Goal: Information Seeking & Learning: Learn about a topic

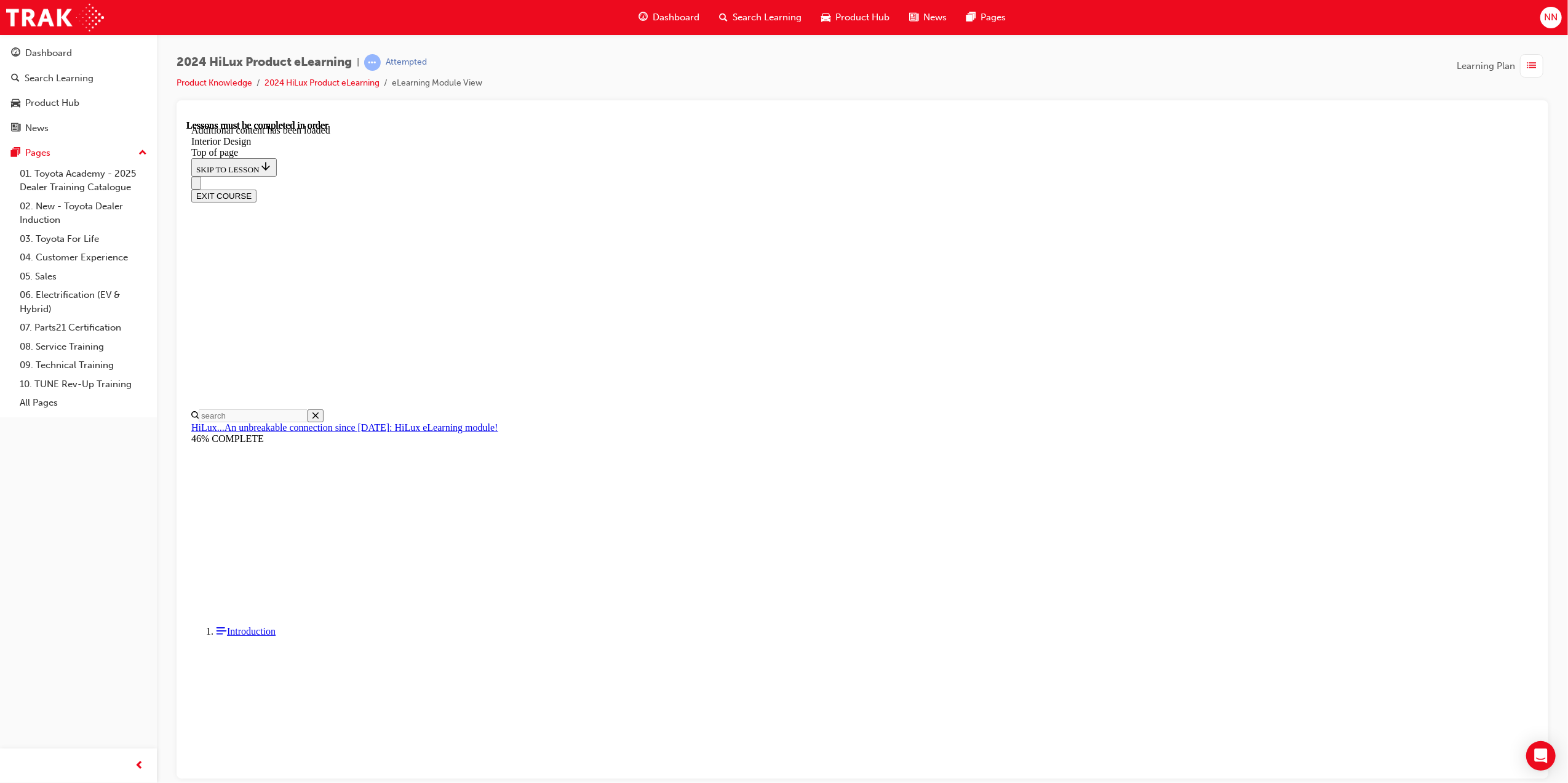
scroll to position [611, 0]
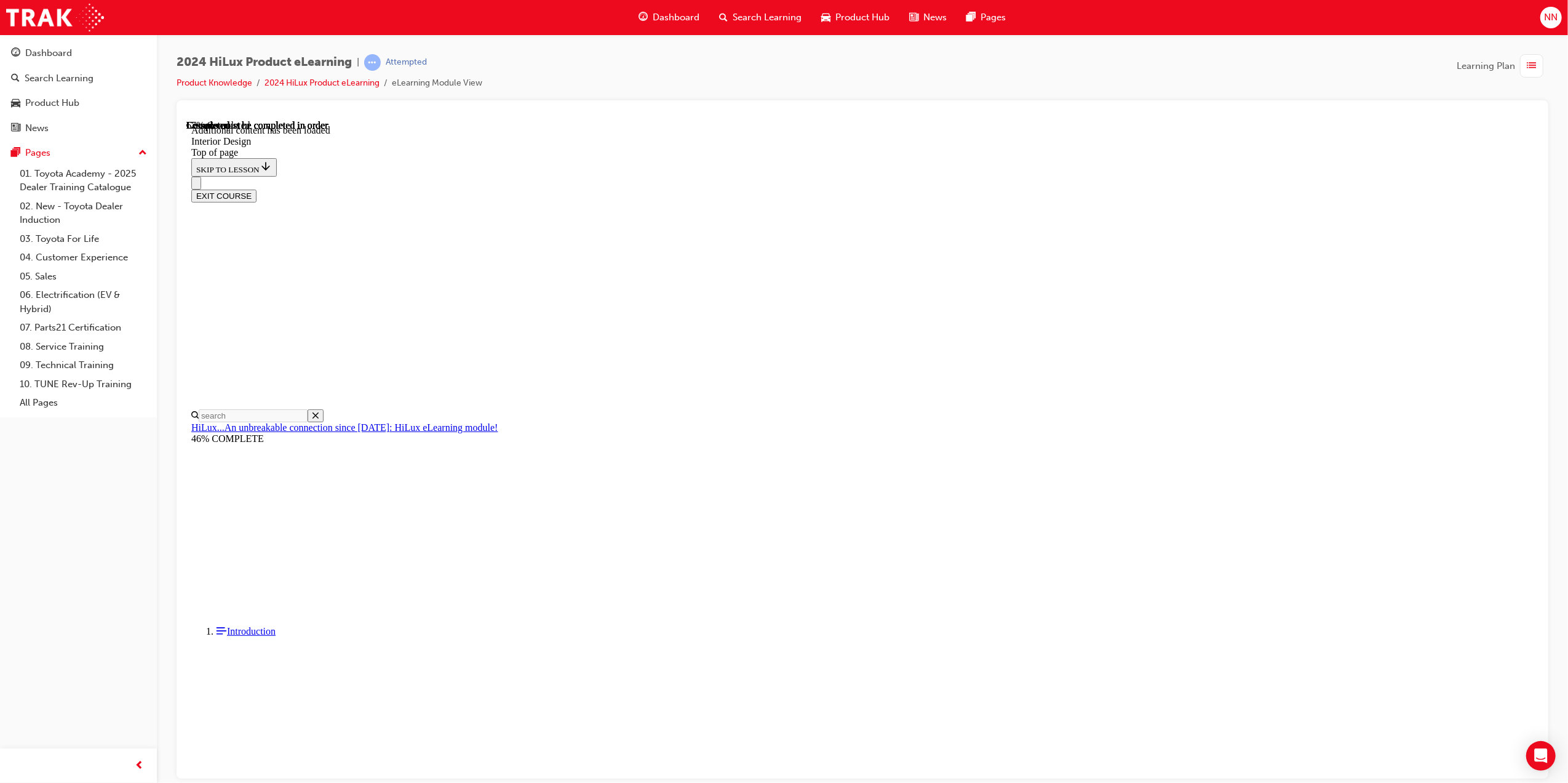
scroll to position [1566, 0]
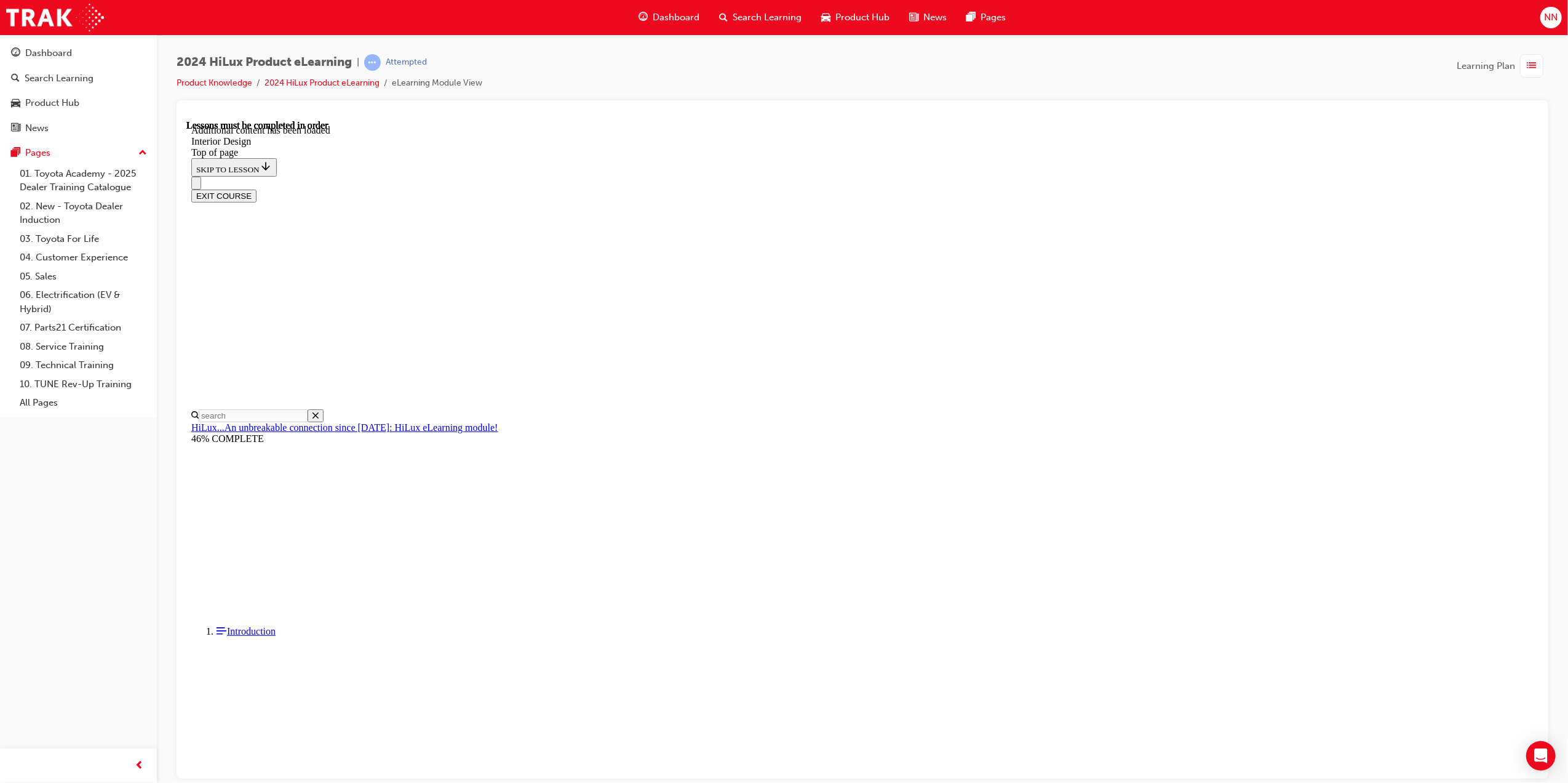
drag, startPoint x: 832, startPoint y: 403, endPoint x: 878, endPoint y: 403, distance: 46.0
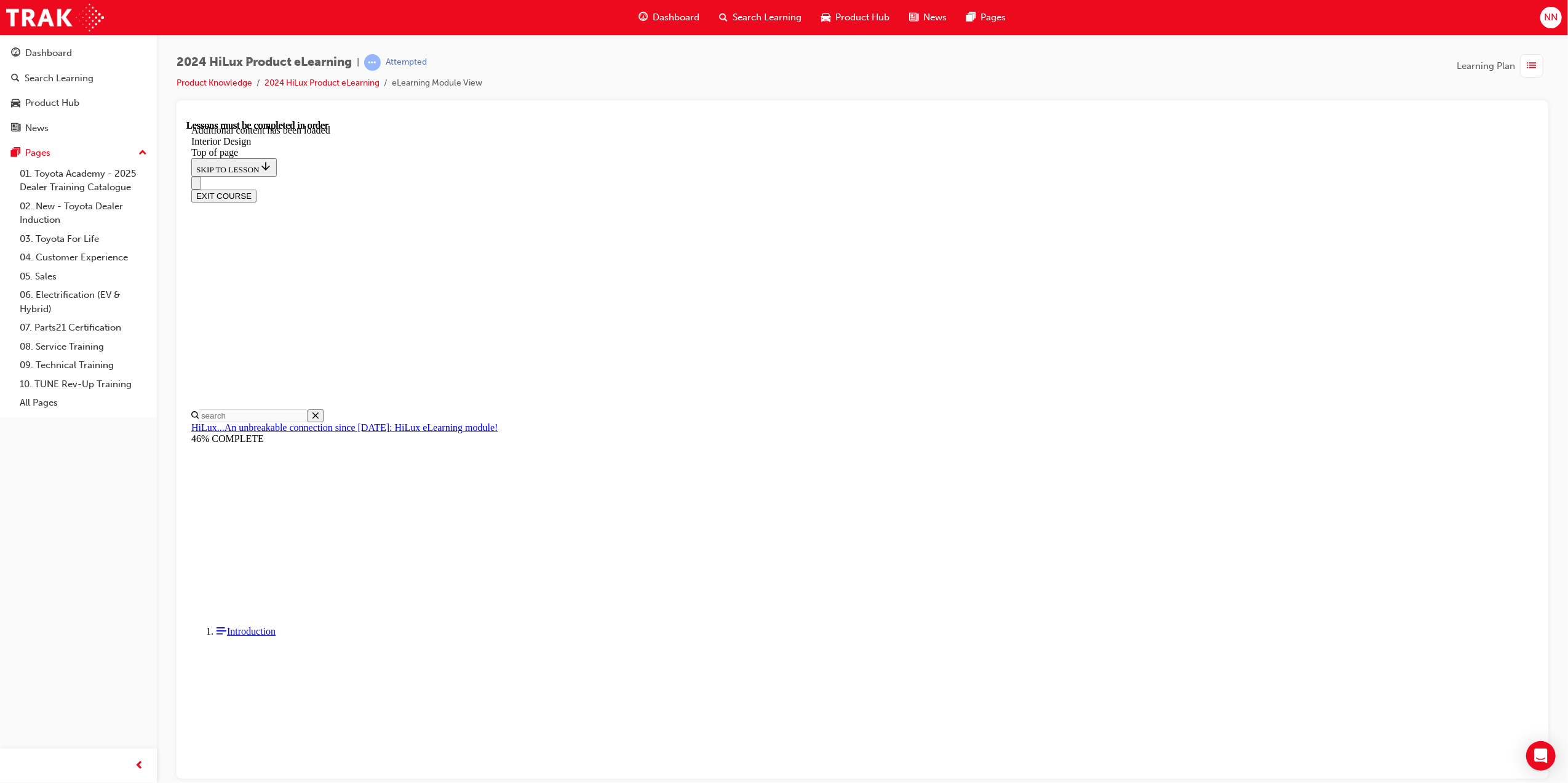
drag, startPoint x: 1066, startPoint y: 395, endPoint x: 1093, endPoint y: 395, distance: 27.0
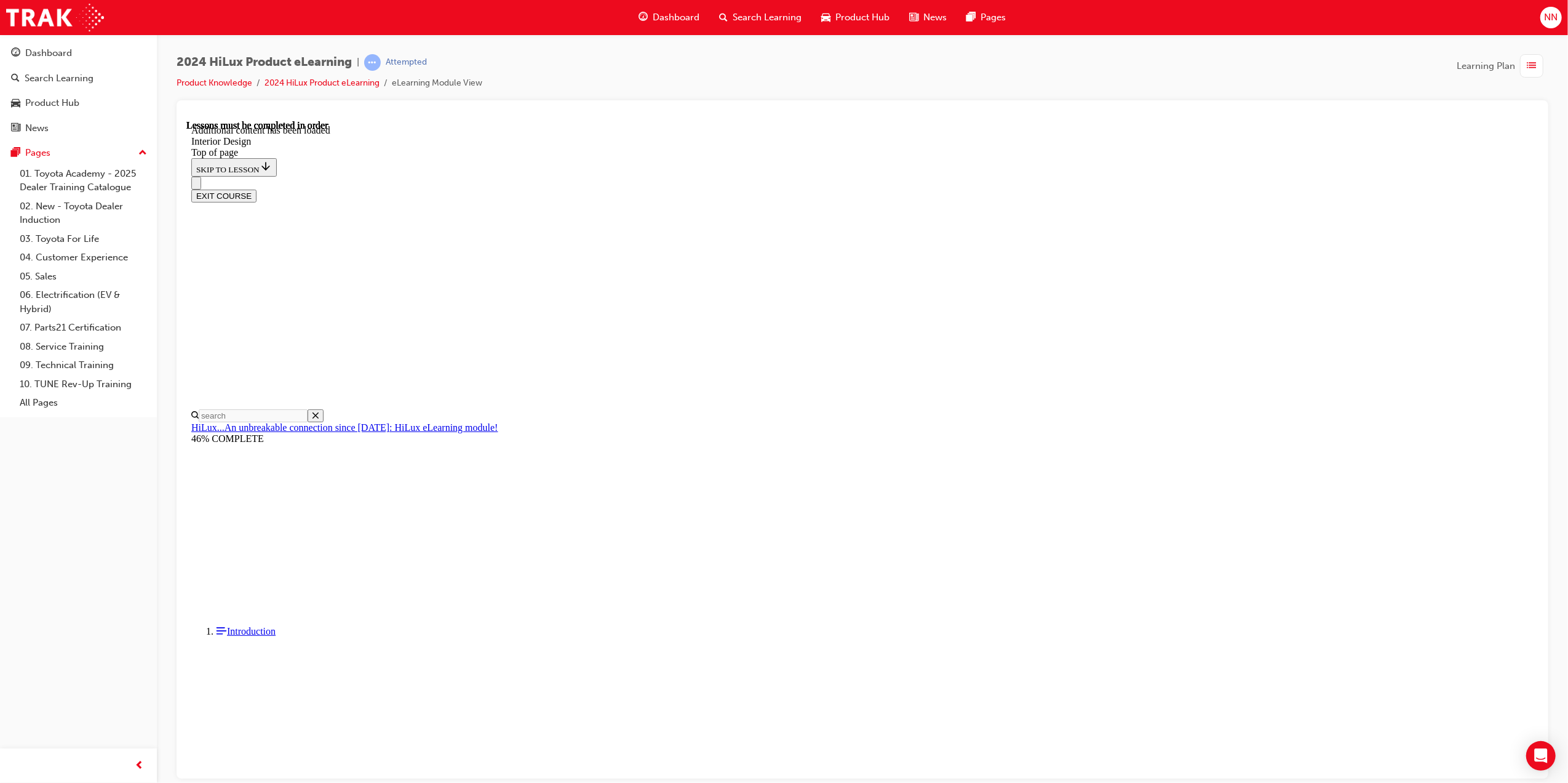
drag, startPoint x: 900, startPoint y: 450, endPoint x: 963, endPoint y: 450, distance: 63.0
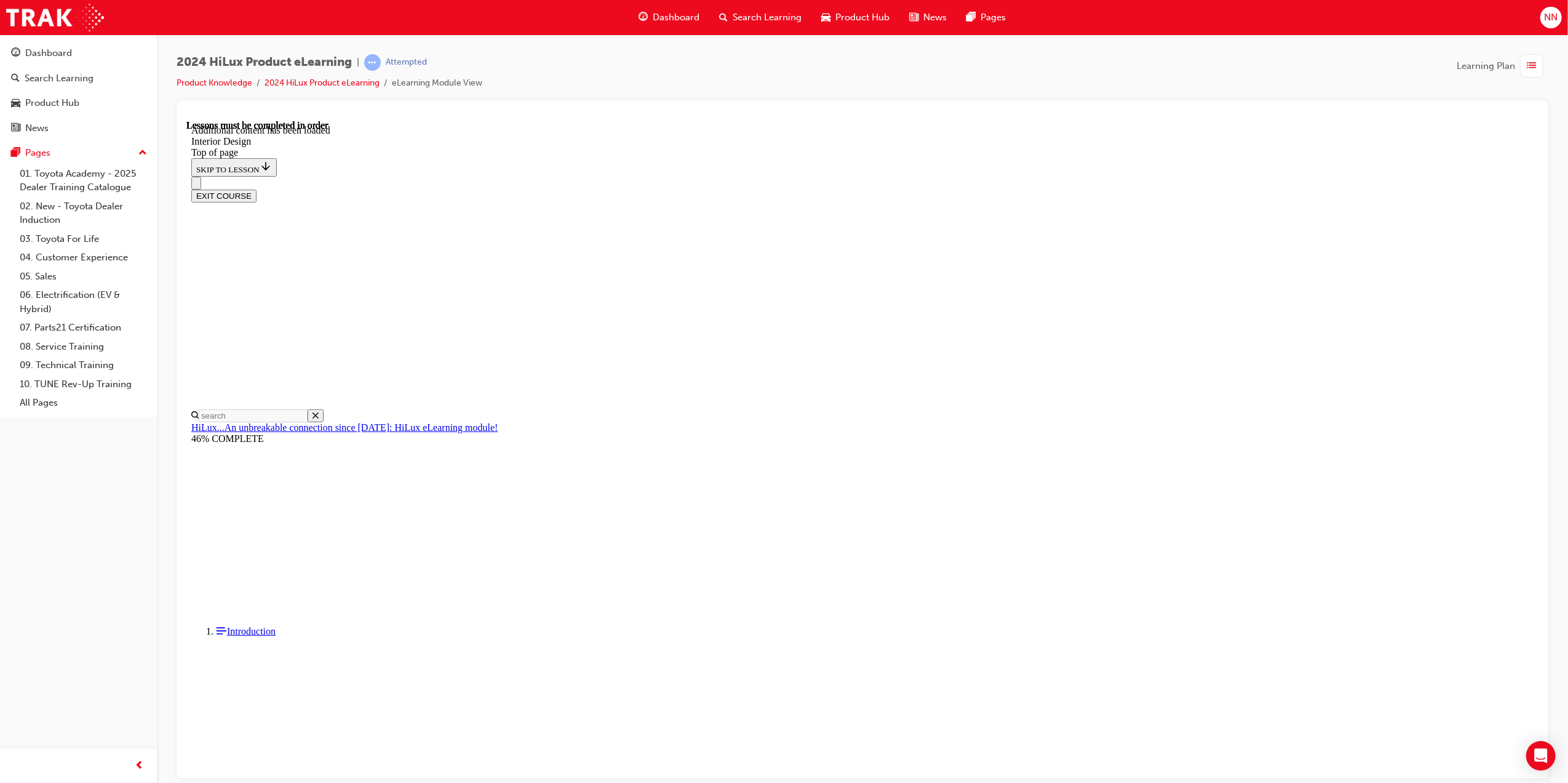
drag, startPoint x: 1042, startPoint y: 418, endPoint x: 1028, endPoint y: 435, distance: 22.0
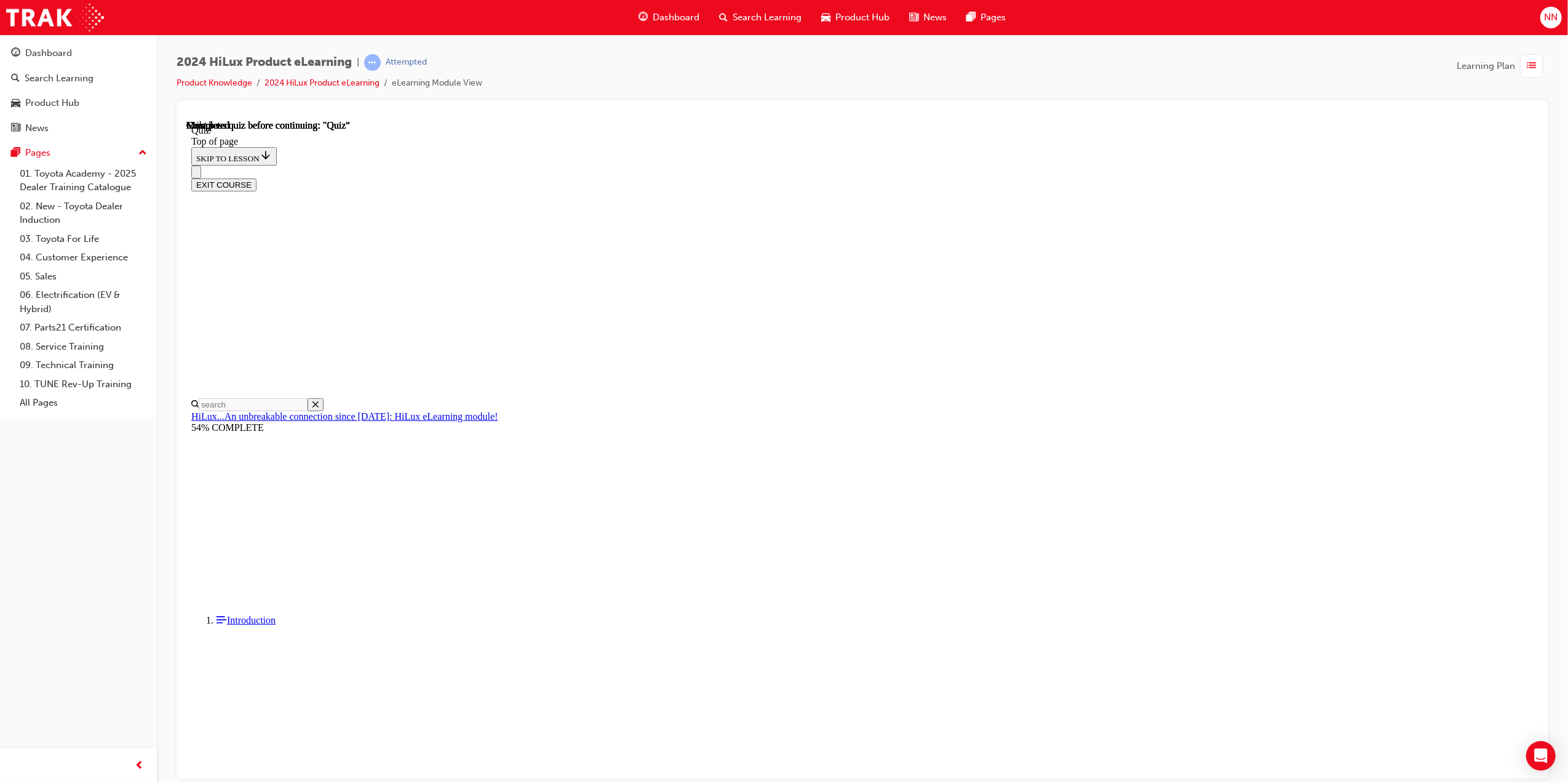
scroll to position [77, 0]
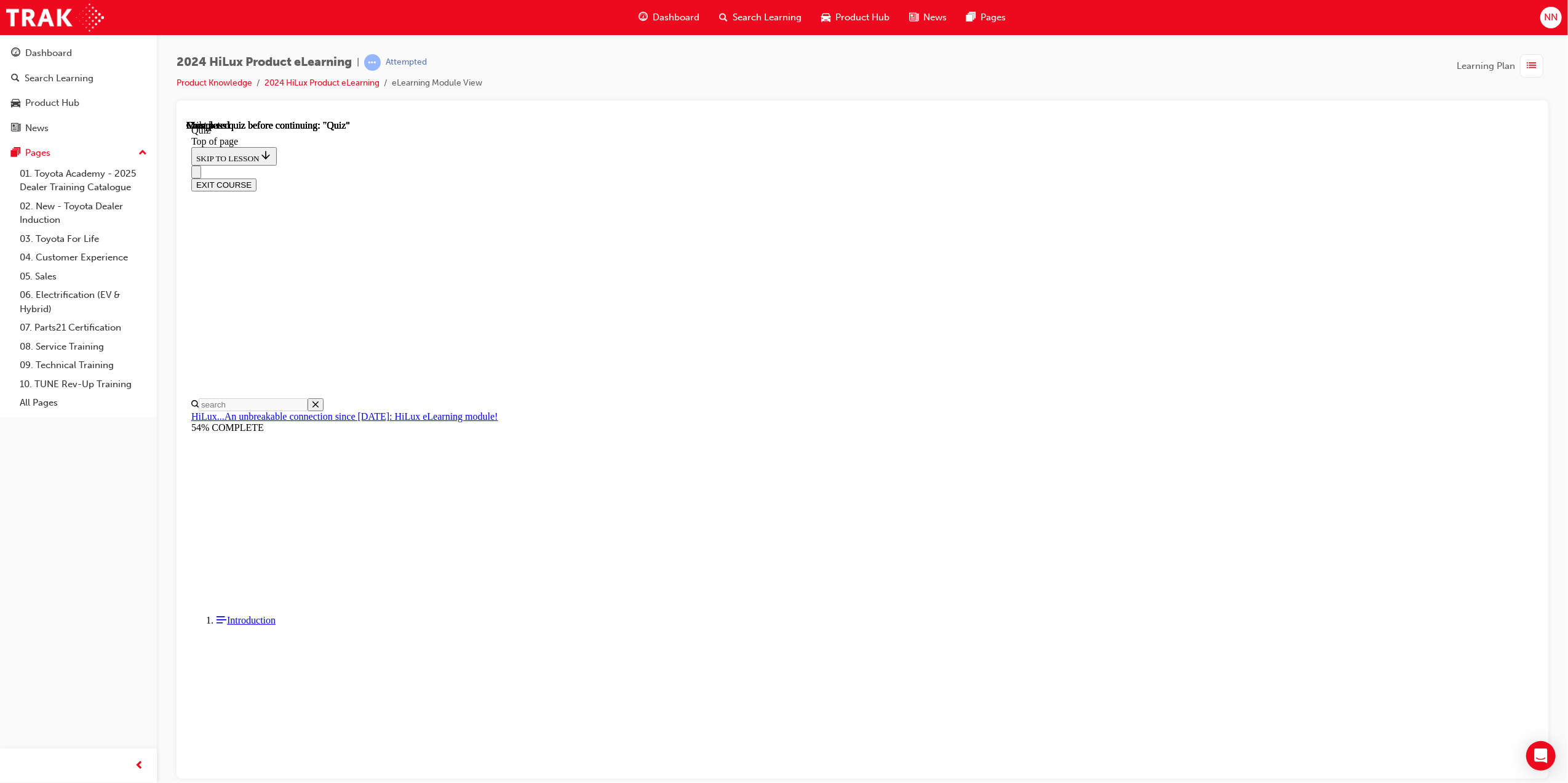
scroll to position [77, 0]
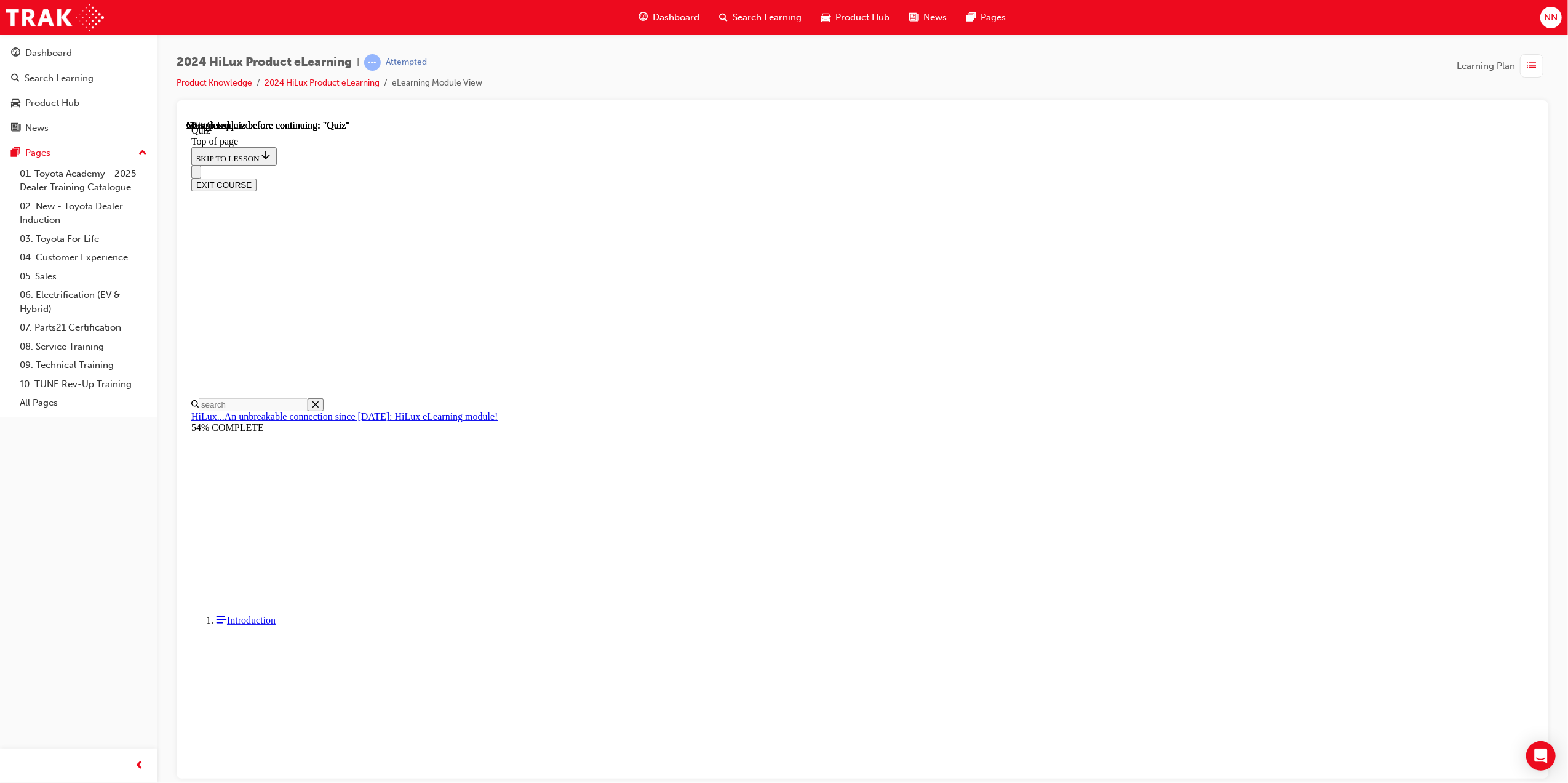
drag, startPoint x: 937, startPoint y: 611, endPoint x: 786, endPoint y: 377, distance: 278.5
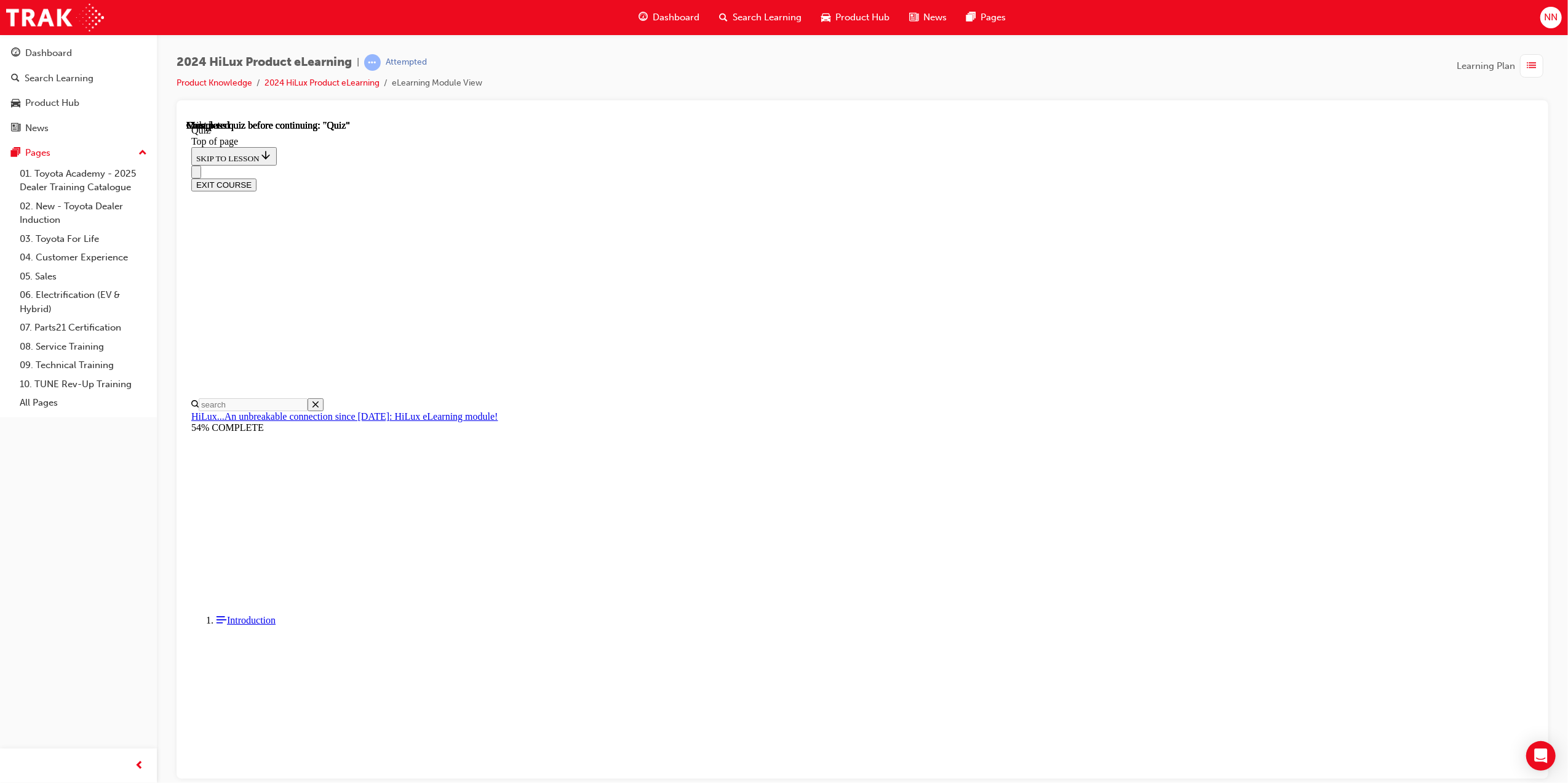
scroll to position [77, 0]
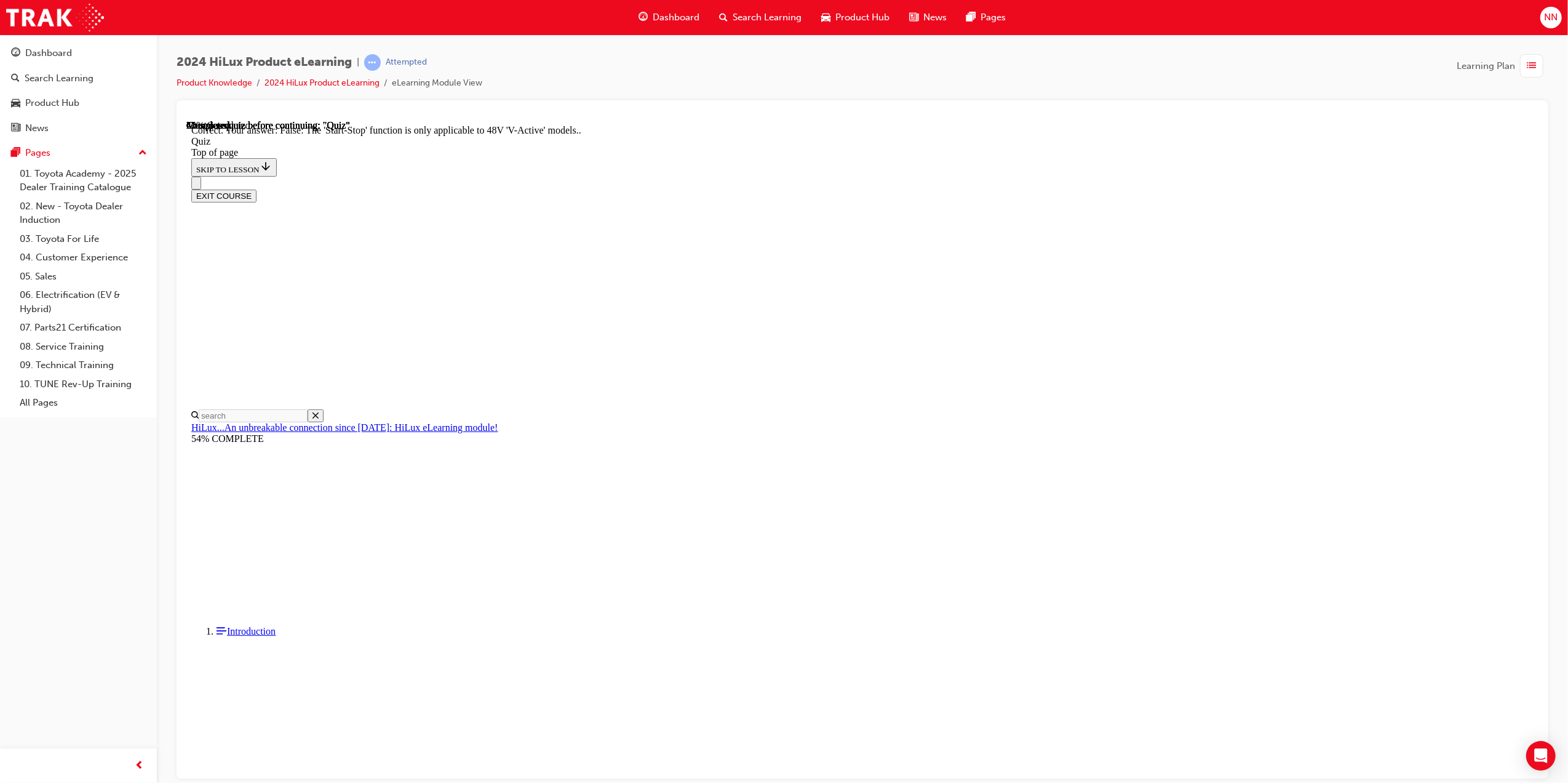
drag, startPoint x: 928, startPoint y: 530, endPoint x: 947, endPoint y: 628, distance: 99.8
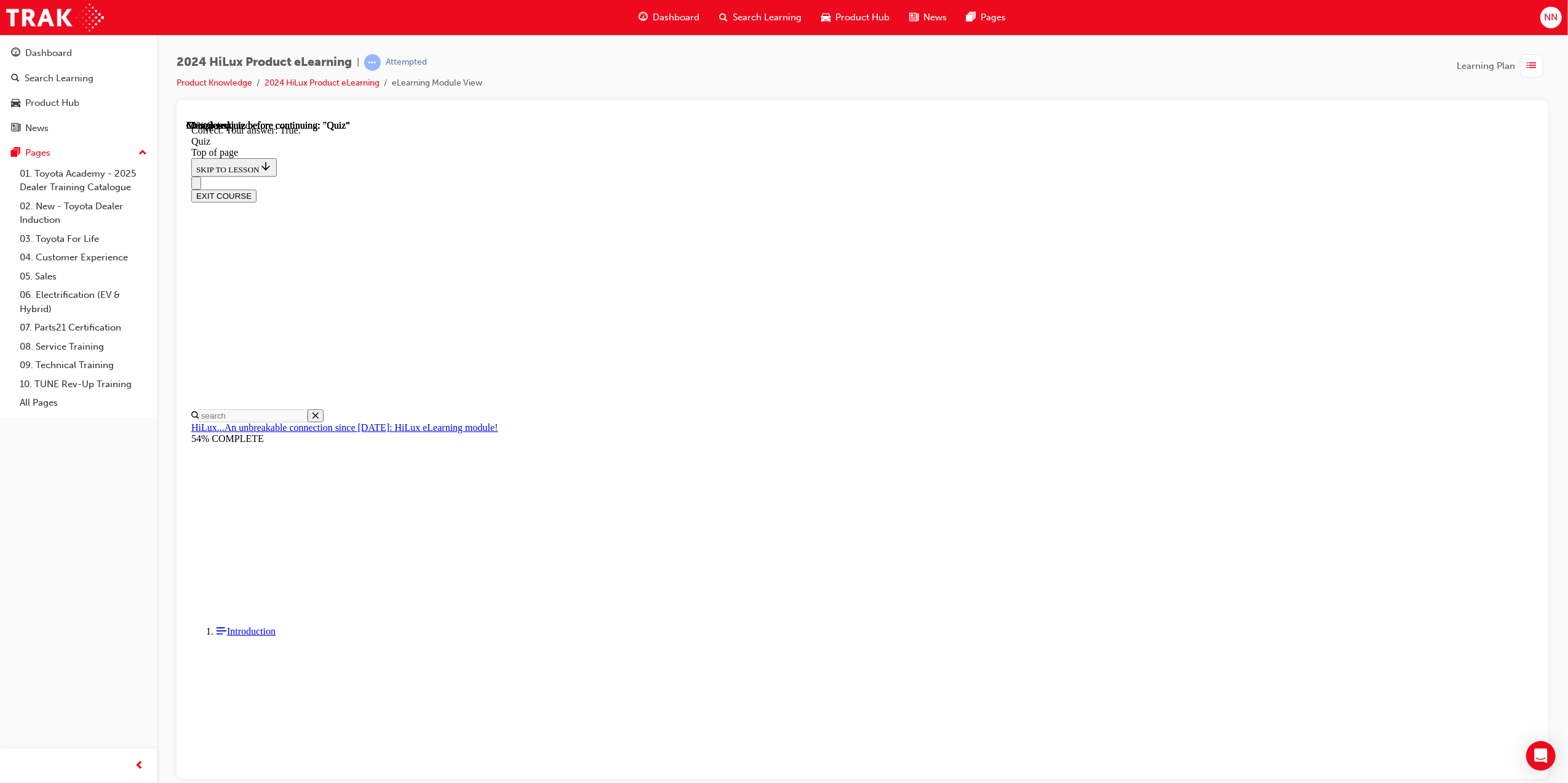
click at [186, 119] on div "SUBMIT NEXT" at bounding box center [186, 119] width 0 height 0
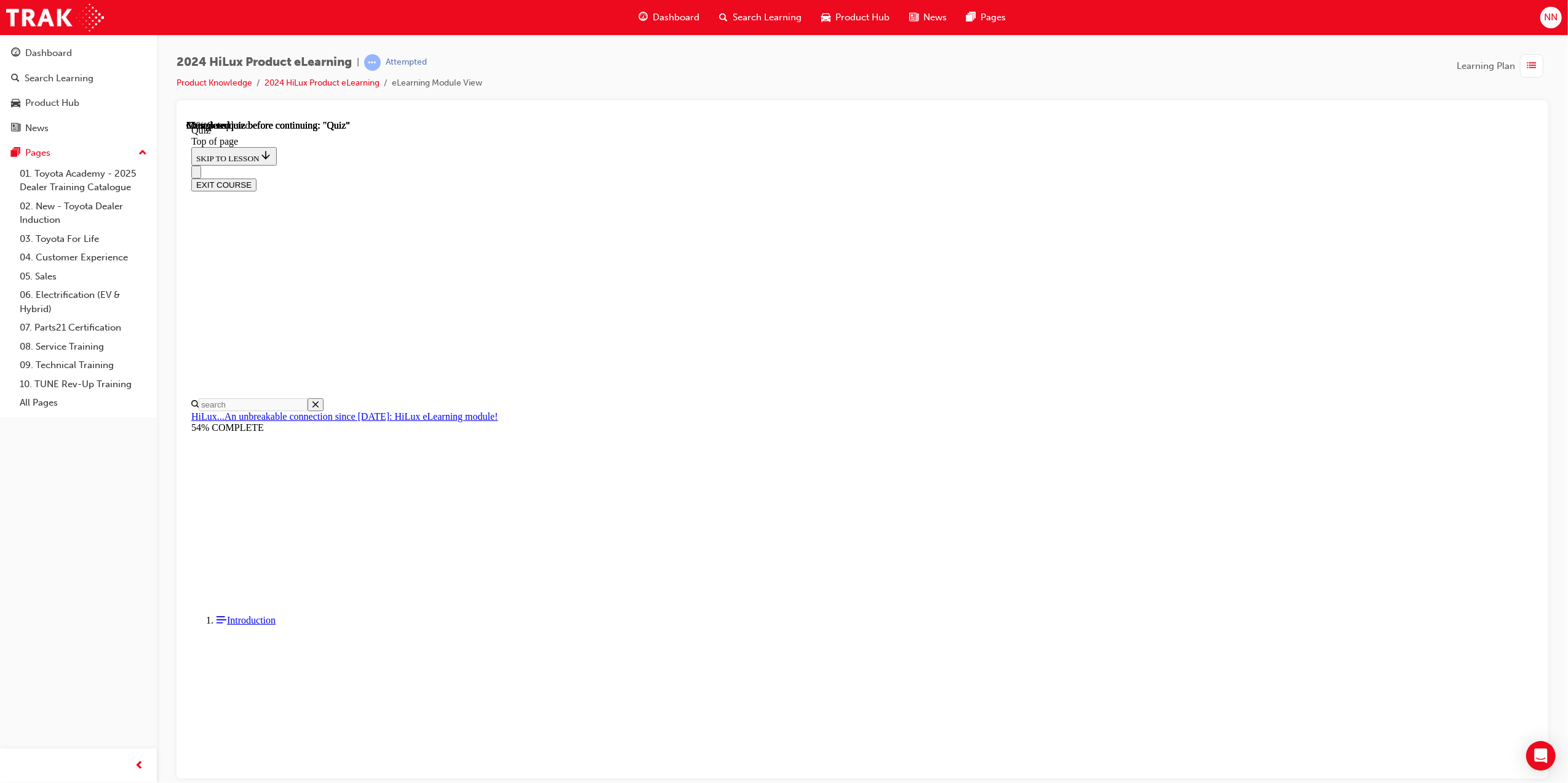
drag, startPoint x: 890, startPoint y: 355, endPoint x: 748, endPoint y: 358, distance: 142.0
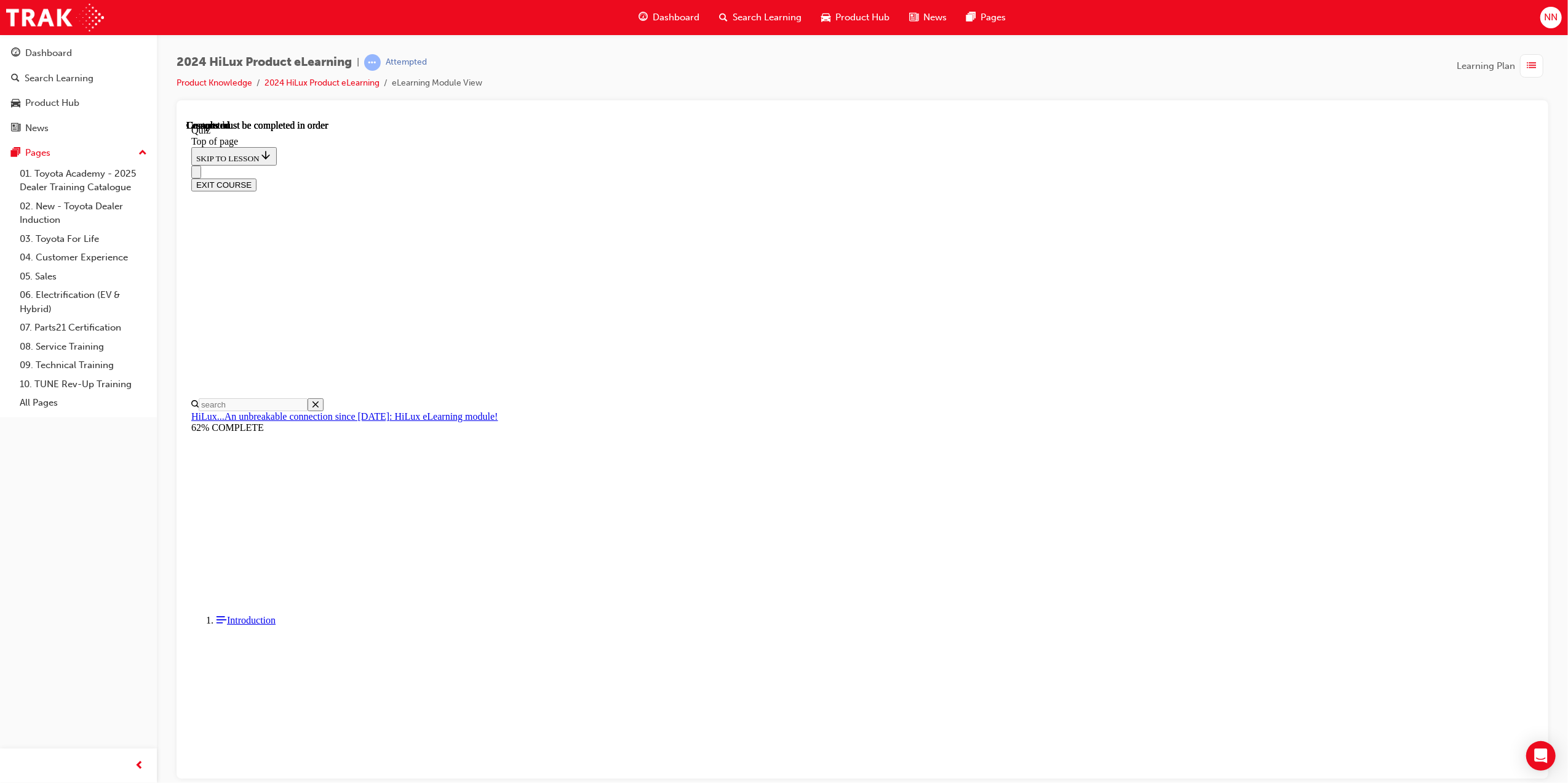
scroll to position [77, 0]
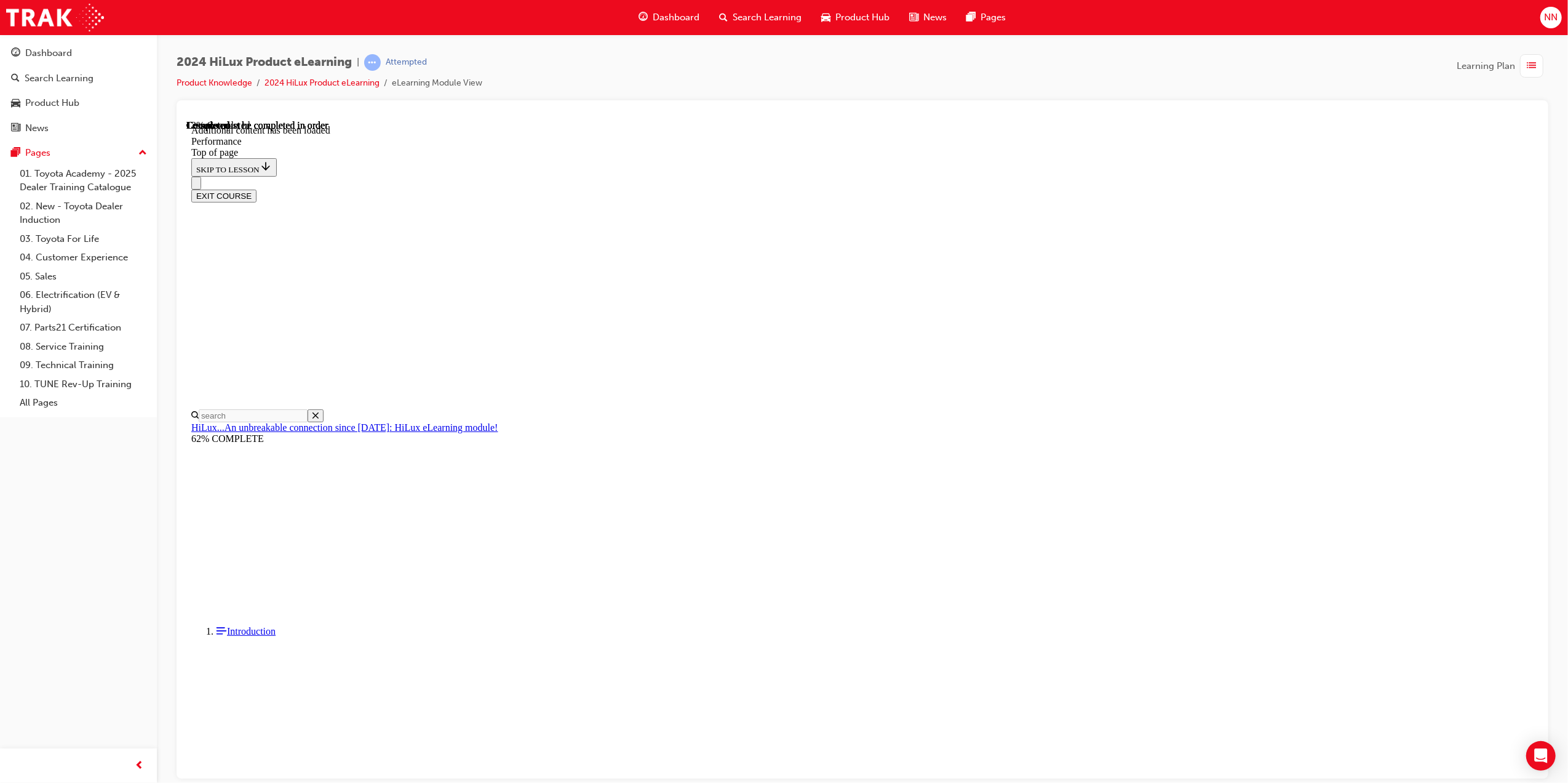
scroll to position [948, 0]
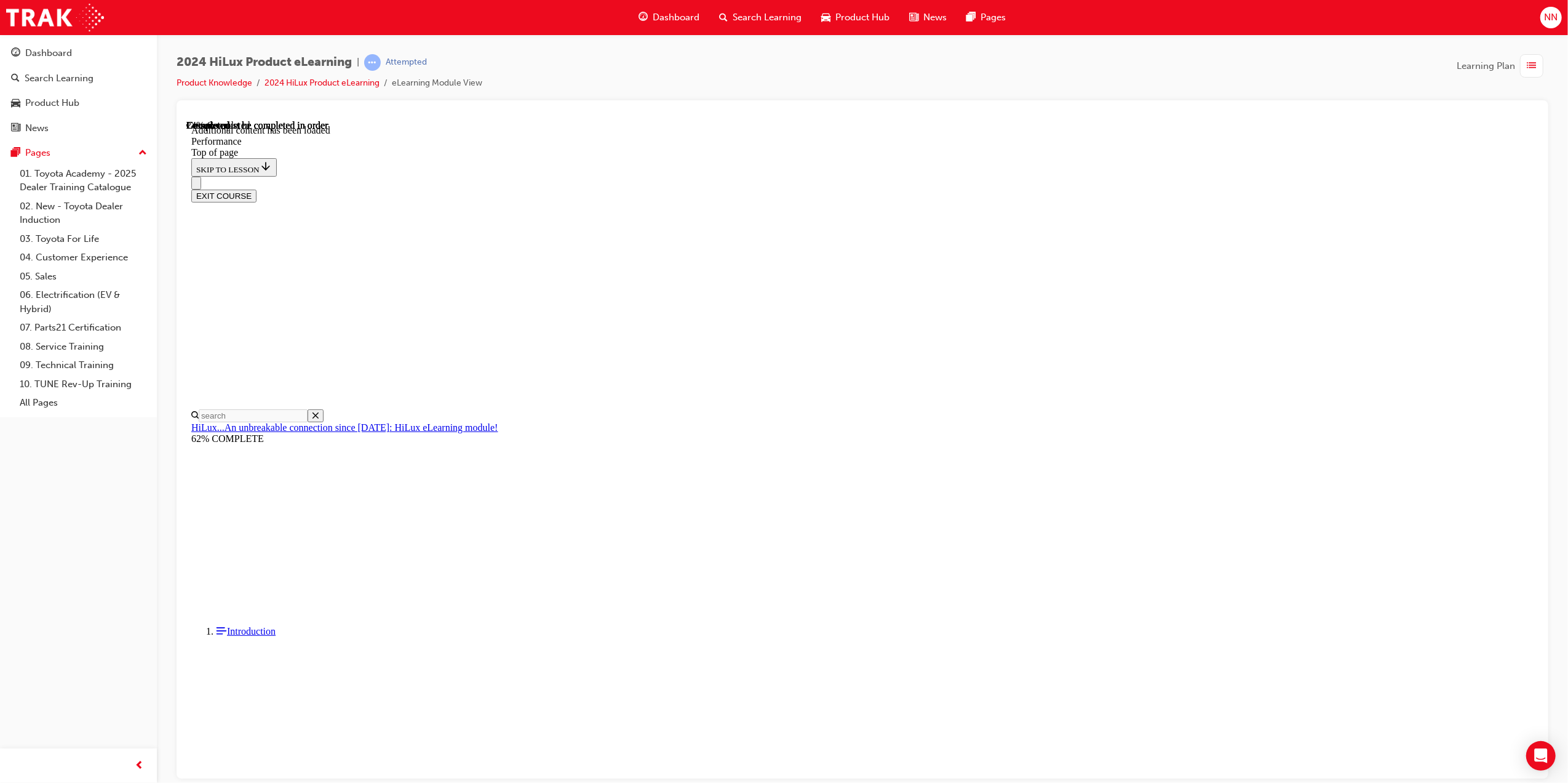
scroll to position [3253, 0]
drag, startPoint x: 822, startPoint y: 368, endPoint x: 893, endPoint y: 369, distance: 71.0
drag, startPoint x: 924, startPoint y: 369, endPoint x: 955, endPoint y: 371, distance: 31.1
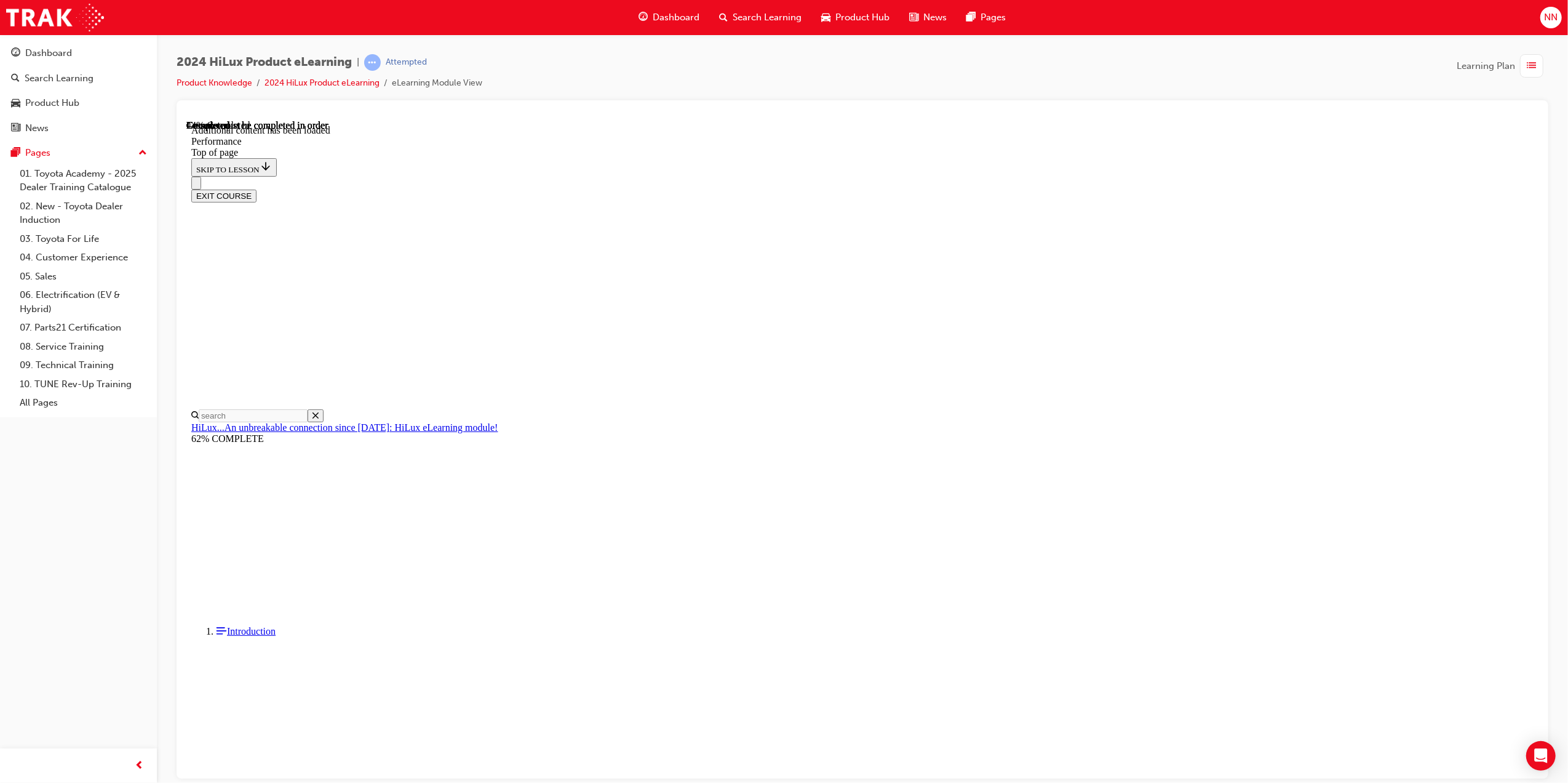
scroll to position [5188, 0]
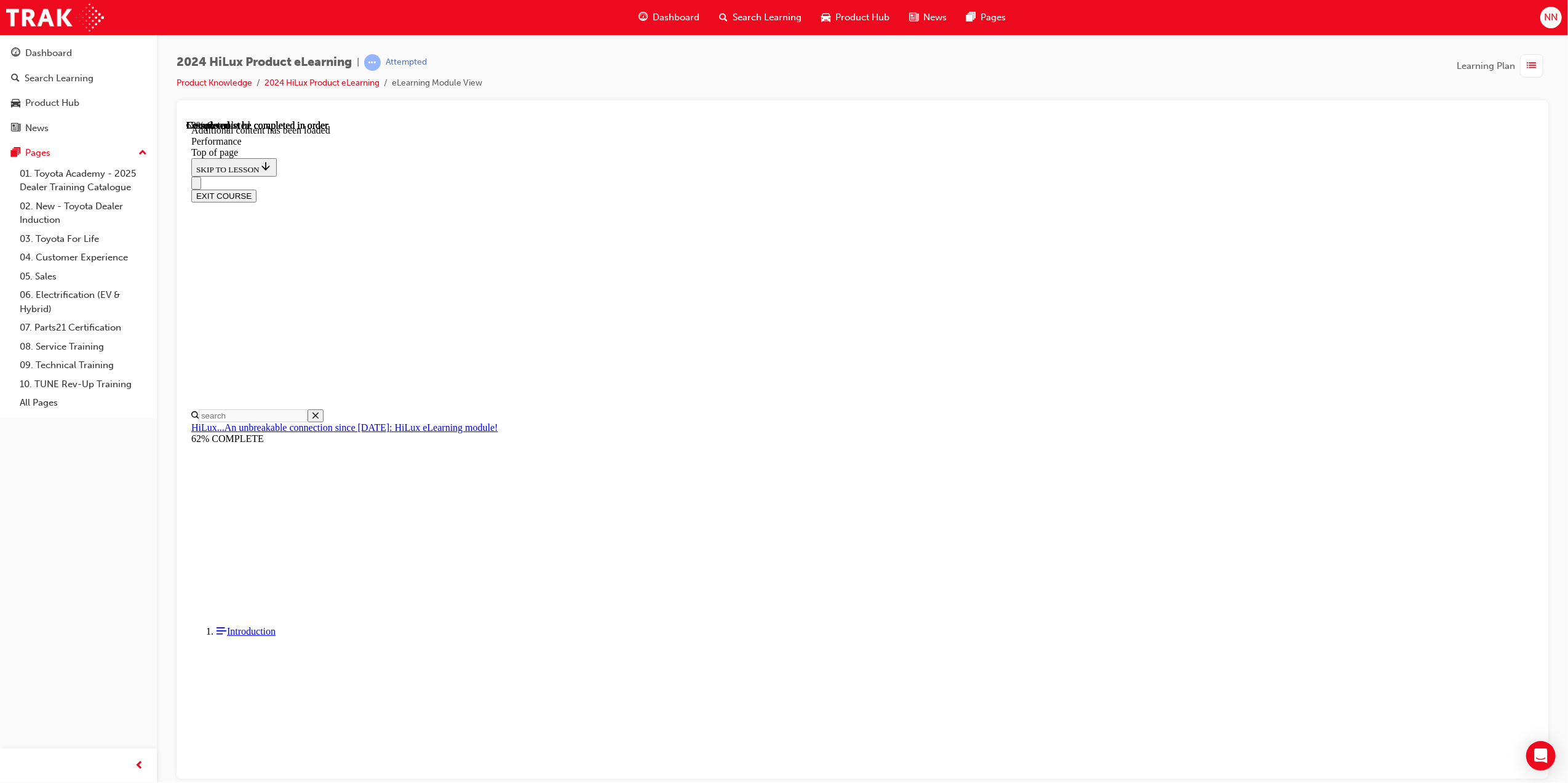
scroll to position [5838, 0]
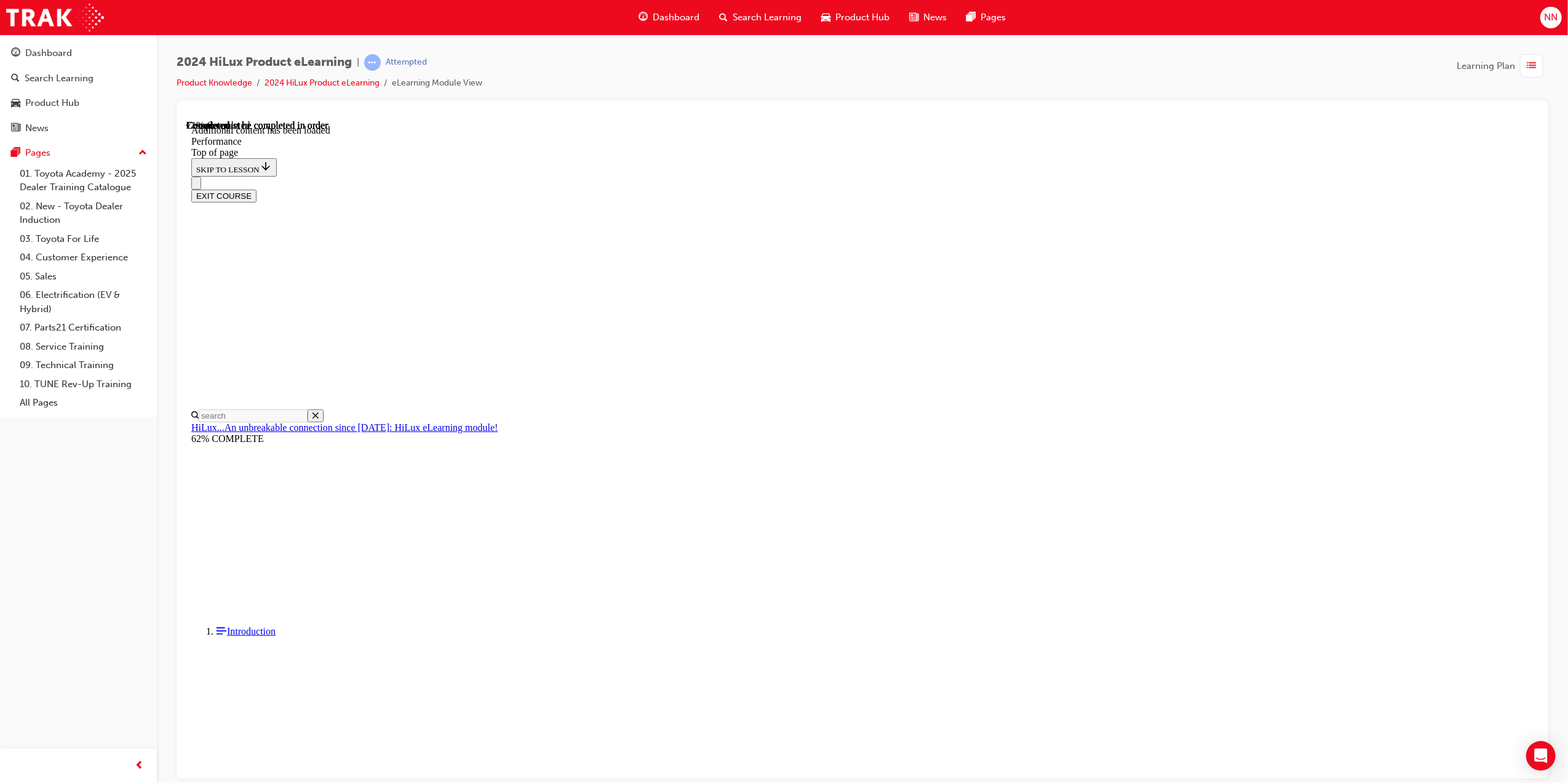
scroll to position [6877, 0]
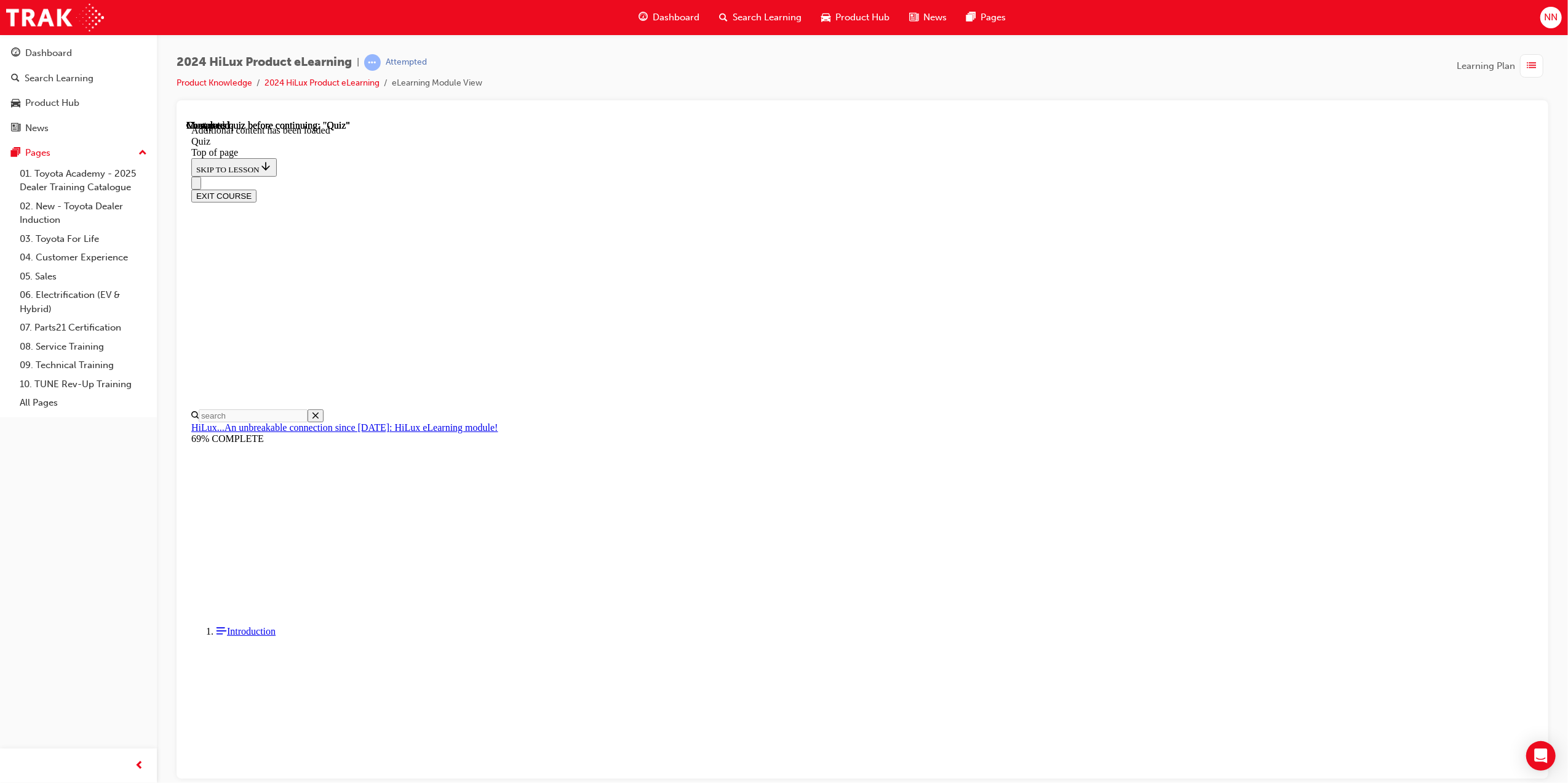
scroll to position [38, 0]
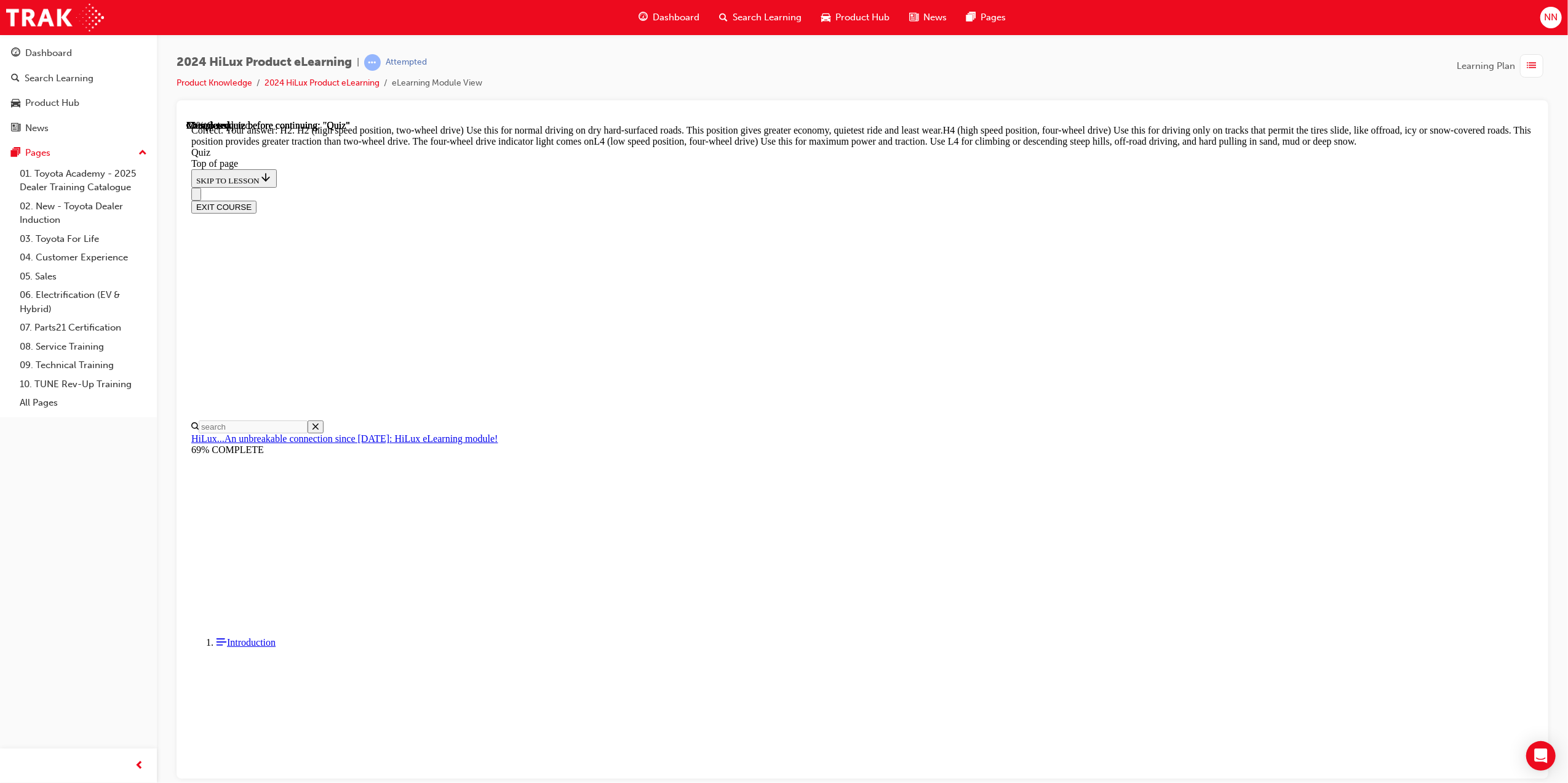
scroll to position [218, 0]
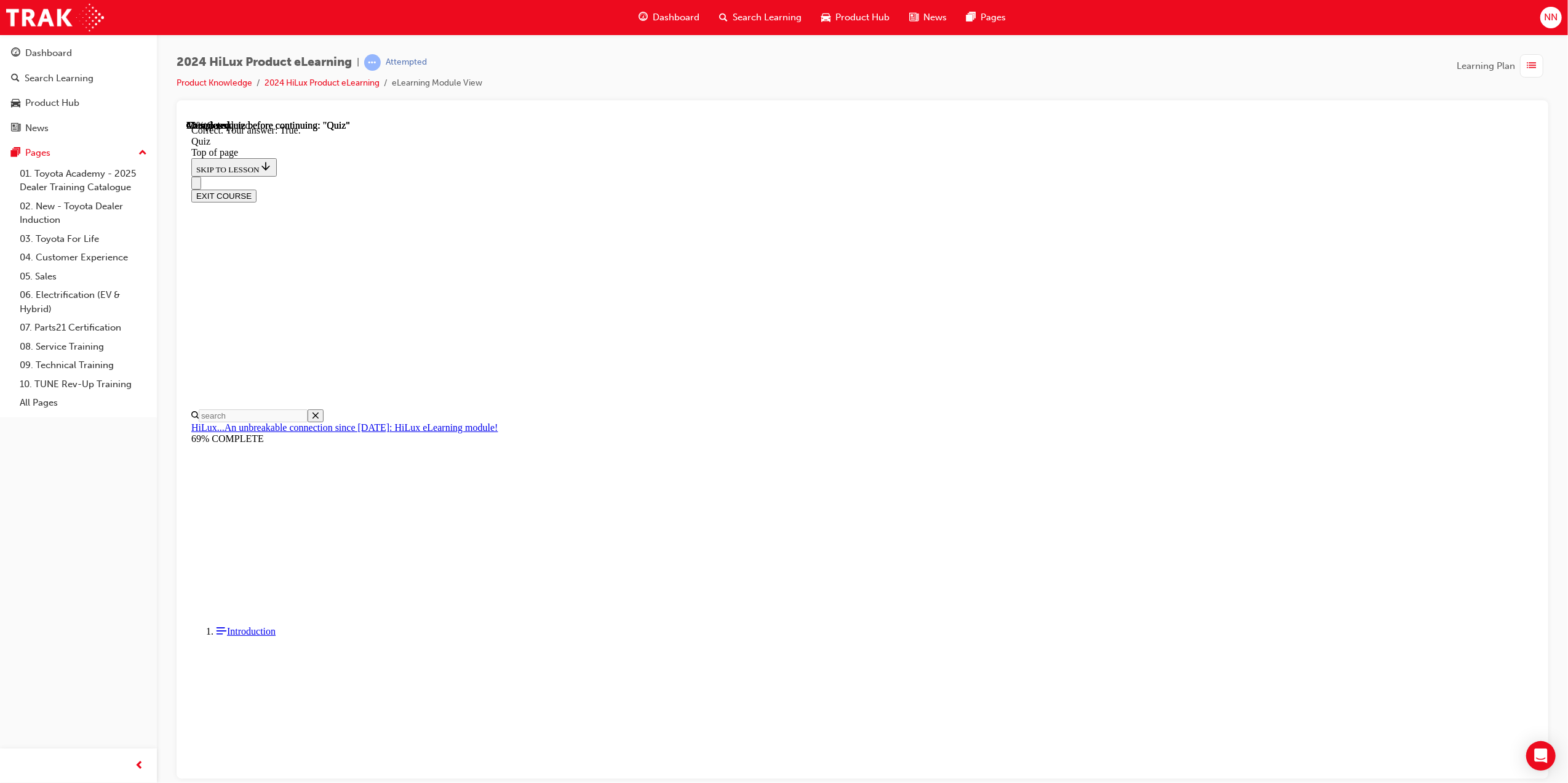
click at [186, 119] on div at bounding box center [186, 119] width 0 height 0
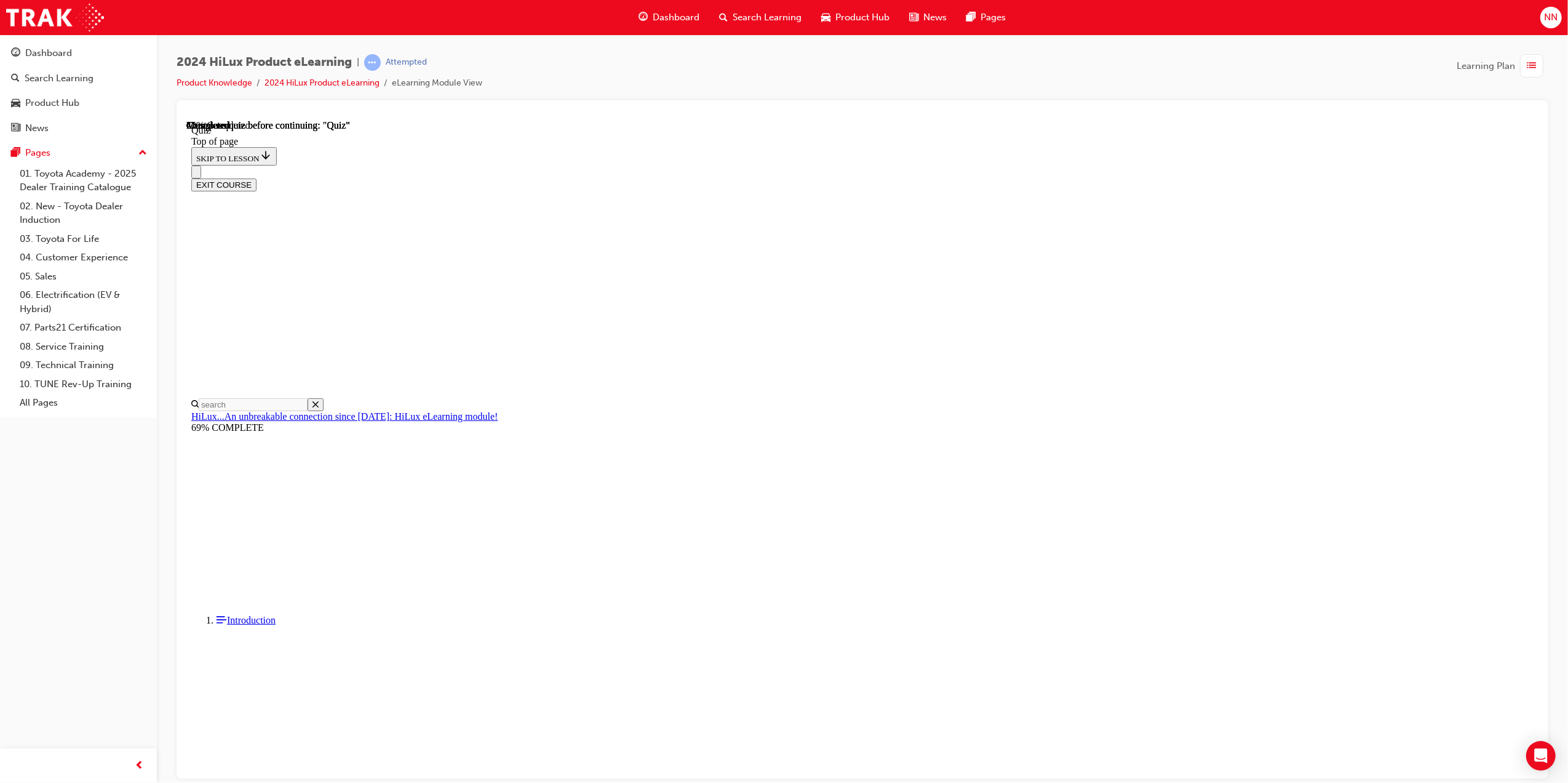
scroll to position [0, 0]
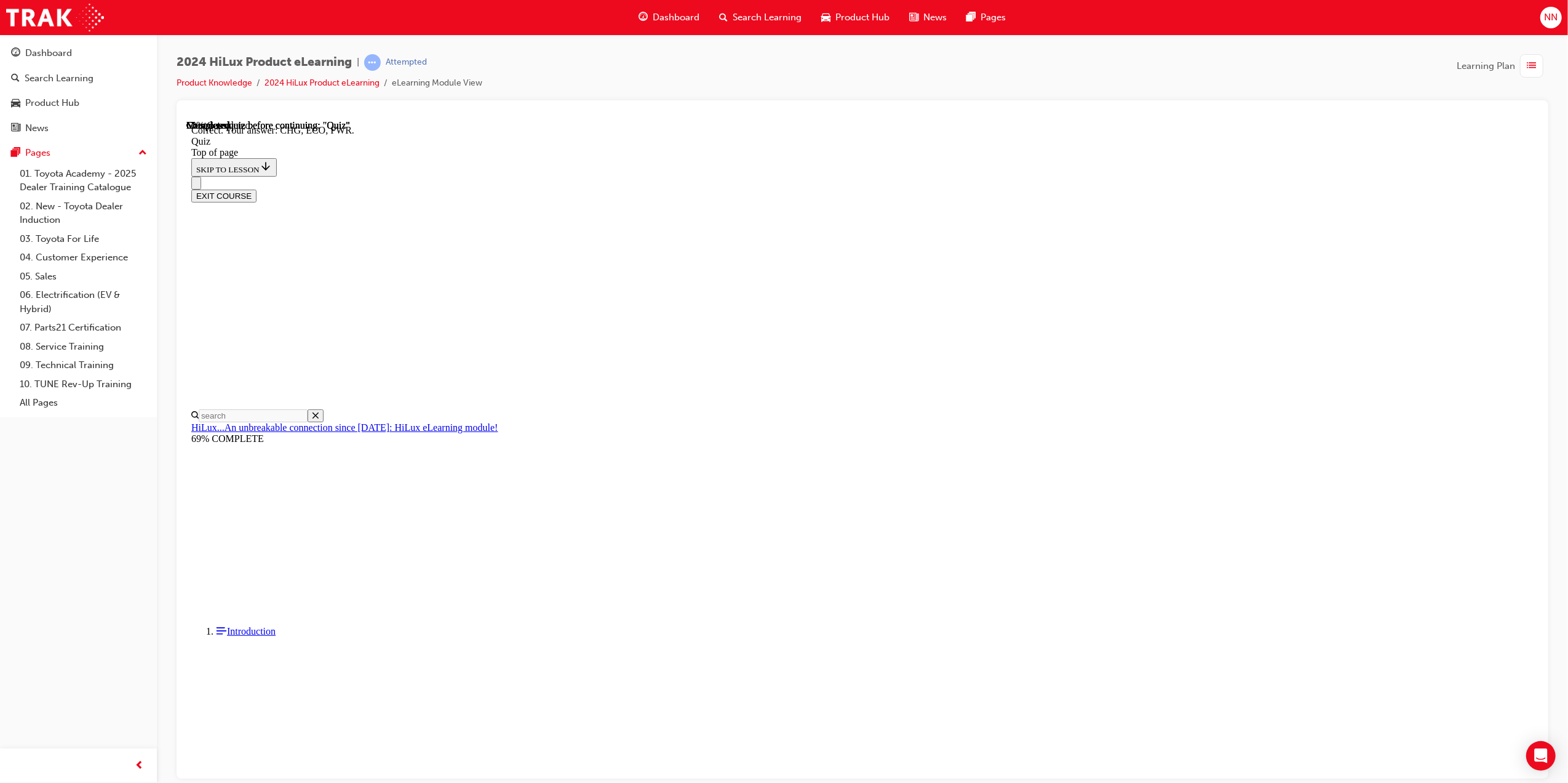
scroll to position [183, 0]
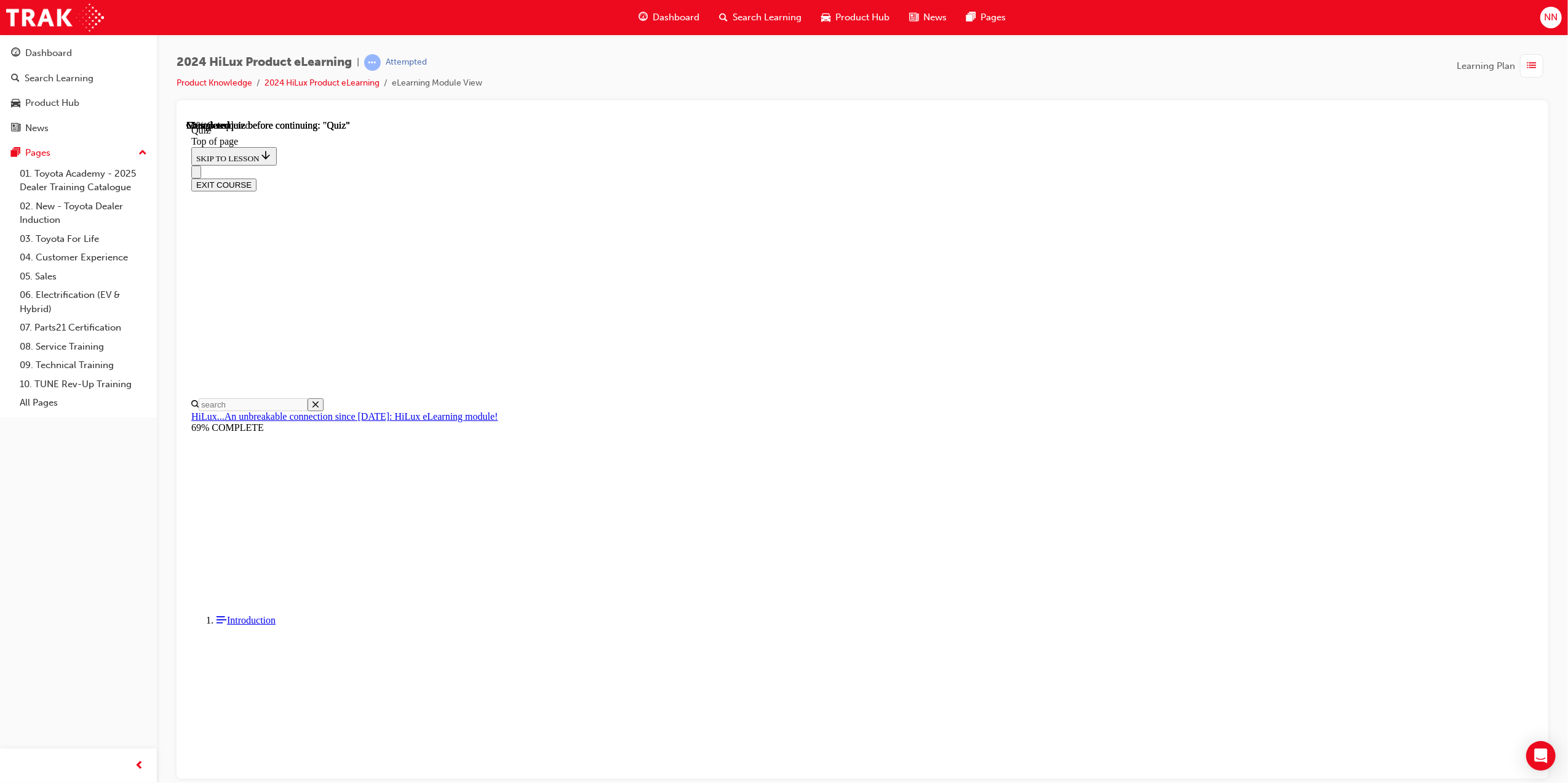
scroll to position [38, 0]
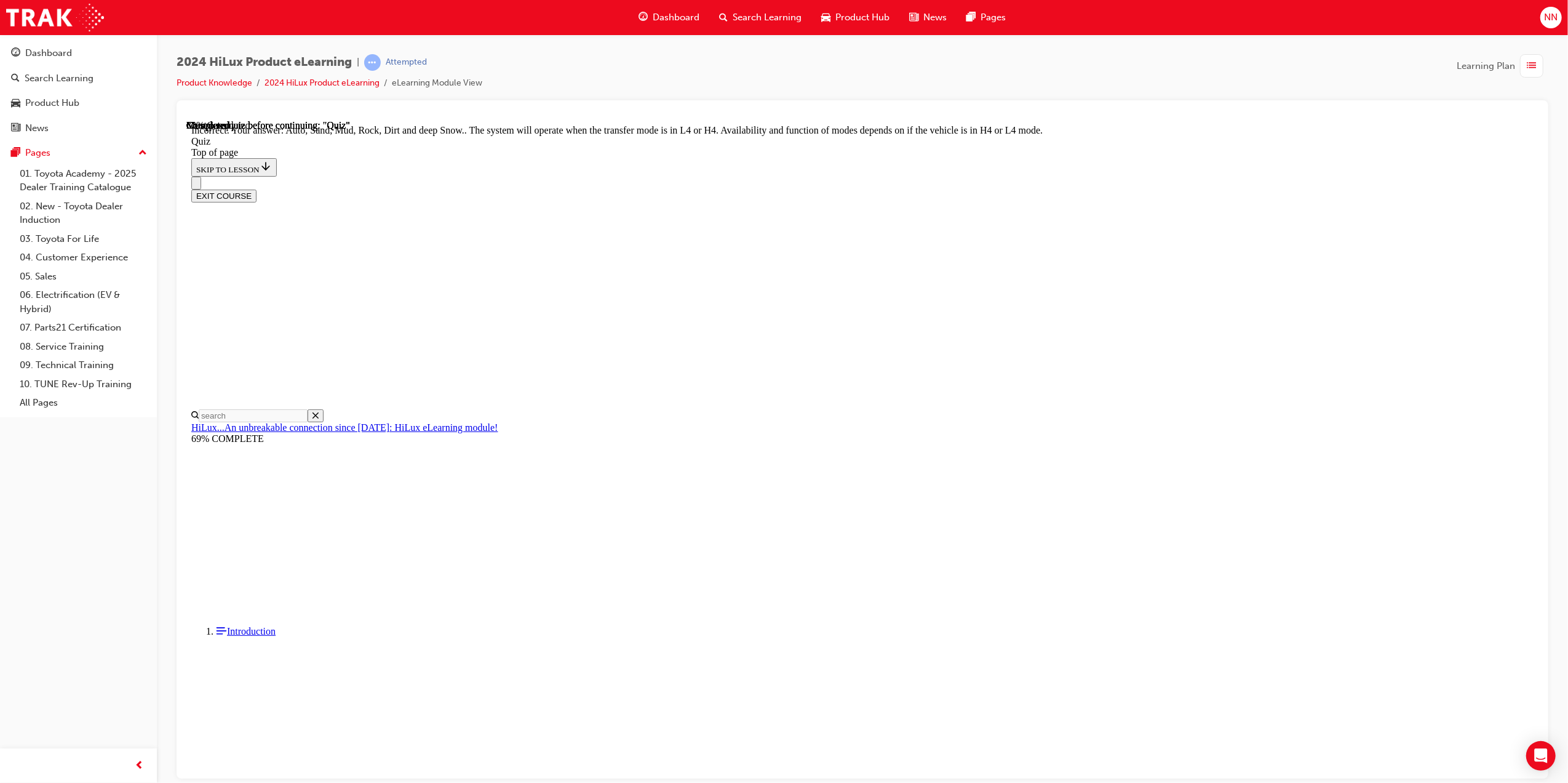
scroll to position [115, 0]
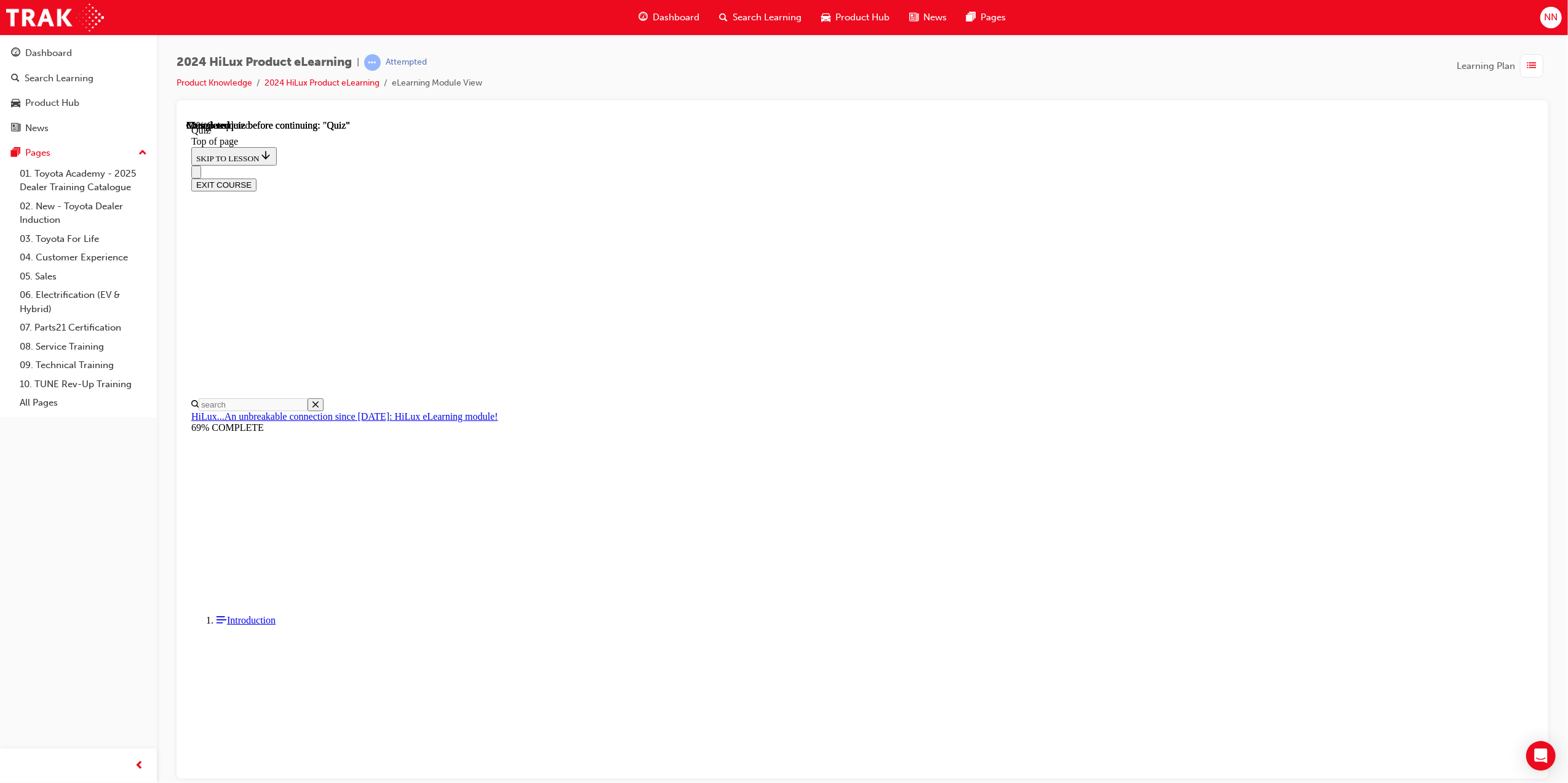
scroll to position [38, 0]
drag, startPoint x: 1102, startPoint y: 346, endPoint x: 723, endPoint y: 285, distance: 383.9
copy p "Up to what fuel consumption gains in percentage are achieved by combining the o…"
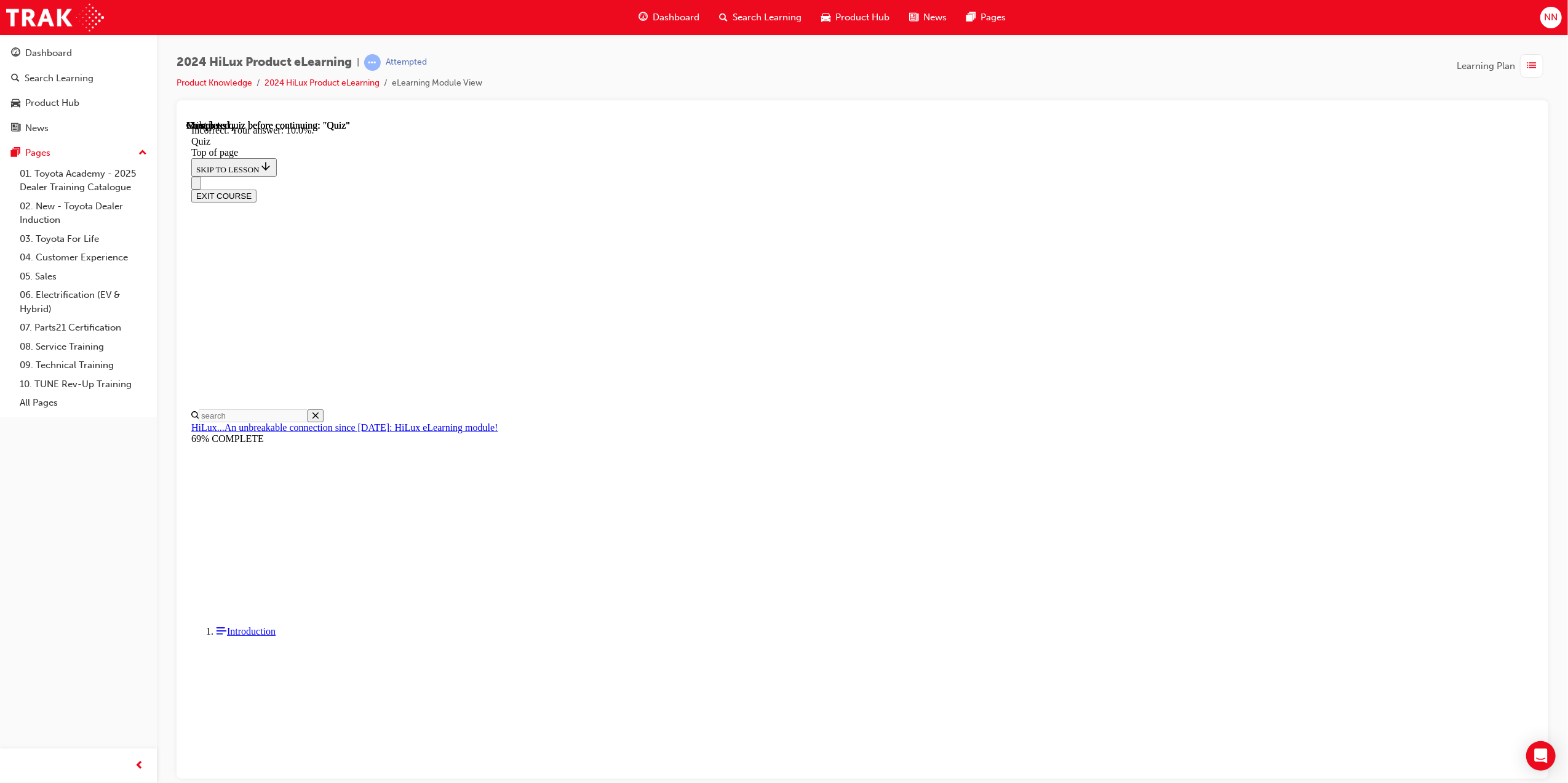
scroll to position [67, 0]
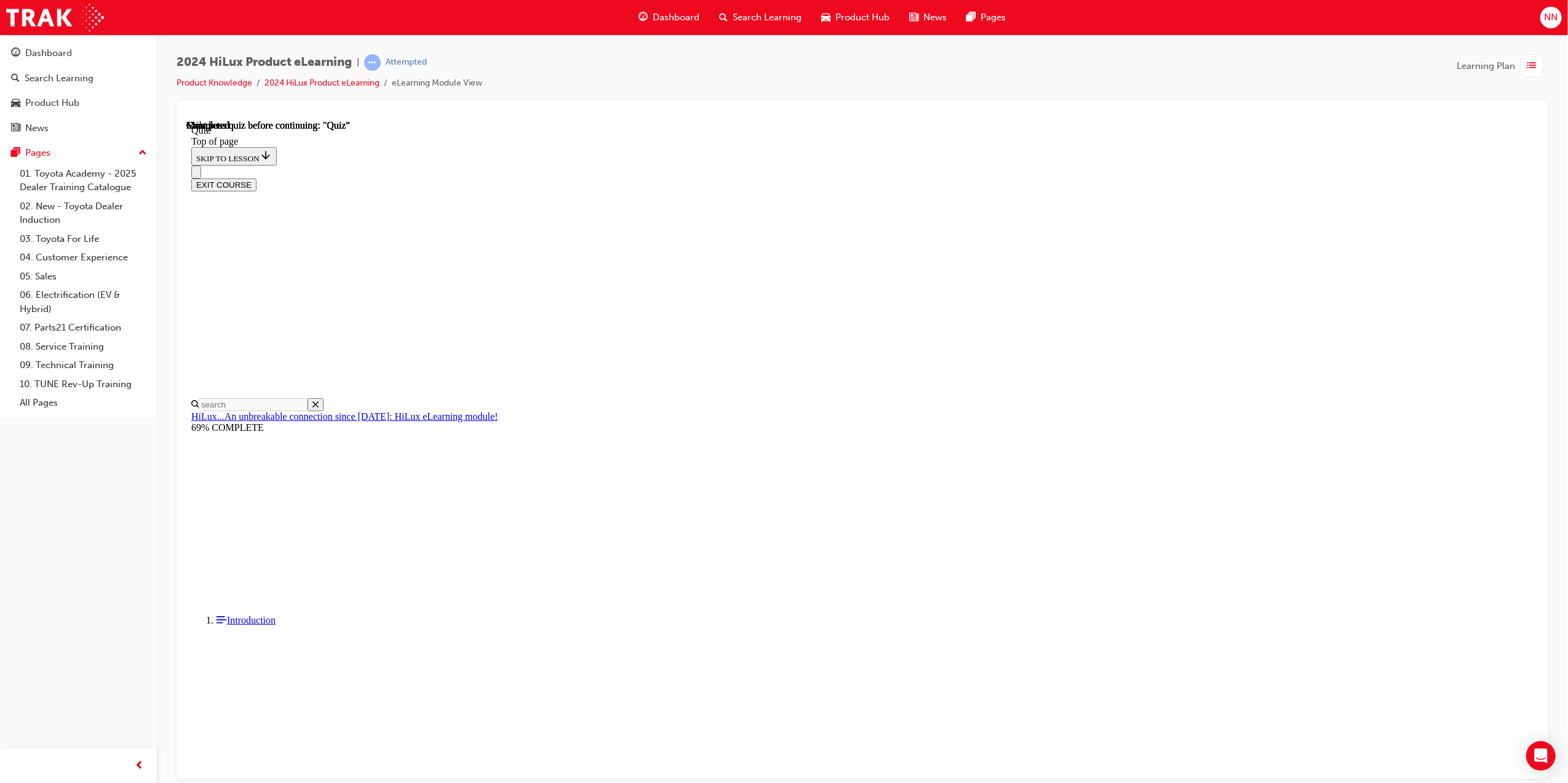
scroll to position [77, 0]
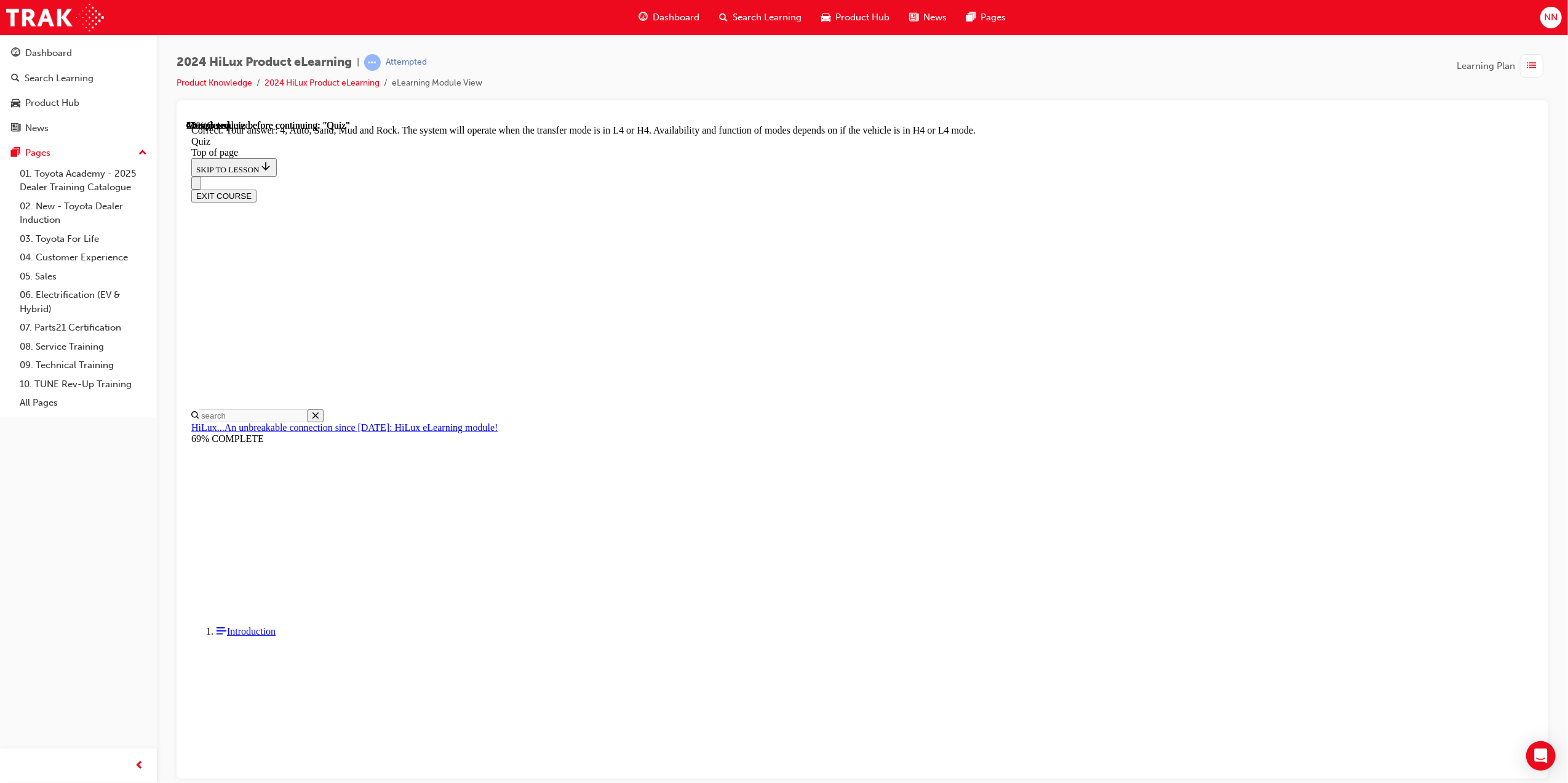
drag, startPoint x: 963, startPoint y: 609, endPoint x: 962, endPoint y: 712, distance: 103.0
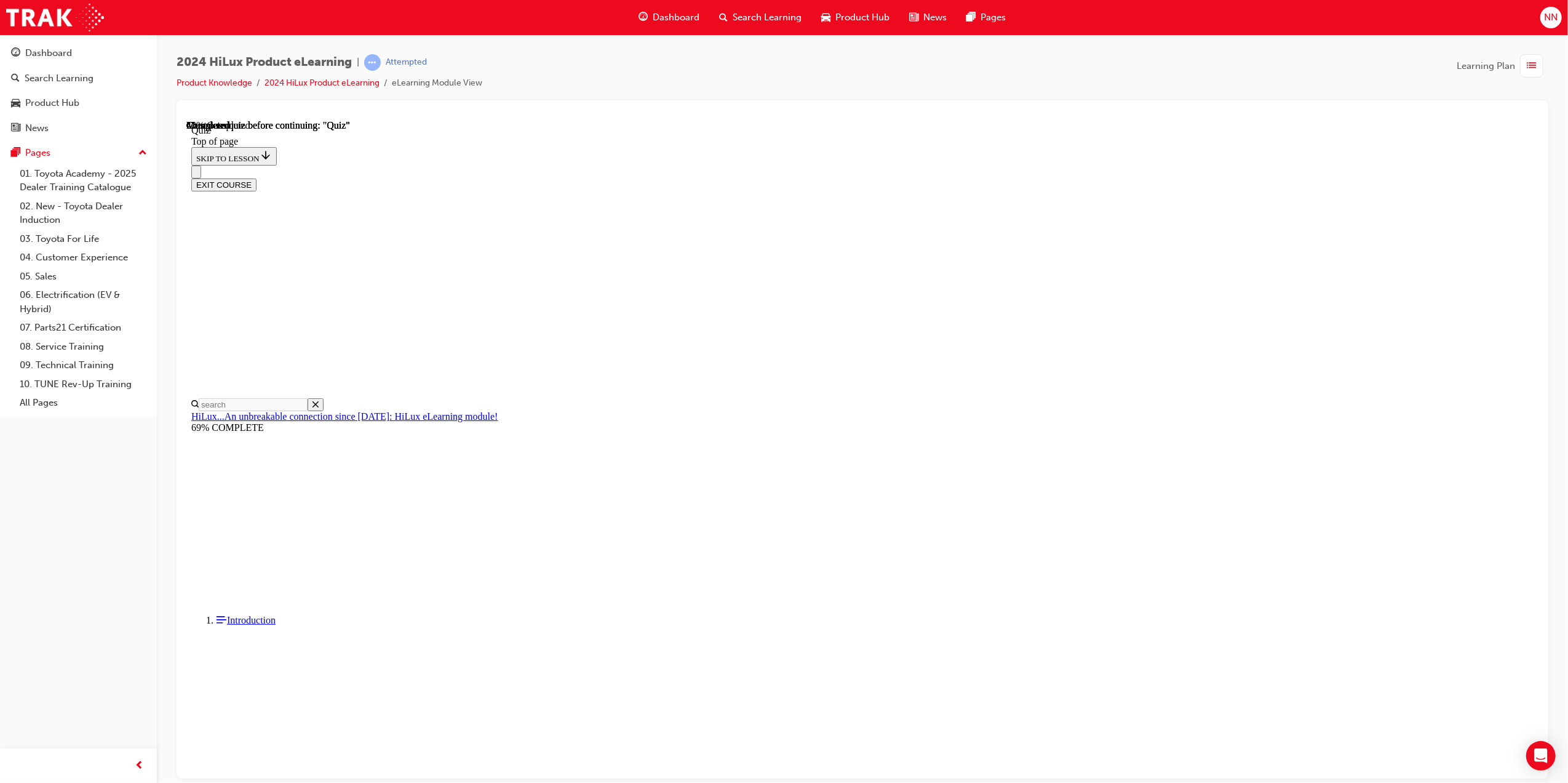
scroll to position [38, 0]
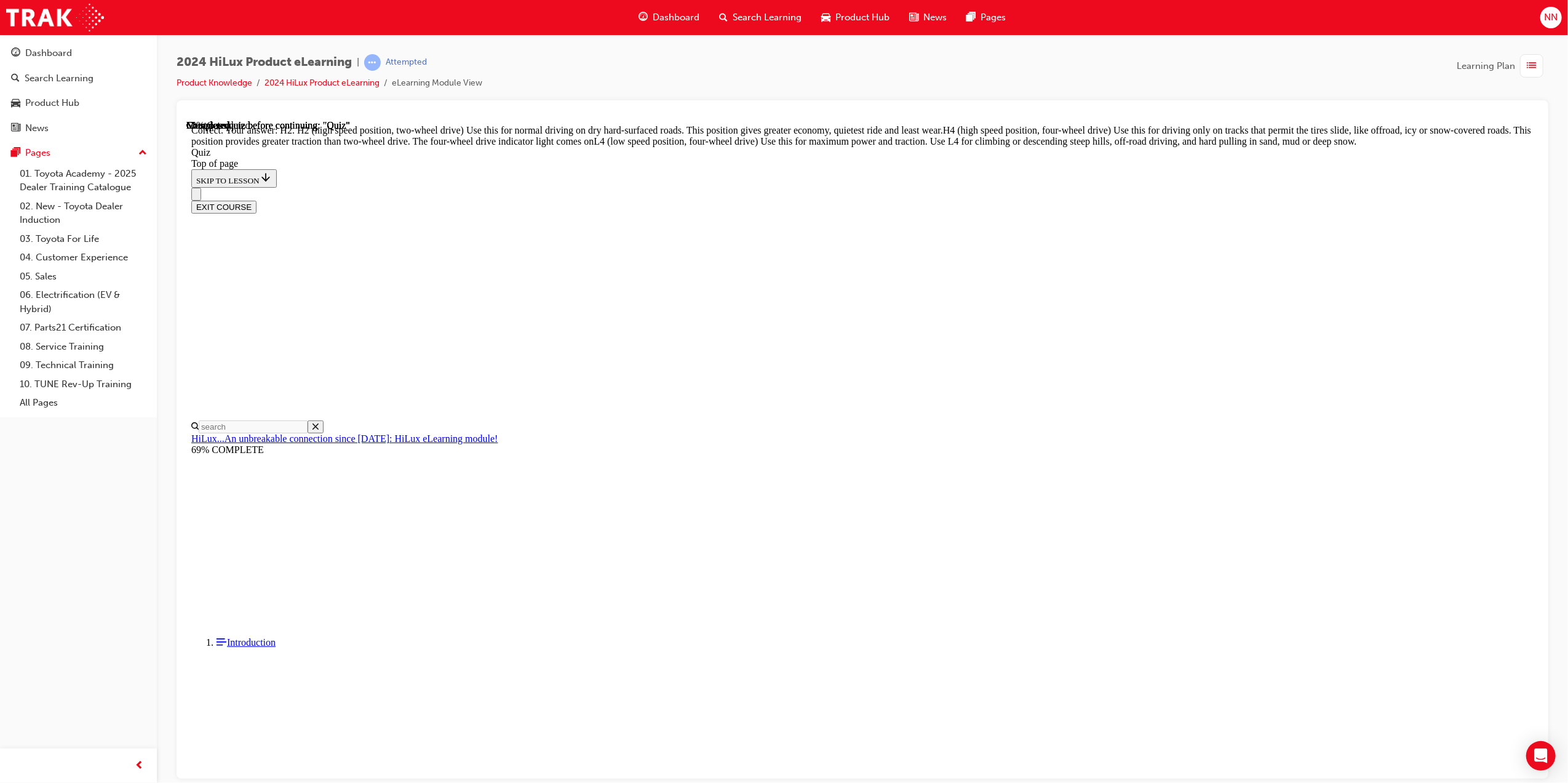
scroll to position [218, 0]
click at [186, 119] on div "ECO, SPORT RECHARGE, ECO, POWER CHG, ECO, PWR" at bounding box center [186, 119] width 0 height 0
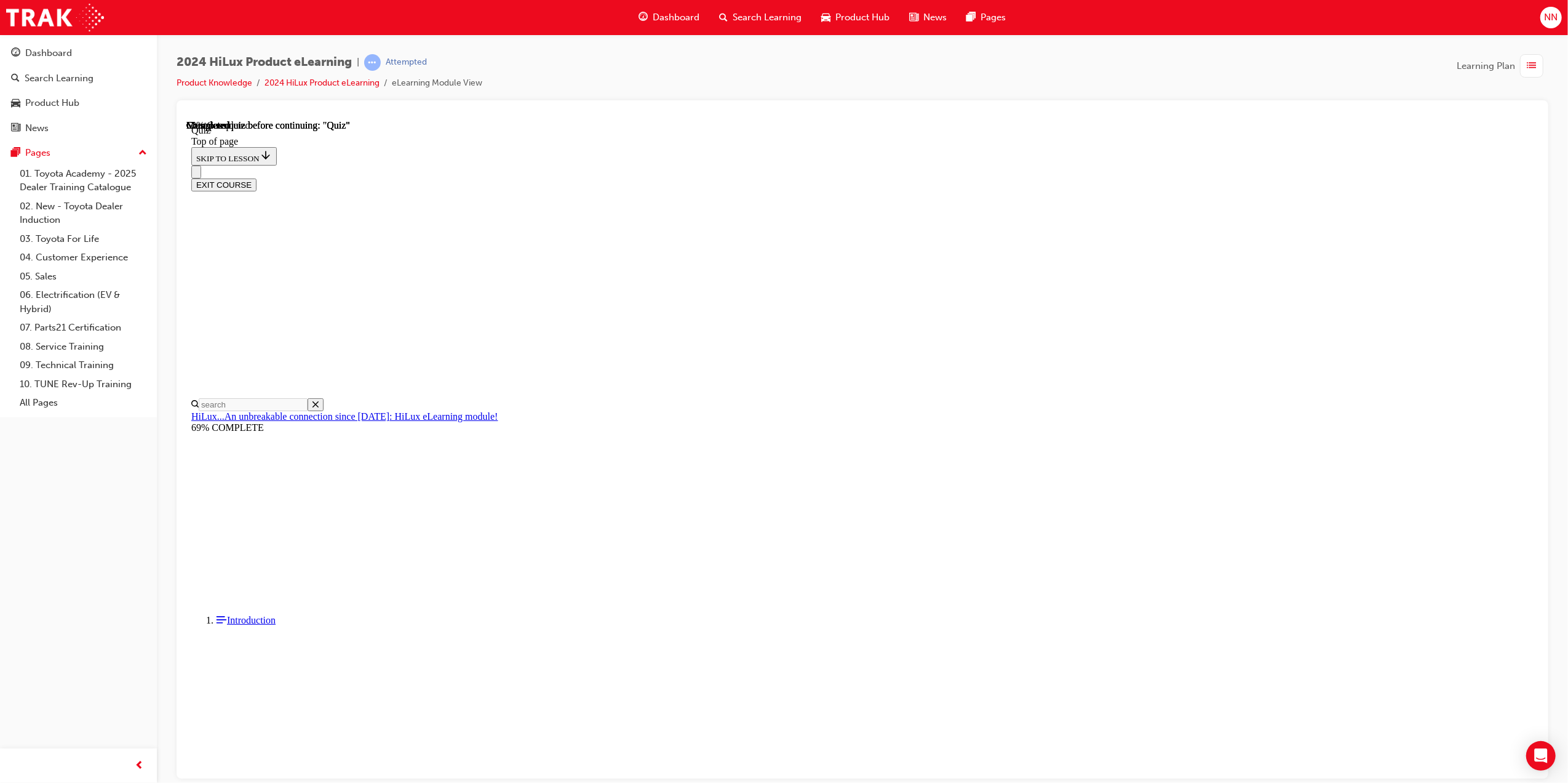
scroll to position [144, 0]
drag, startPoint x: 735, startPoint y: 197, endPoint x: 1007, endPoint y: 214, distance: 272.5
drag, startPoint x: 1004, startPoint y: 218, endPoint x: 318, endPoint y: 581, distance: 776.1
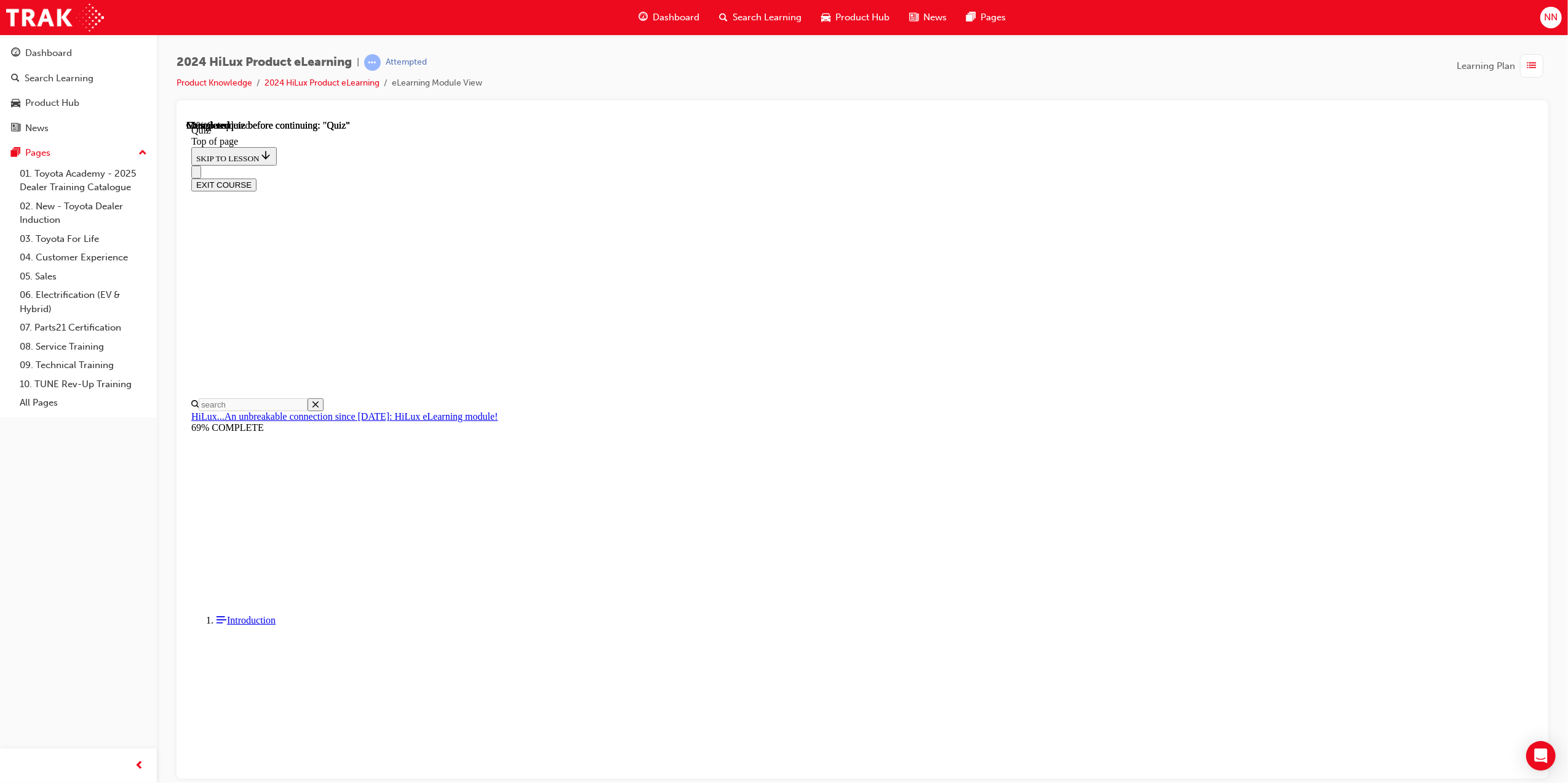
copy p "With the introduction of 48V 'V-Active' technology, what information will the M…"
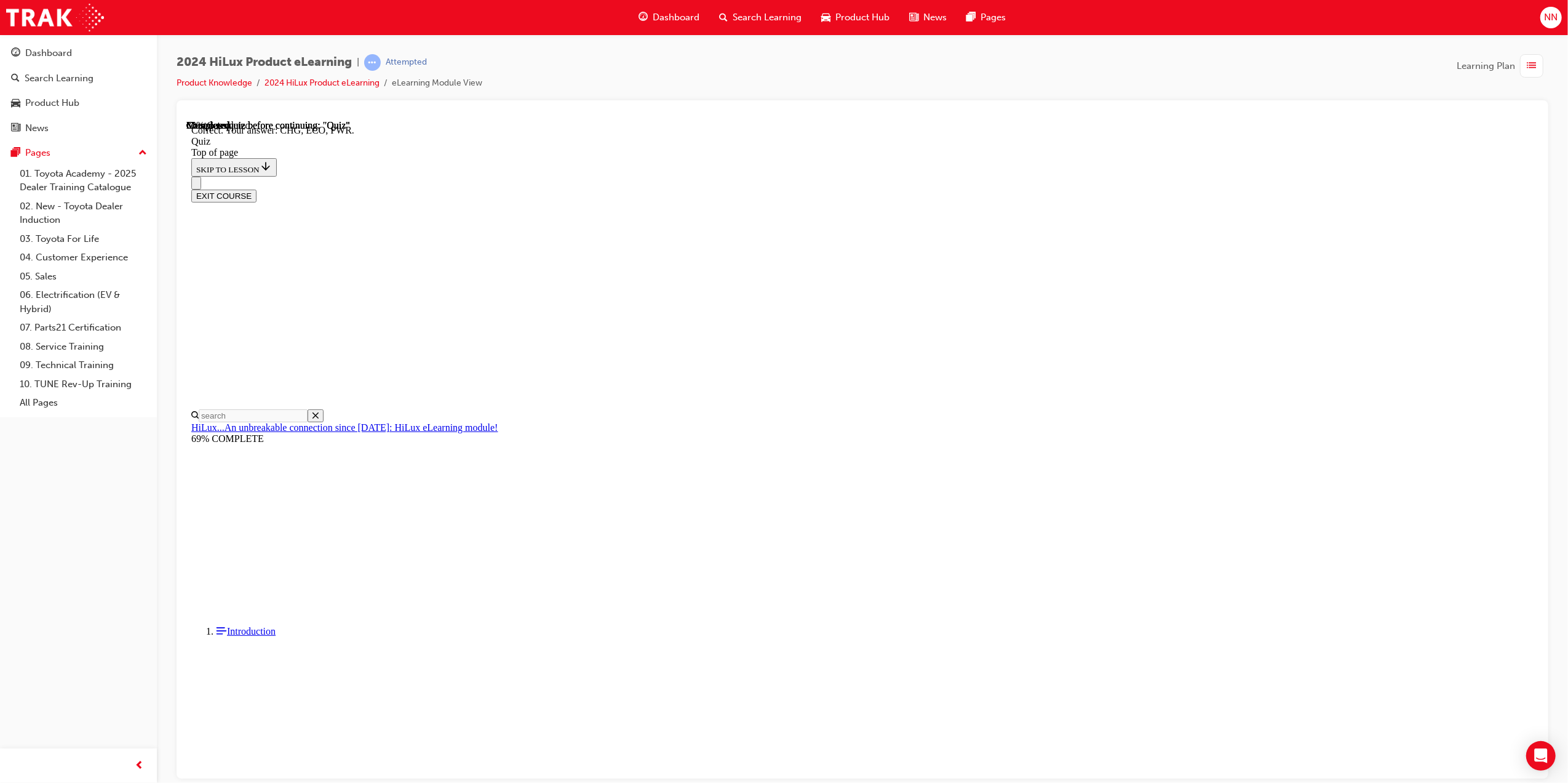
scroll to position [183, 0]
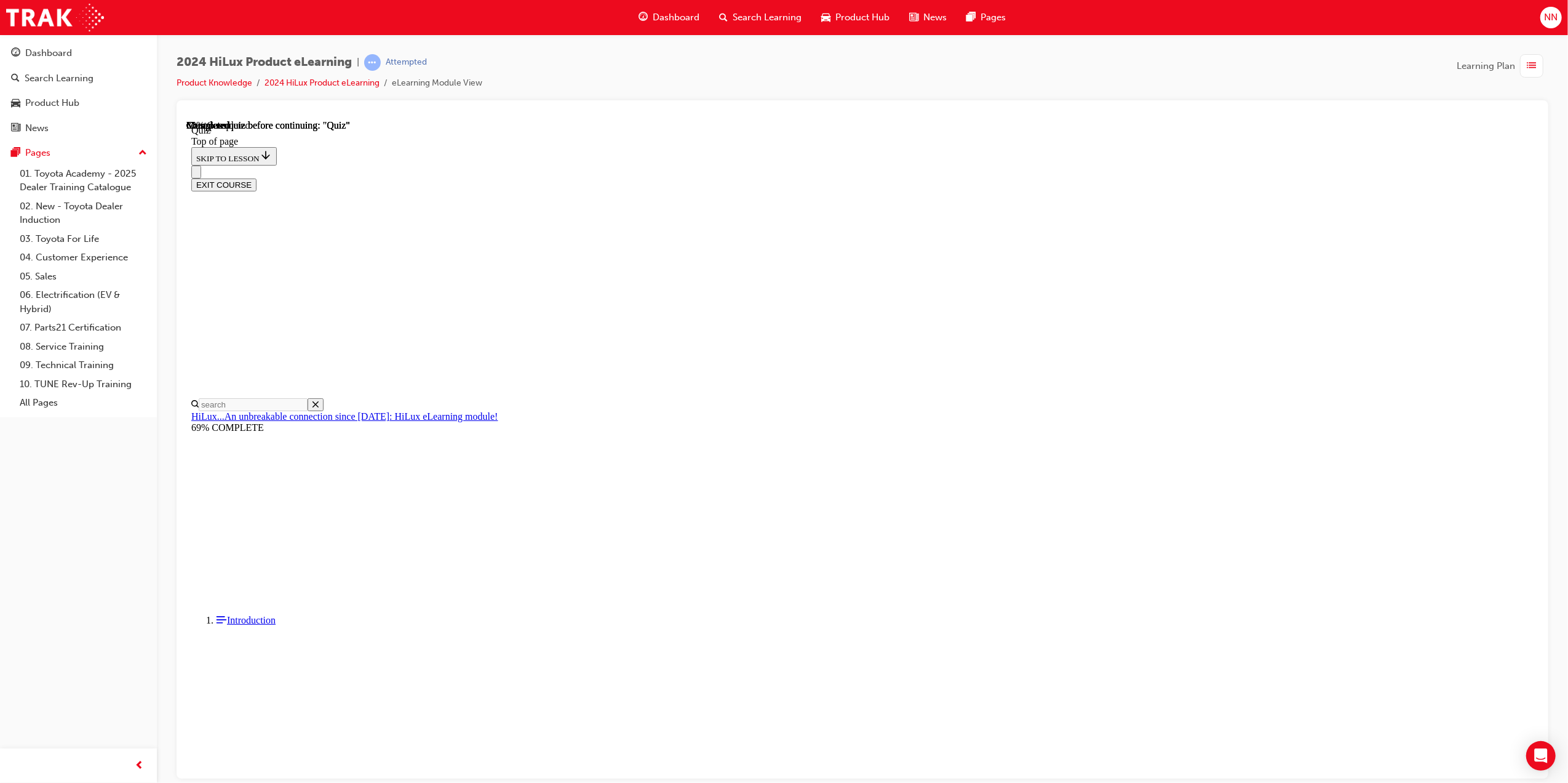
scroll to position [38, 0]
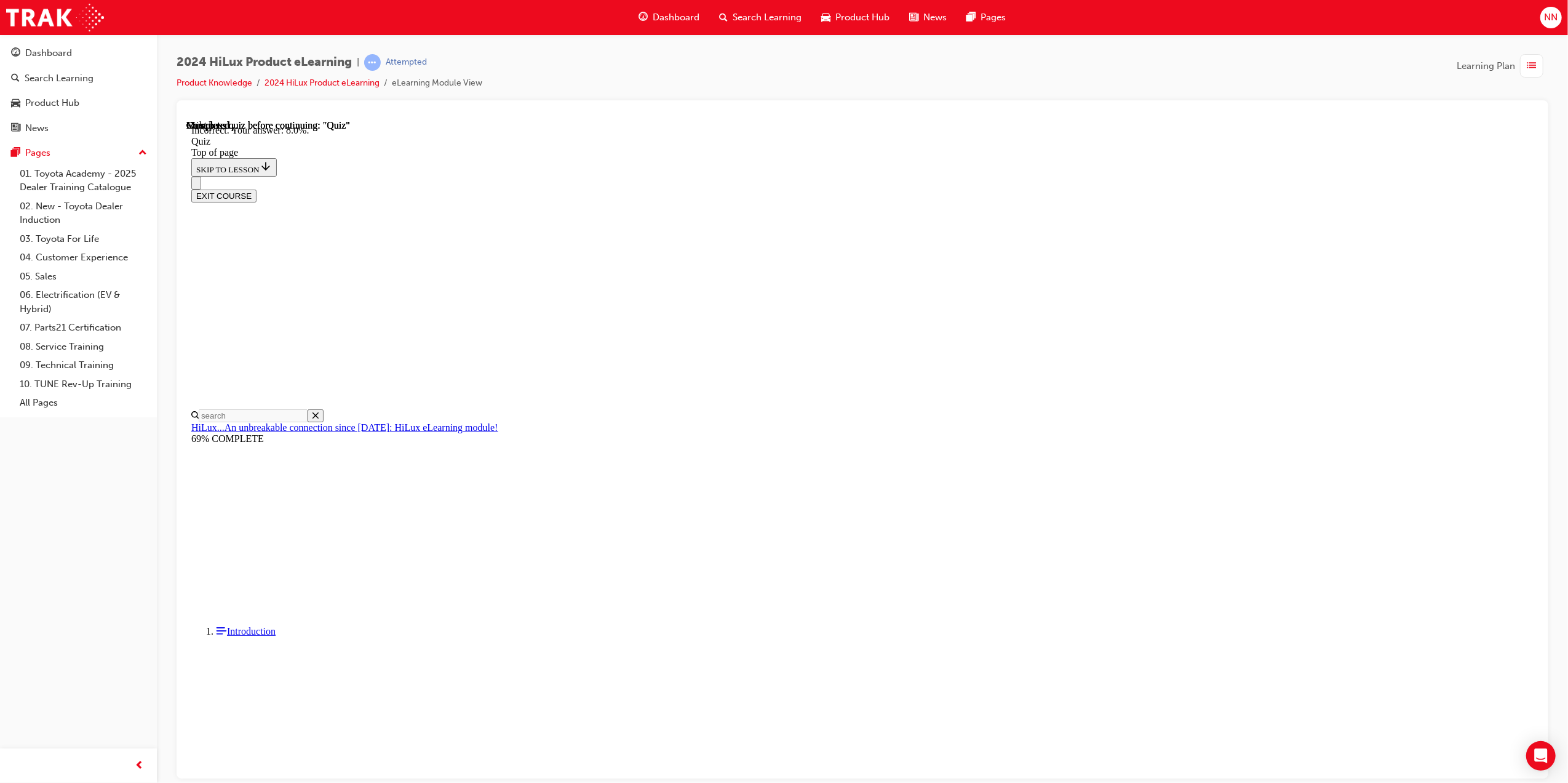
scroll to position [67, 0]
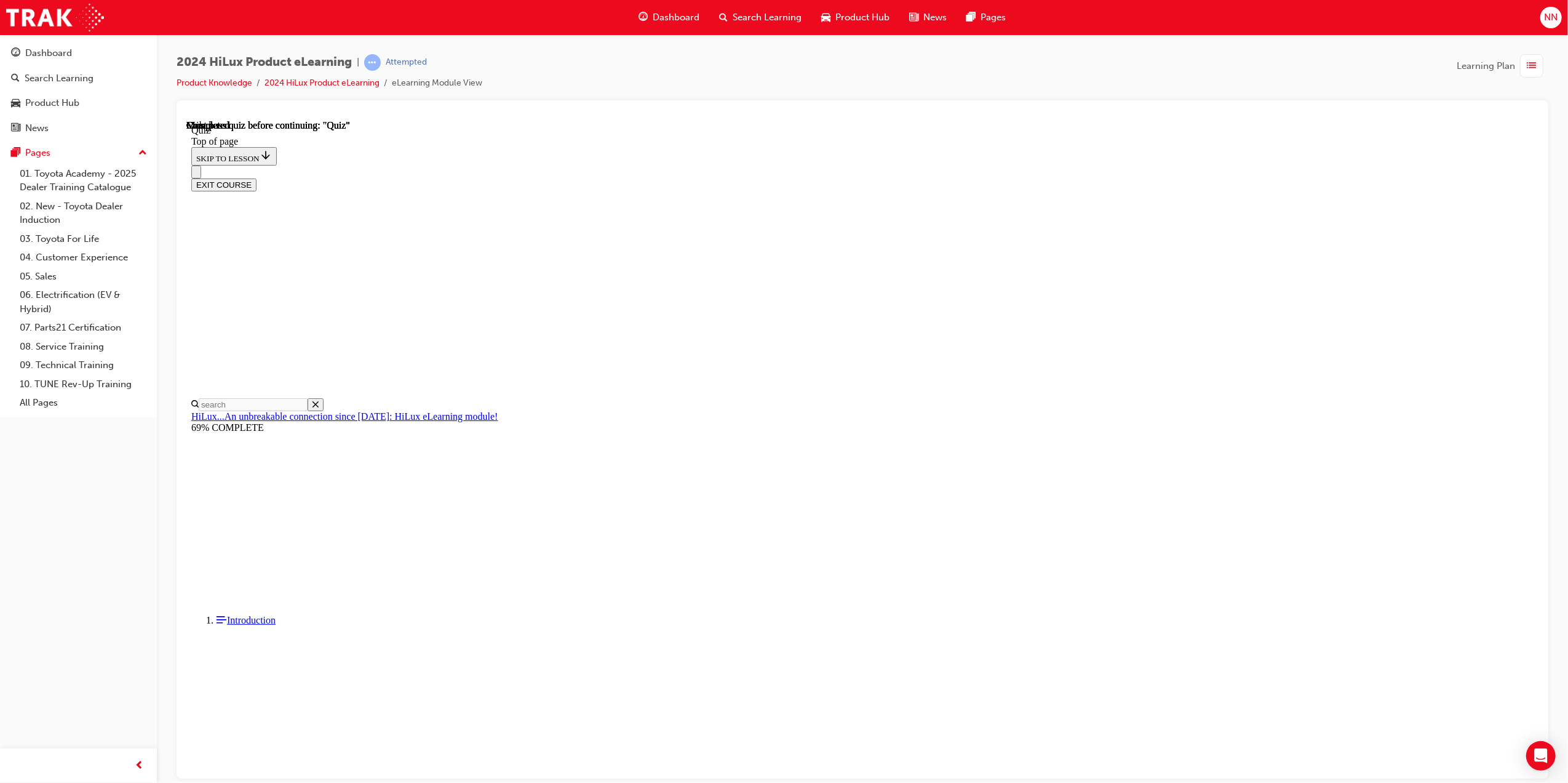
scroll to position [64, 0]
click at [186, 119] on div at bounding box center [186, 119] width 0 height 0
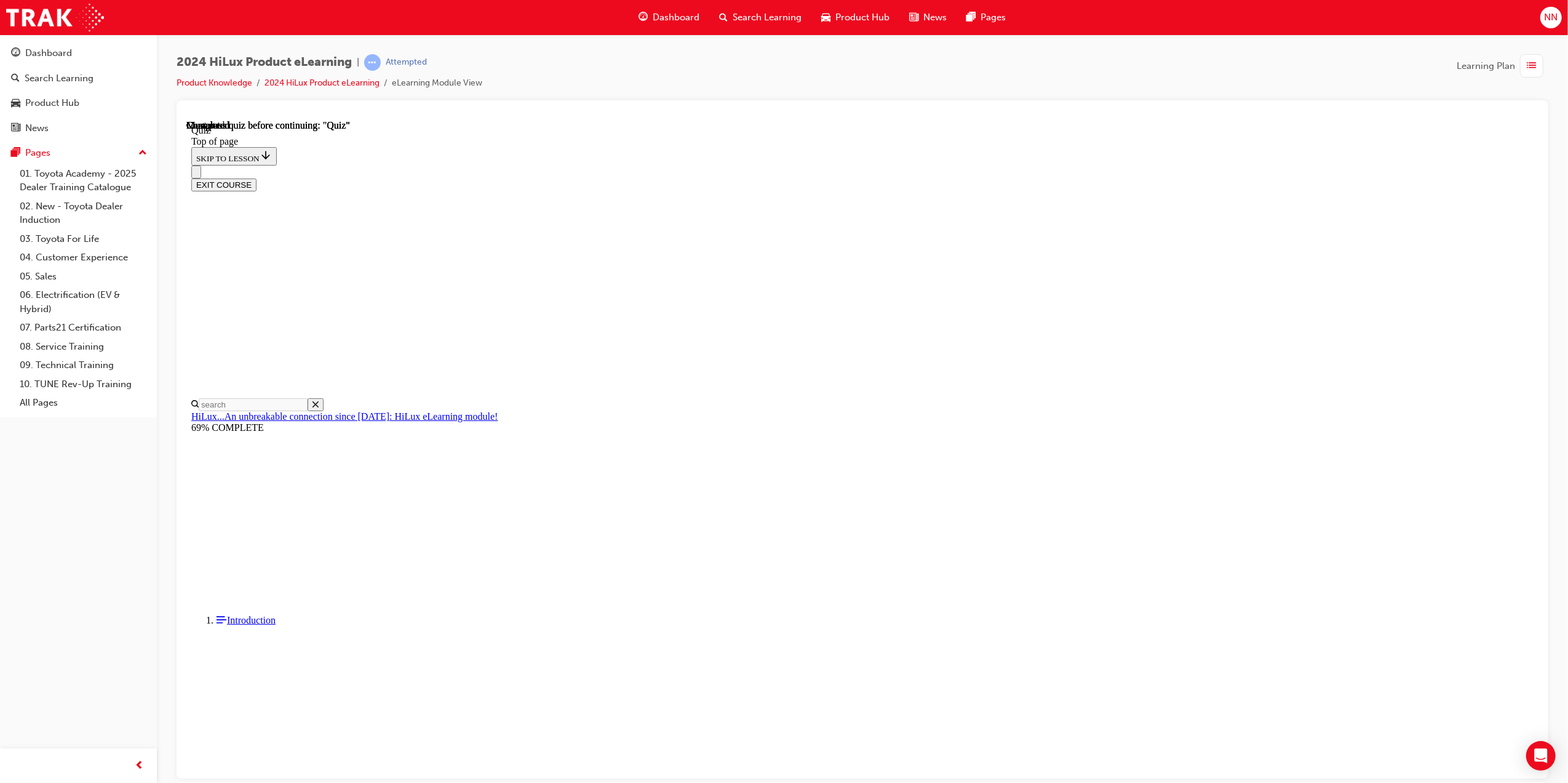
drag, startPoint x: 756, startPoint y: 472, endPoint x: 746, endPoint y: 421, distance: 52.0
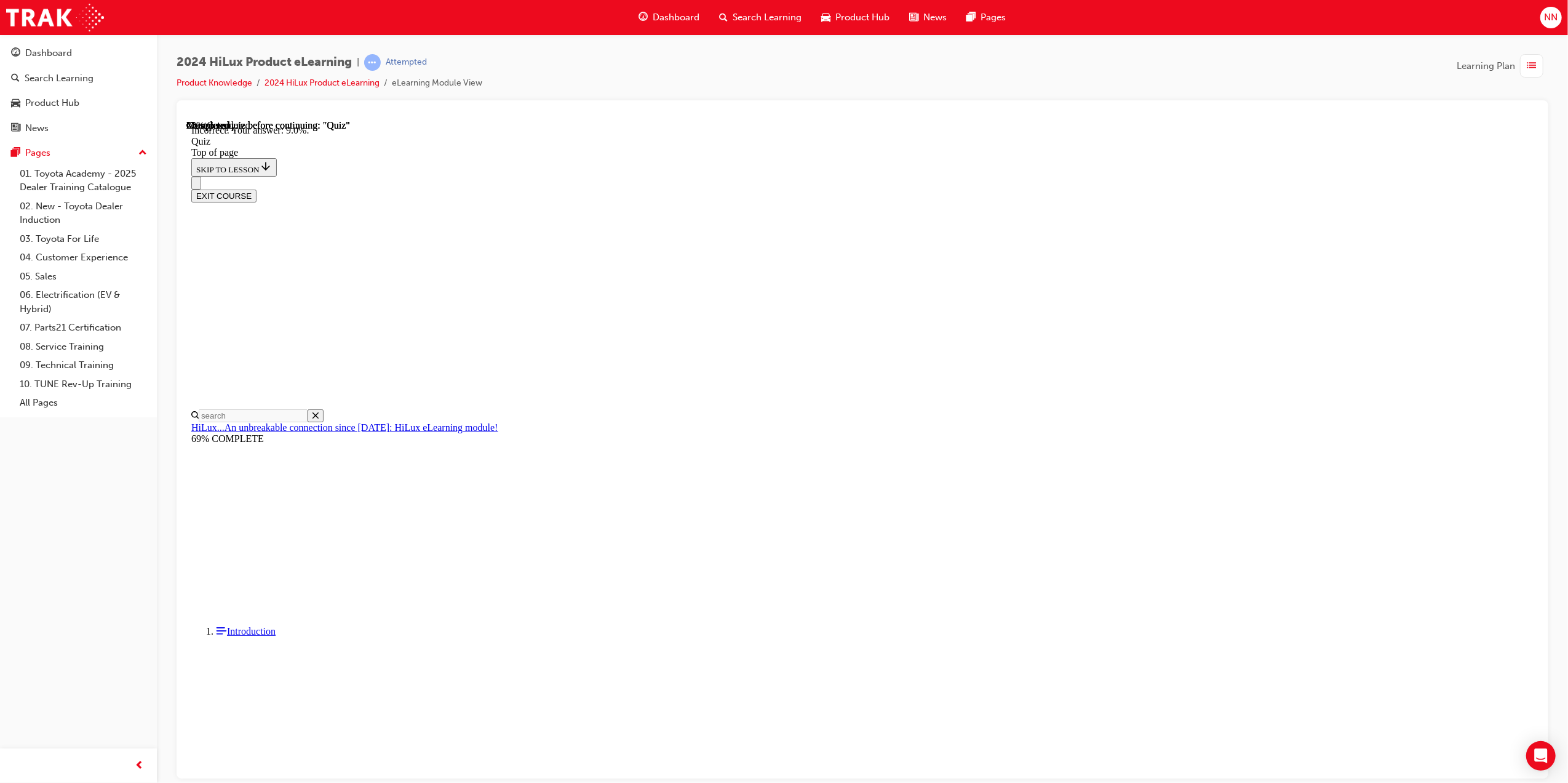
scroll to position [67, 0]
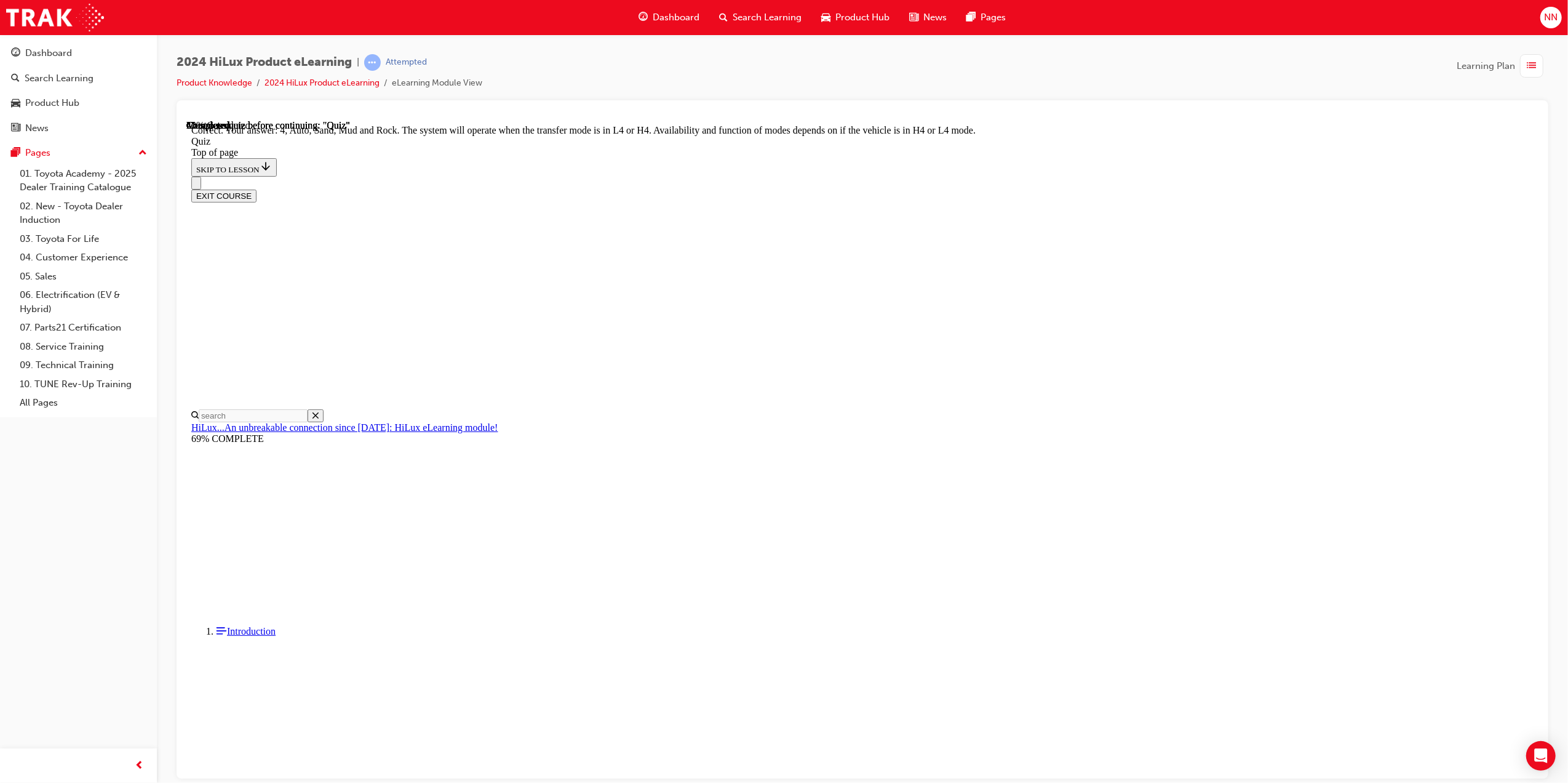
scroll to position [115, 0]
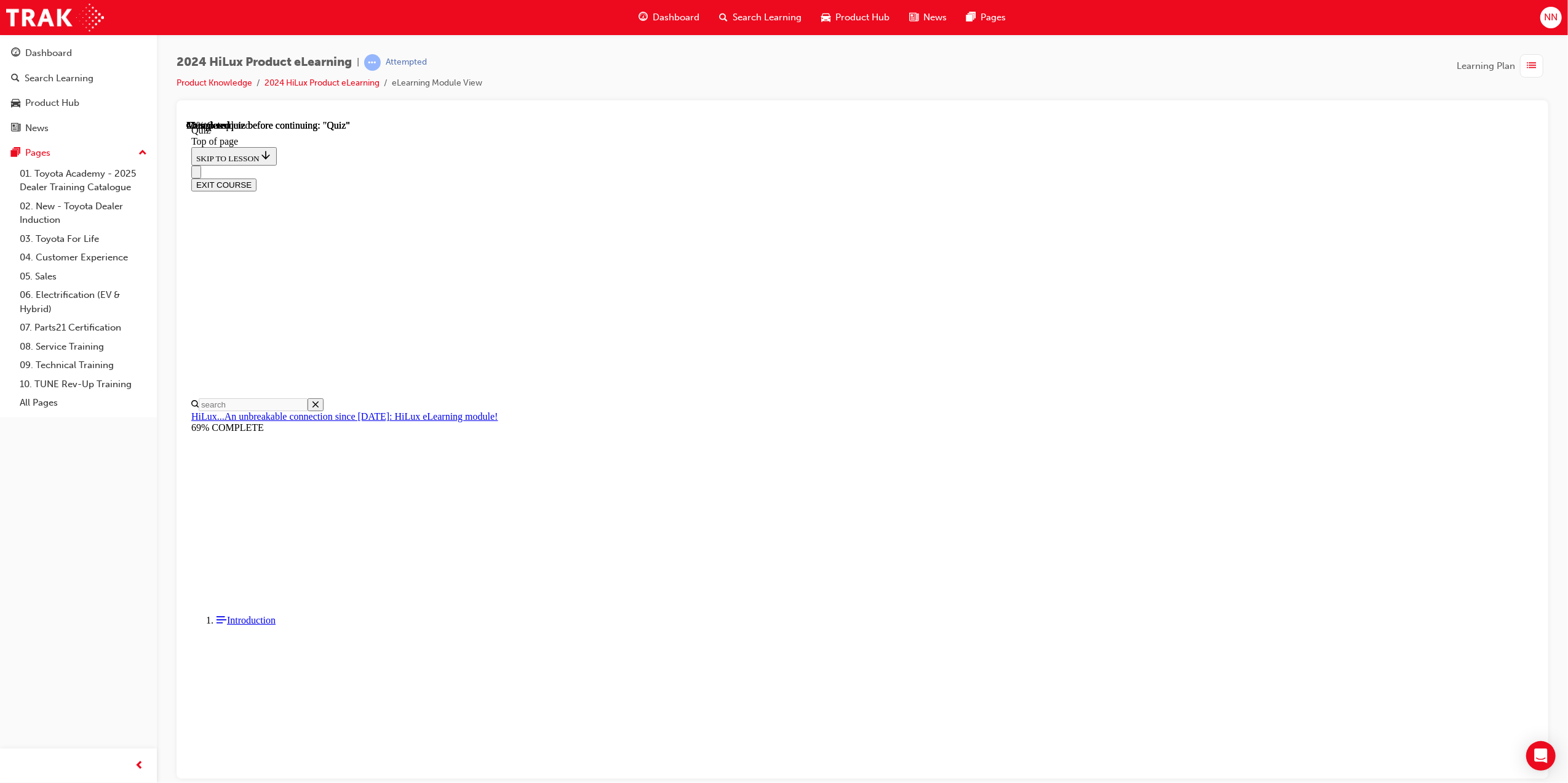
scroll to position [64, 0]
drag, startPoint x: 931, startPoint y: 728, endPoint x: 929, endPoint y: 740, distance: 12.2
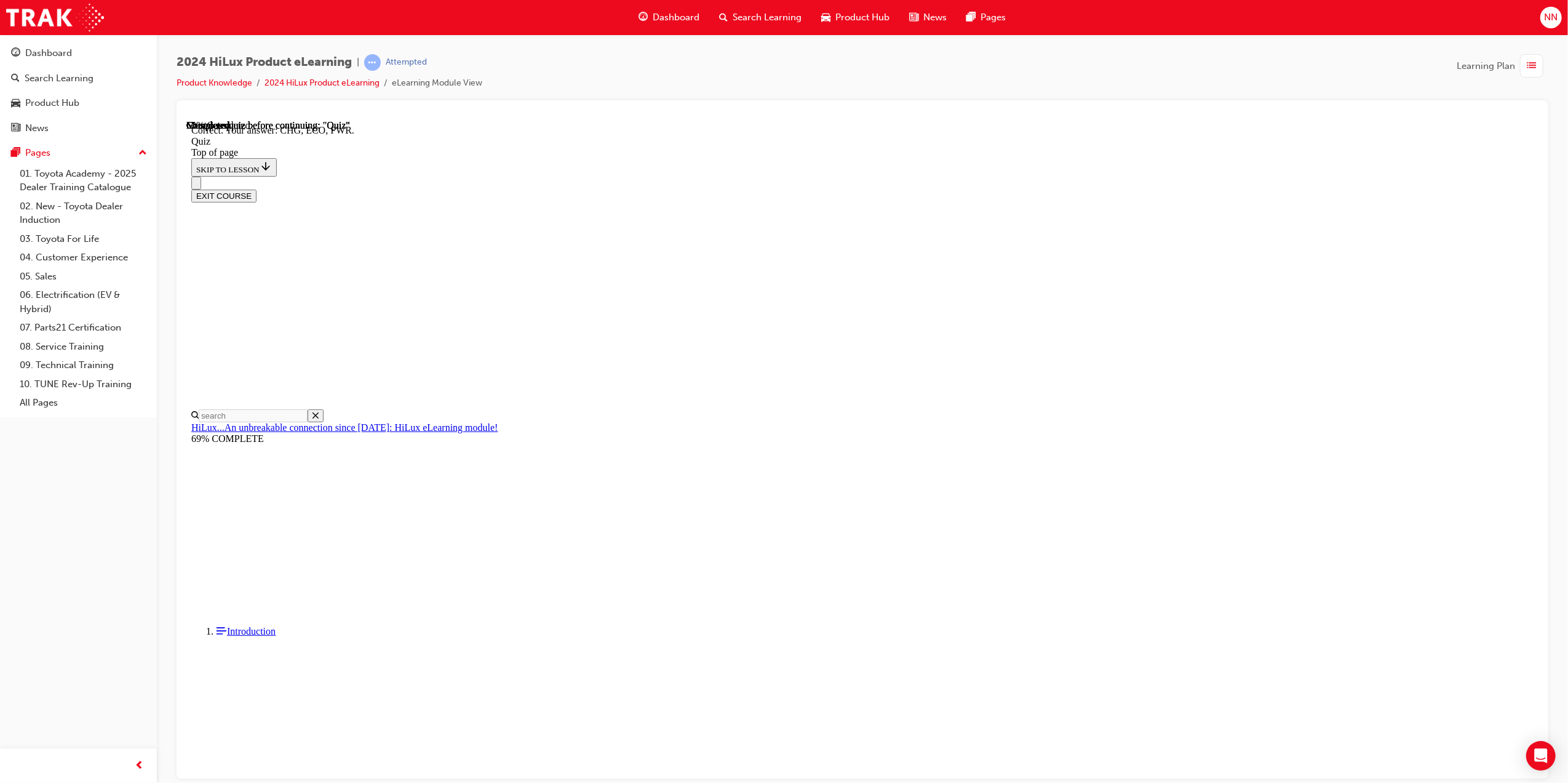
scroll to position [183, 0]
drag, startPoint x: 929, startPoint y: 740, endPoint x: 927, endPoint y: 727, distance: 13.2
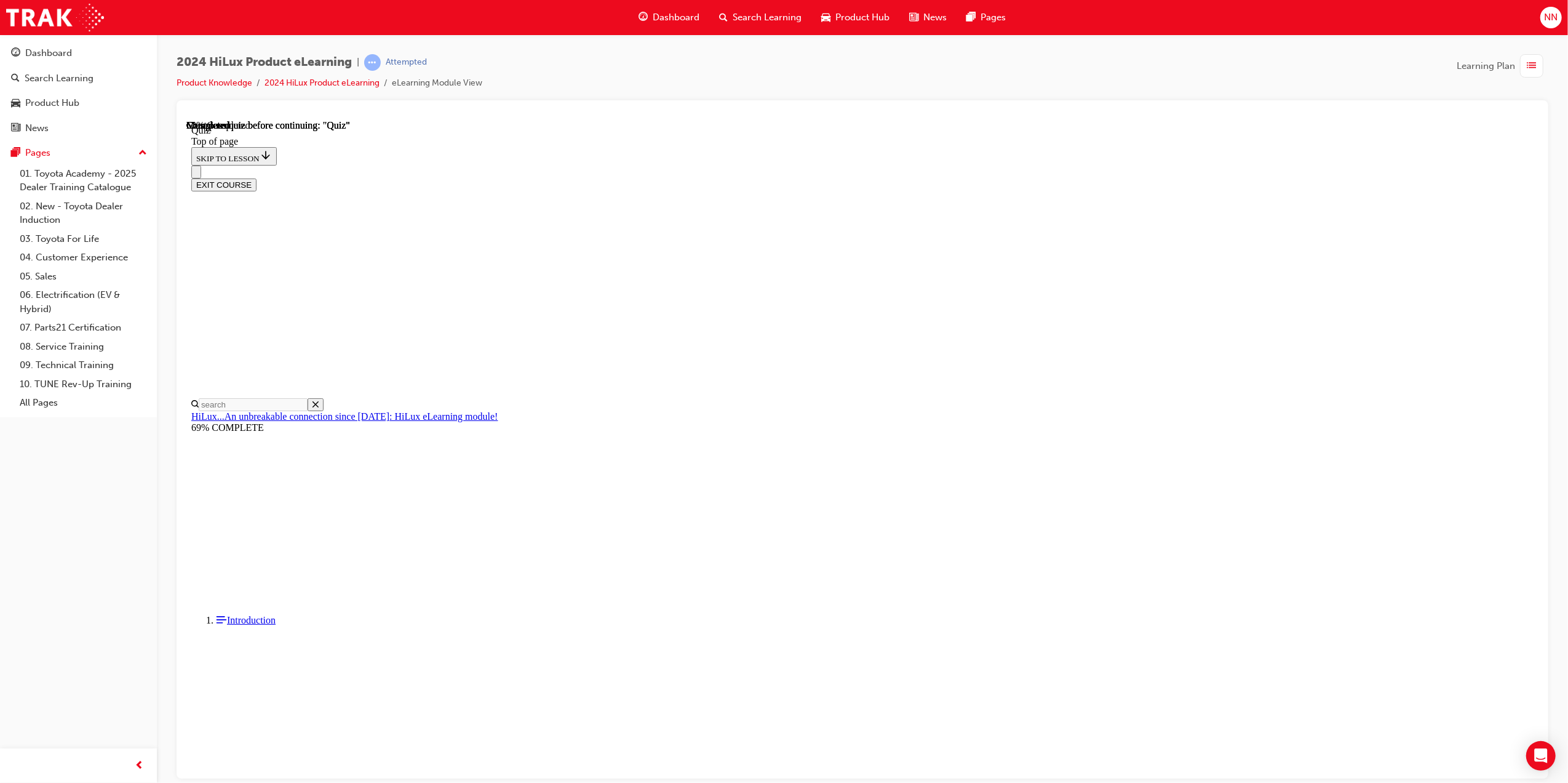
scroll to position [38, 0]
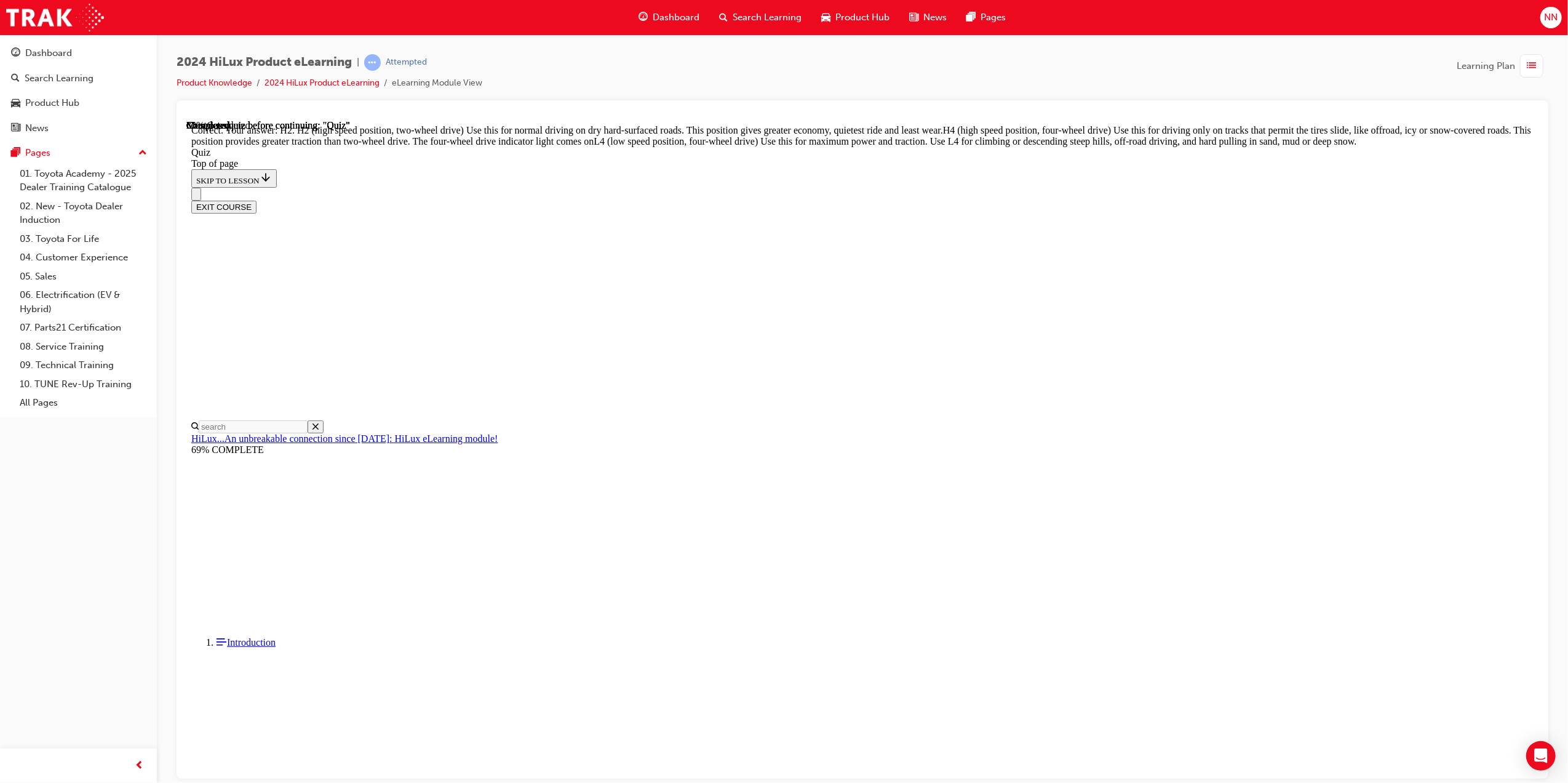
scroll to position [217, 0]
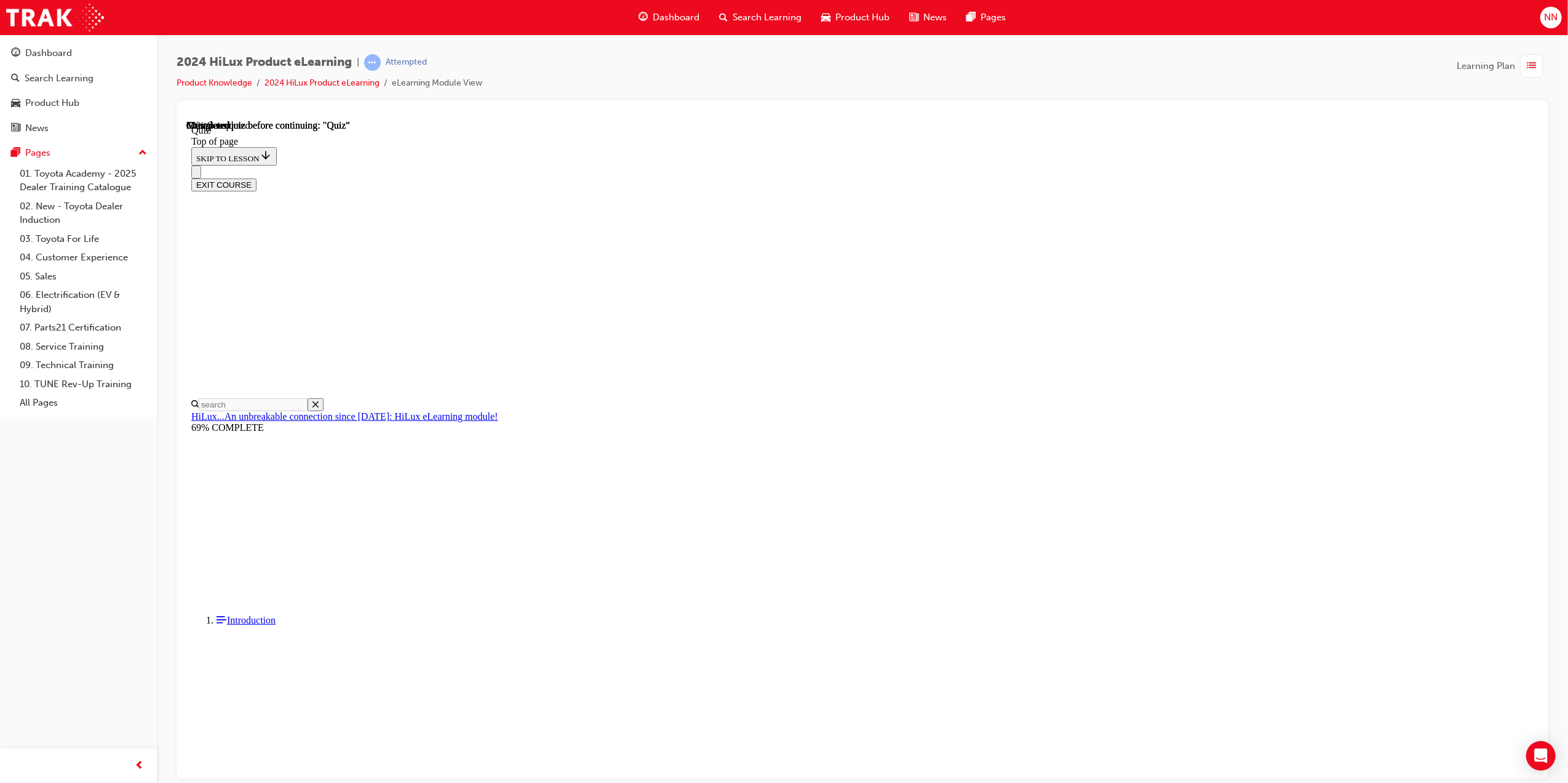
scroll to position [38, 0]
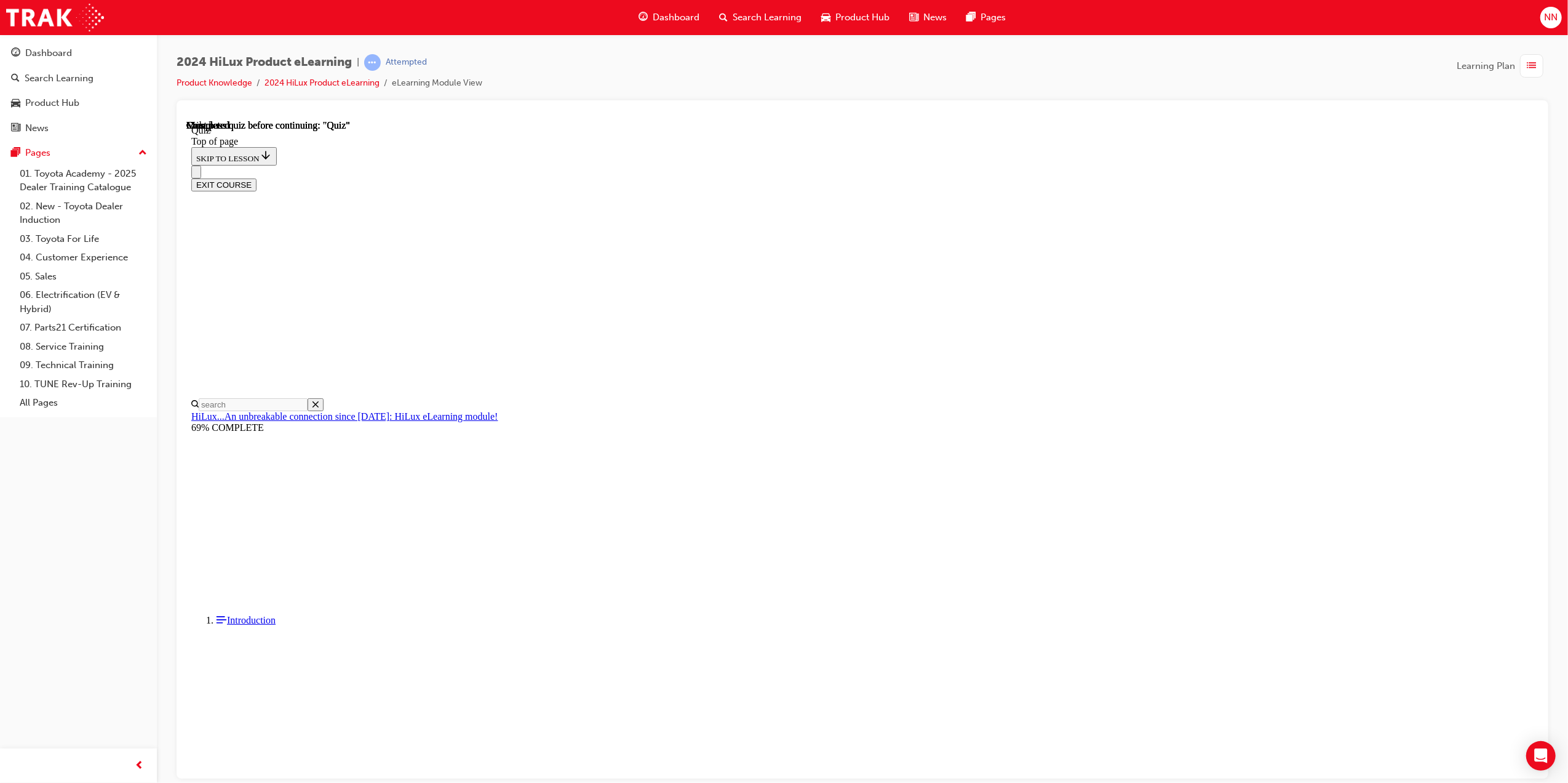
scroll to position [77, 0]
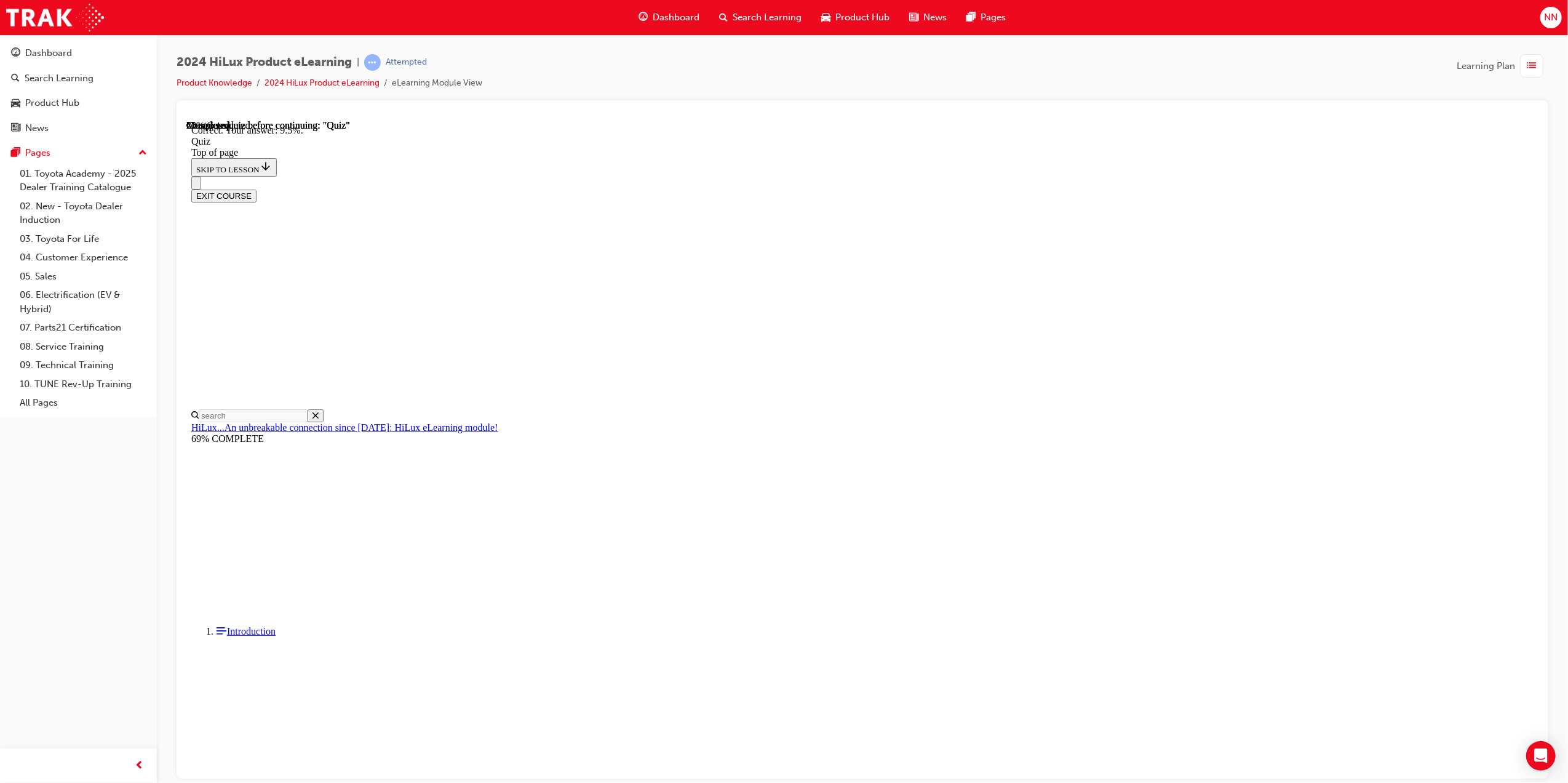
scroll to position [67, 0]
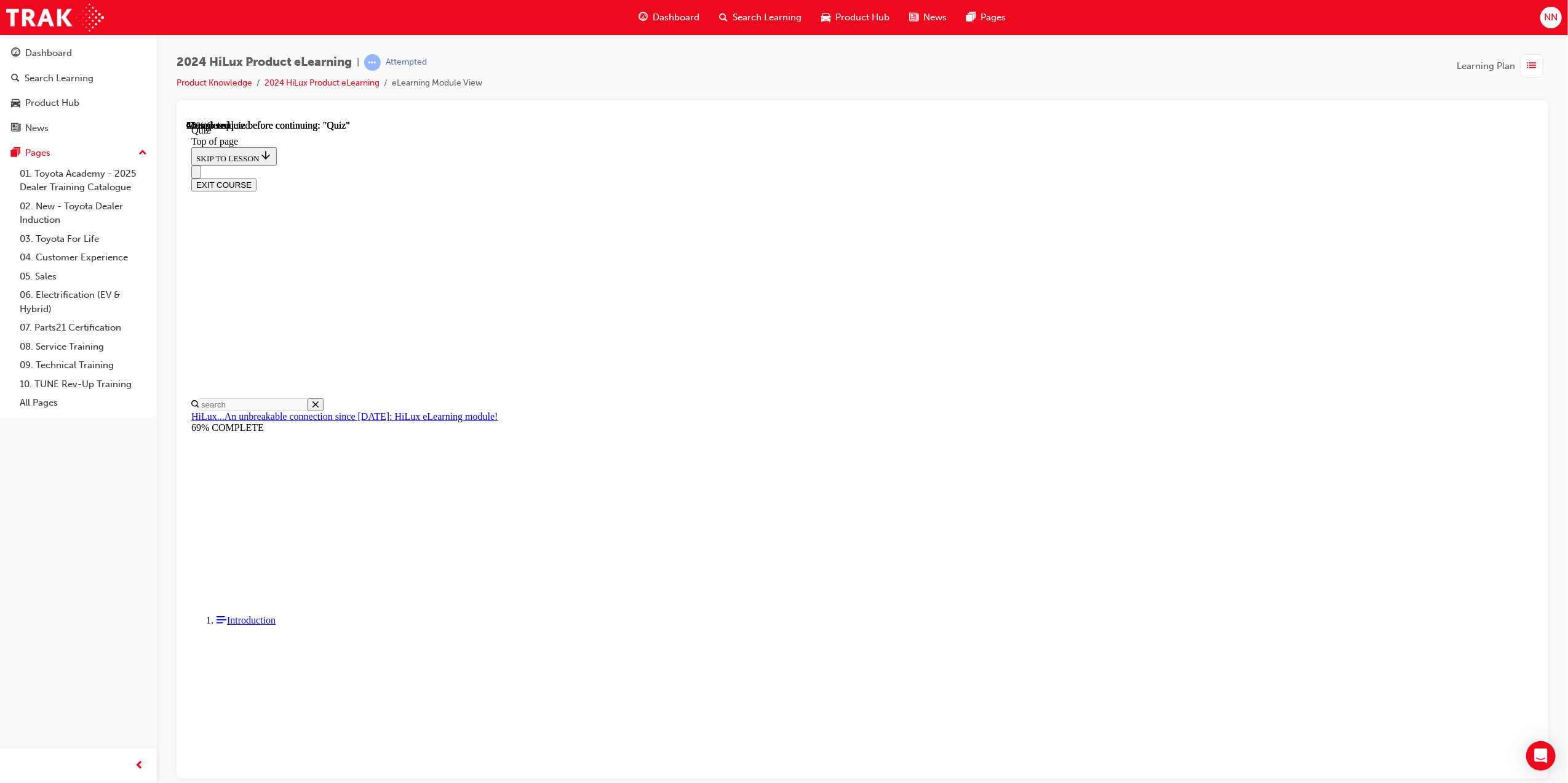
scroll to position [38, 0]
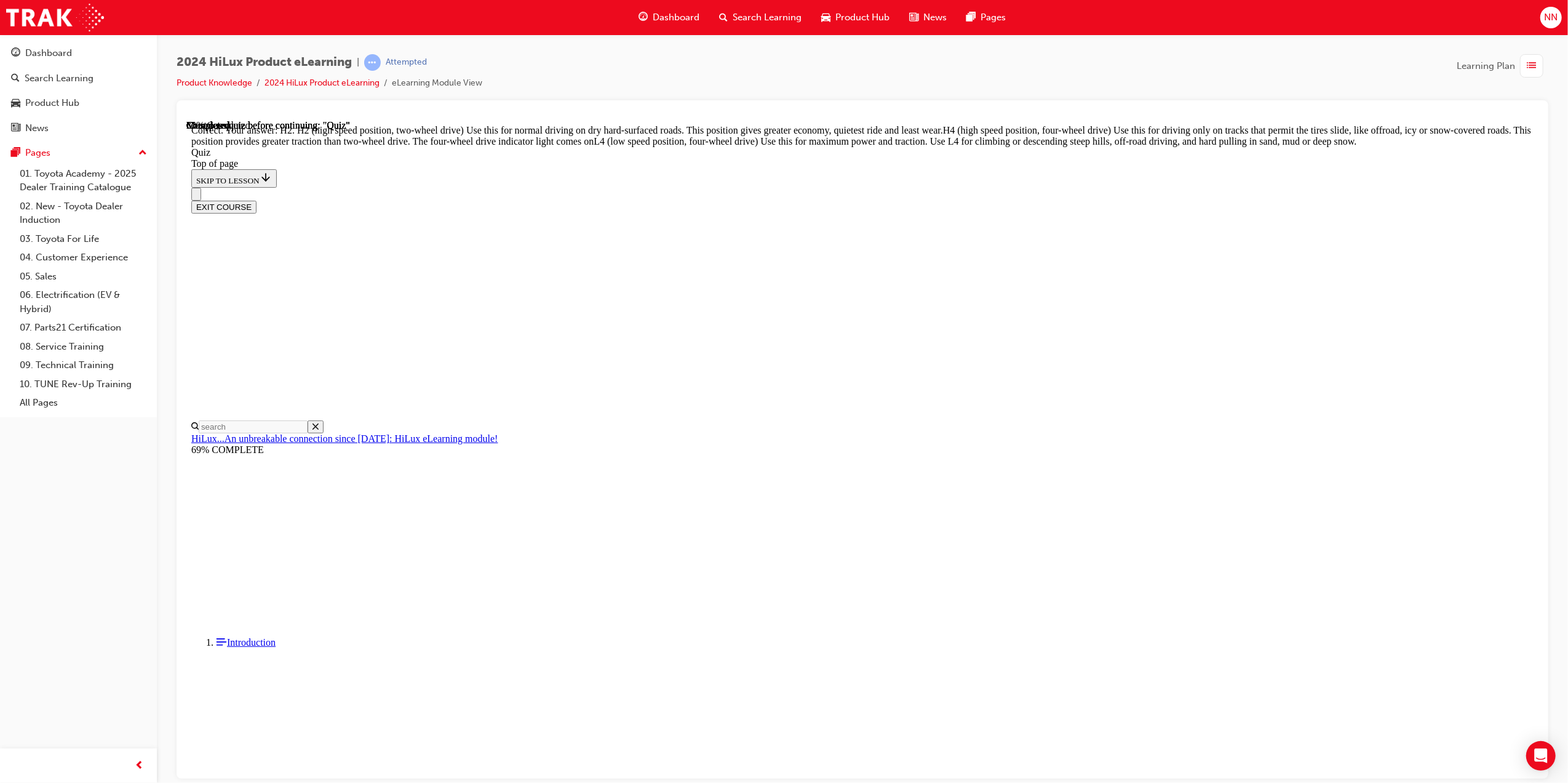
scroll to position [218, 0]
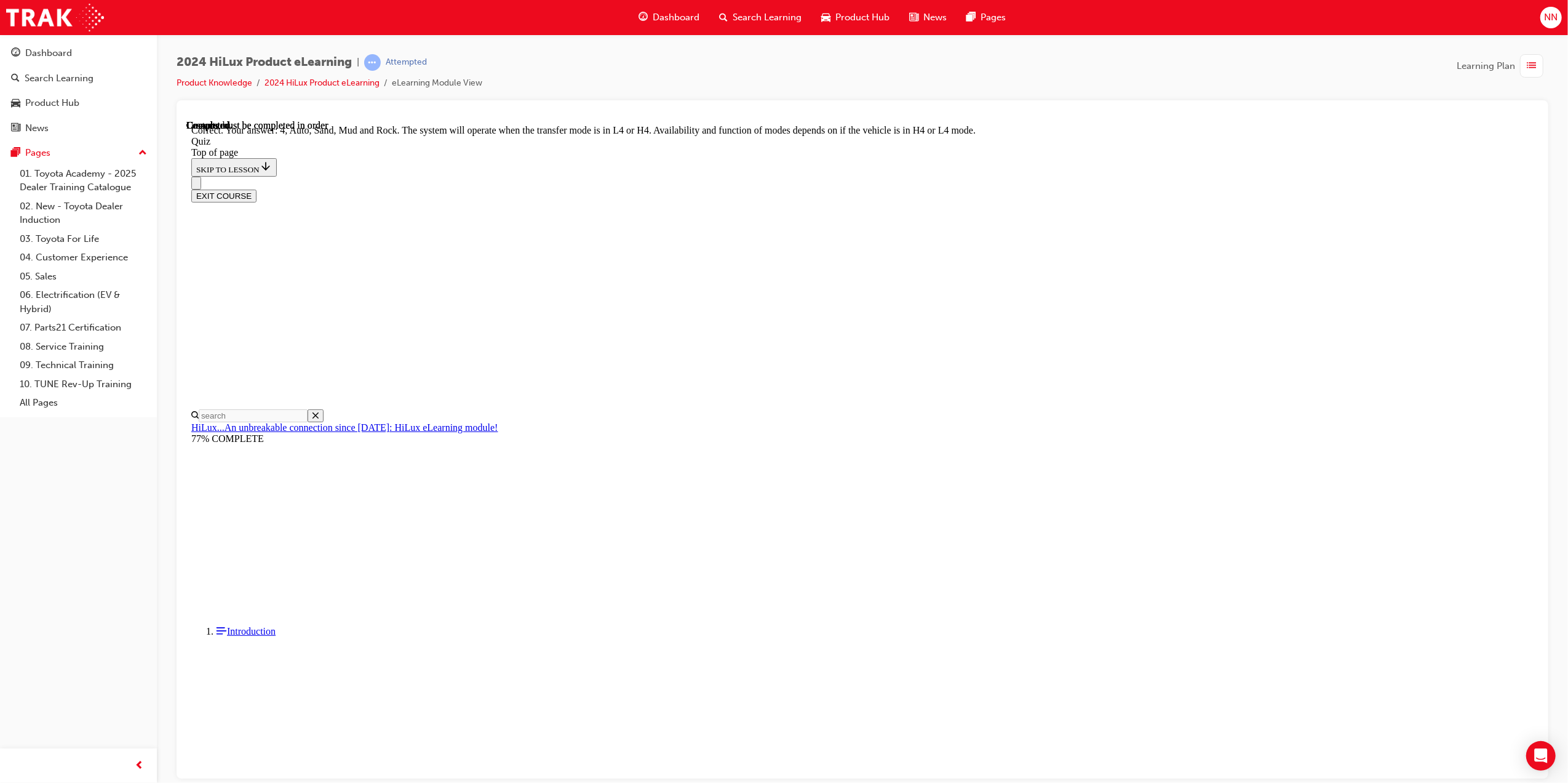
scroll to position [115, 0]
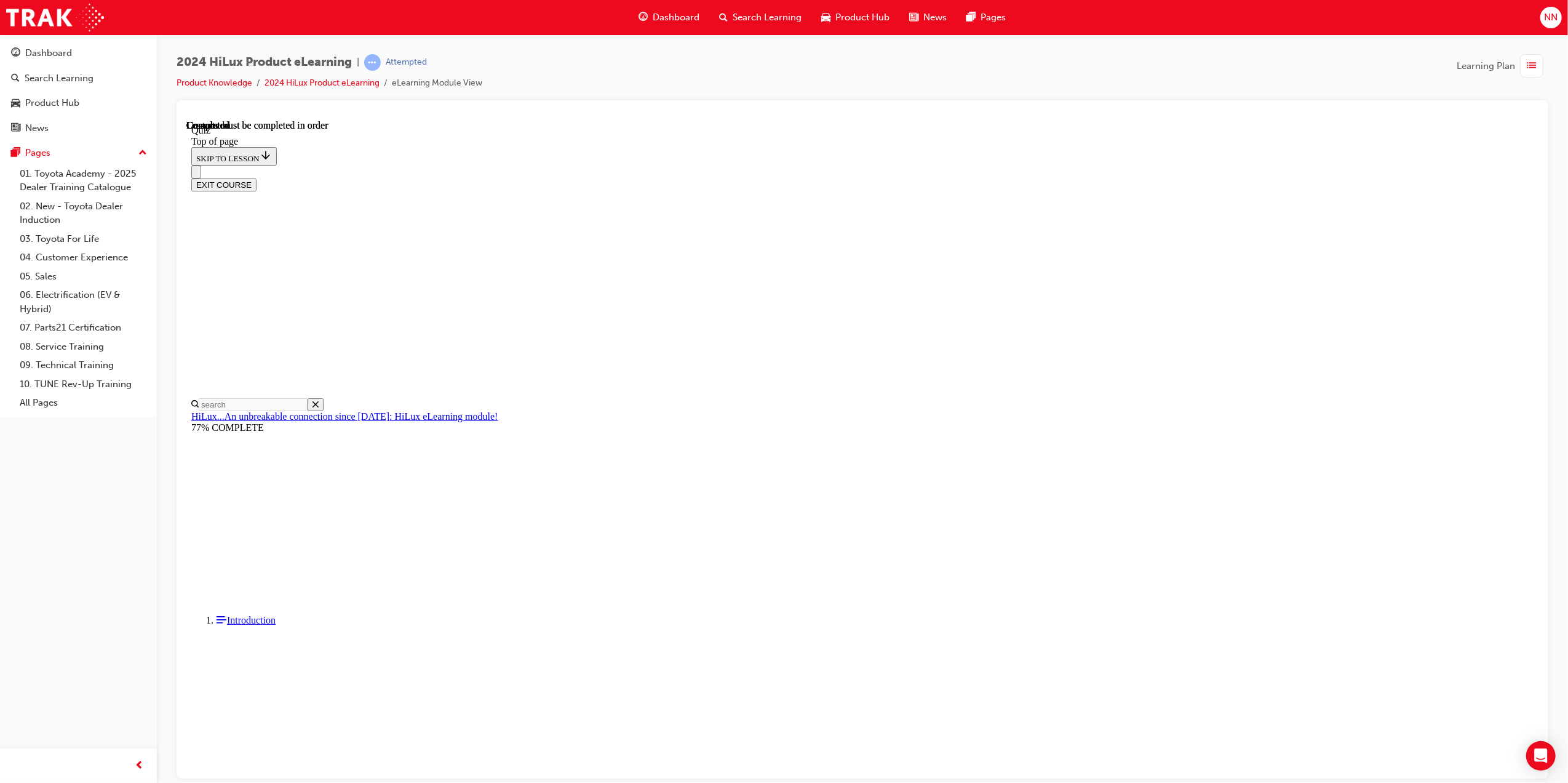
scroll to position [77, 0]
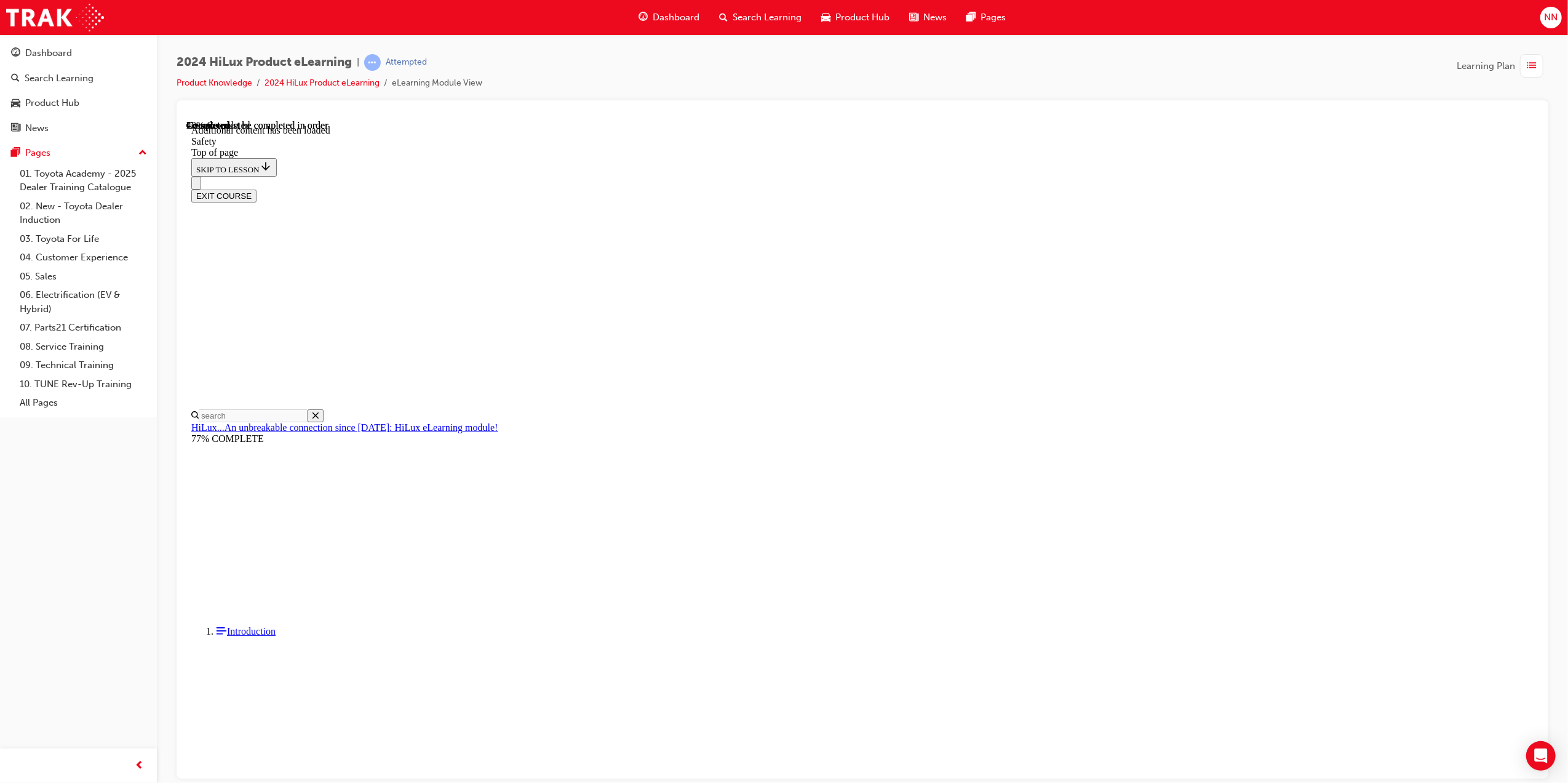
scroll to position [432, 0]
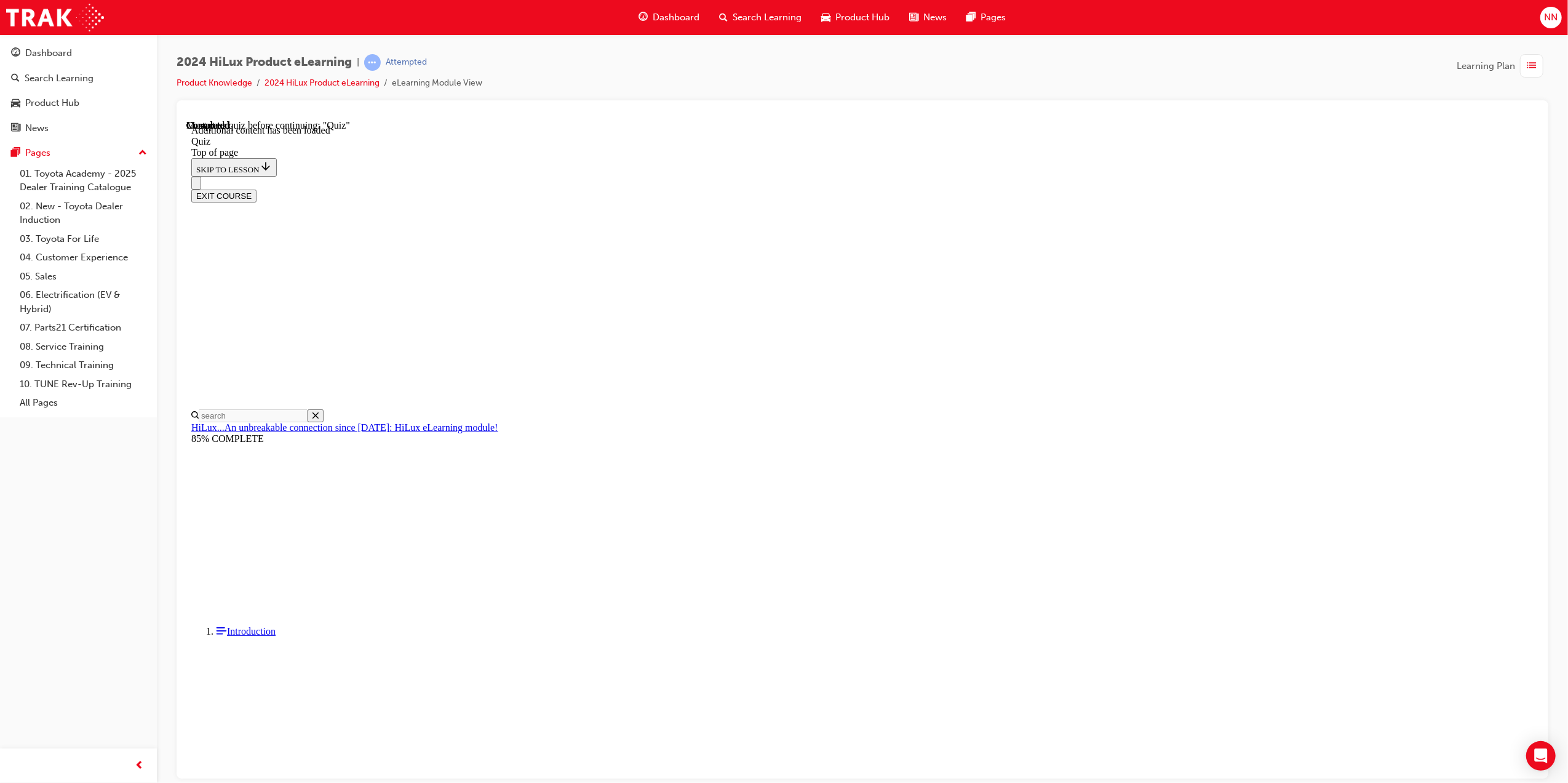
drag, startPoint x: 755, startPoint y: 424, endPoint x: 844, endPoint y: 458, distance: 95.3
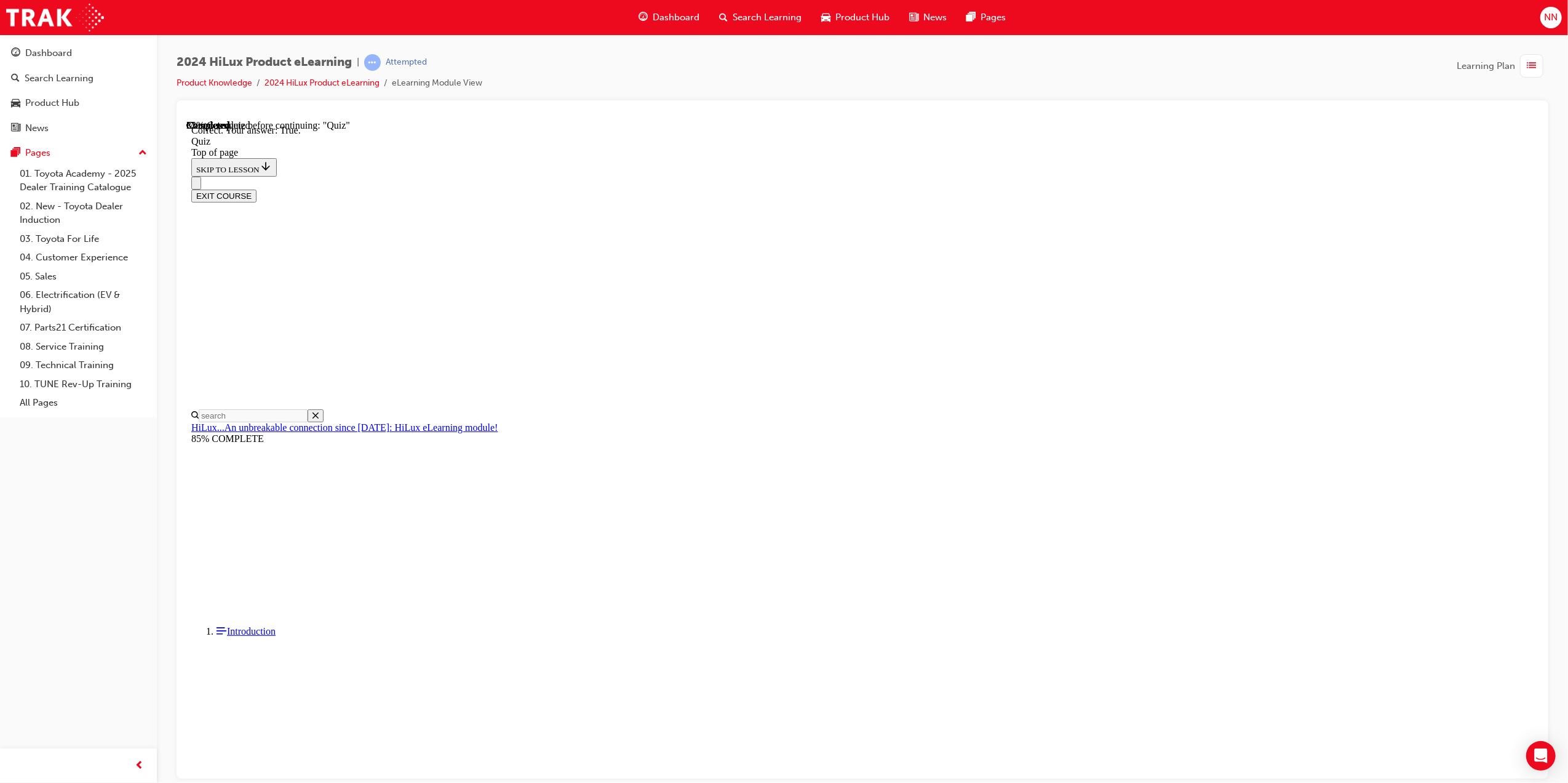
drag, startPoint x: 937, startPoint y: 596, endPoint x: 940, endPoint y: 609, distance: 13.3
click at [186, 119] on div "SUBMIT NEXT" at bounding box center [186, 119] width 0 height 0
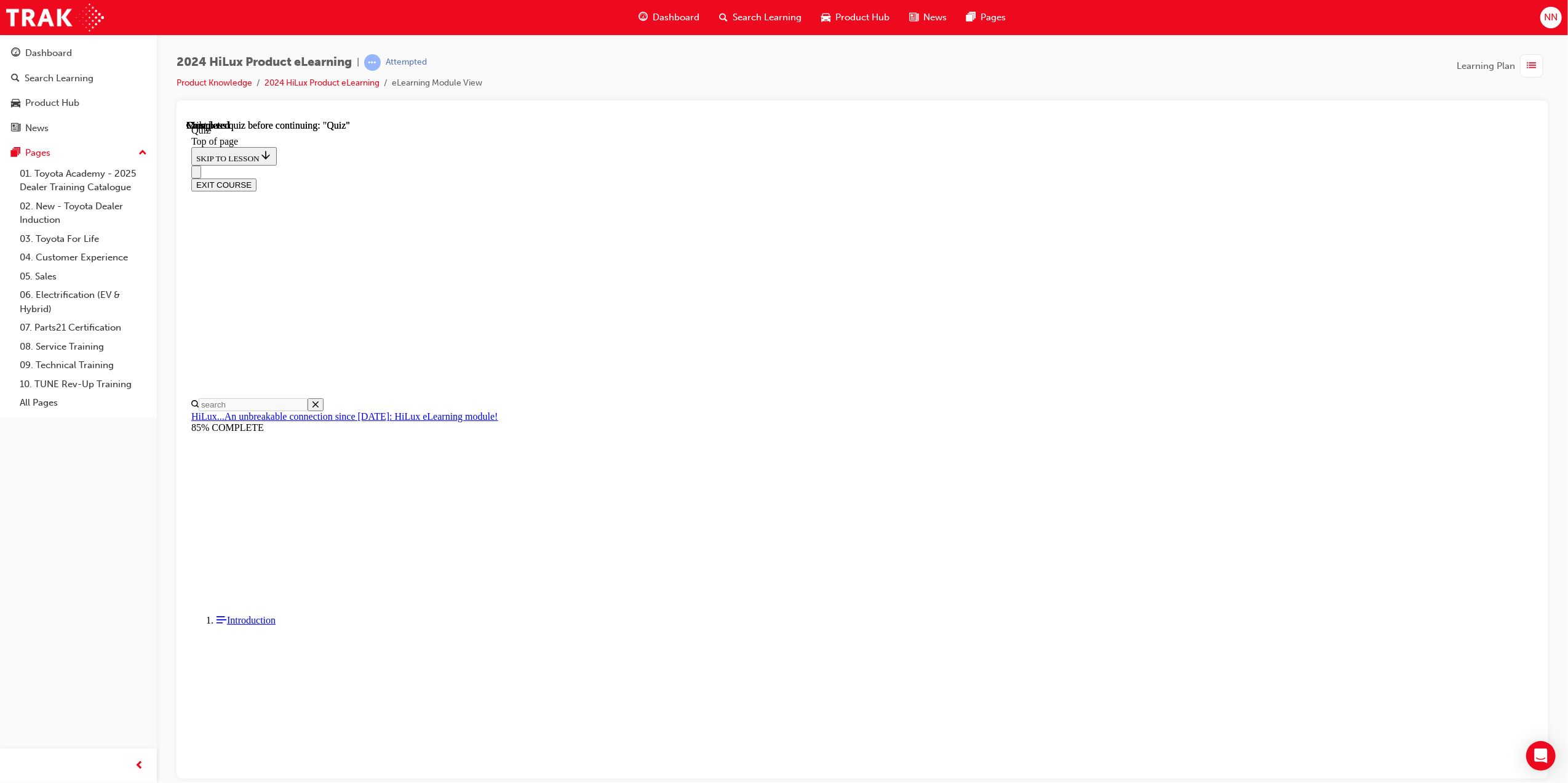
scroll to position [77, 0]
click at [186, 119] on div at bounding box center [186, 119] width 0 height 0
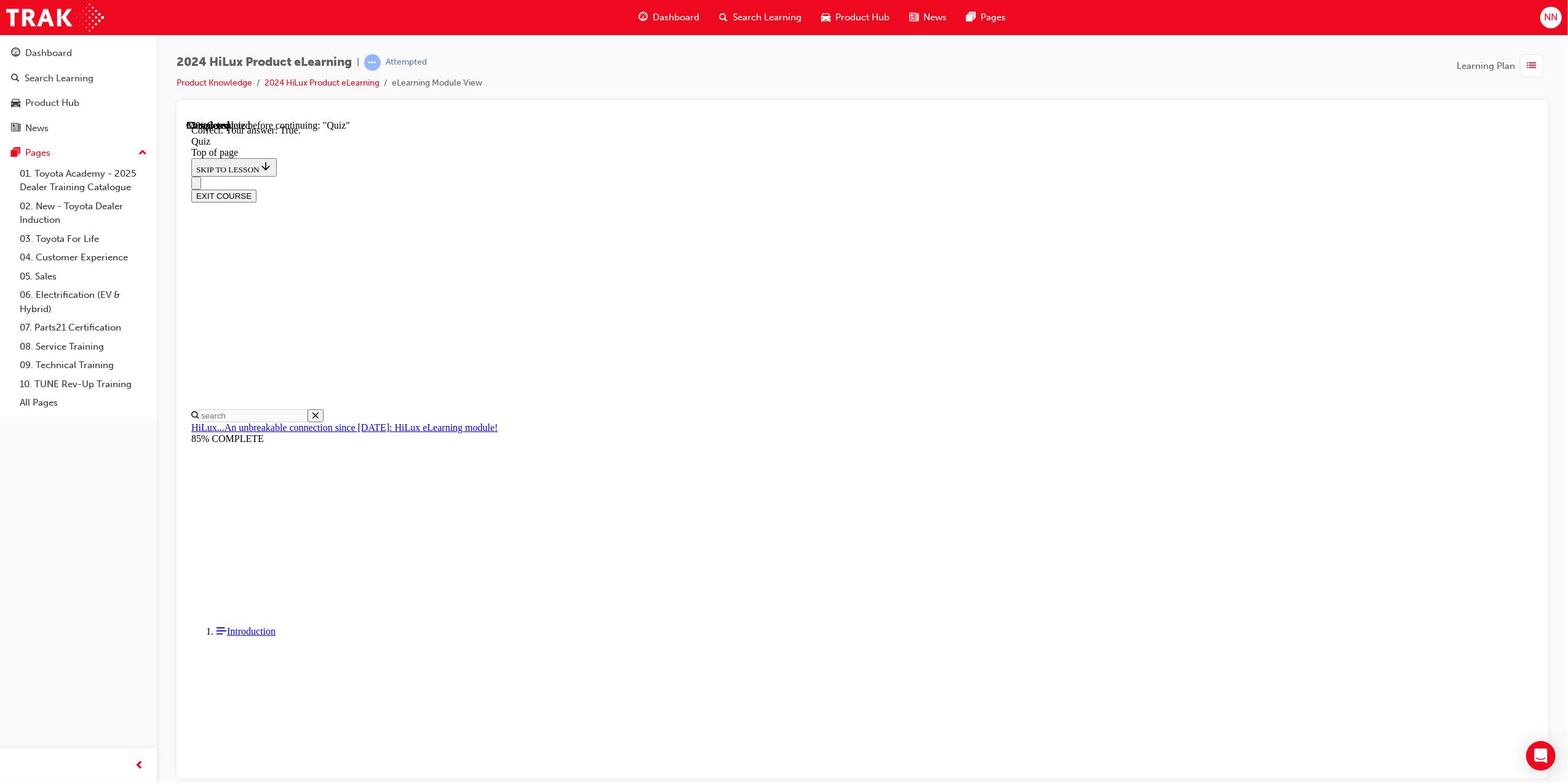
drag, startPoint x: 950, startPoint y: 480, endPoint x: 956, endPoint y: 559, distance: 79.2
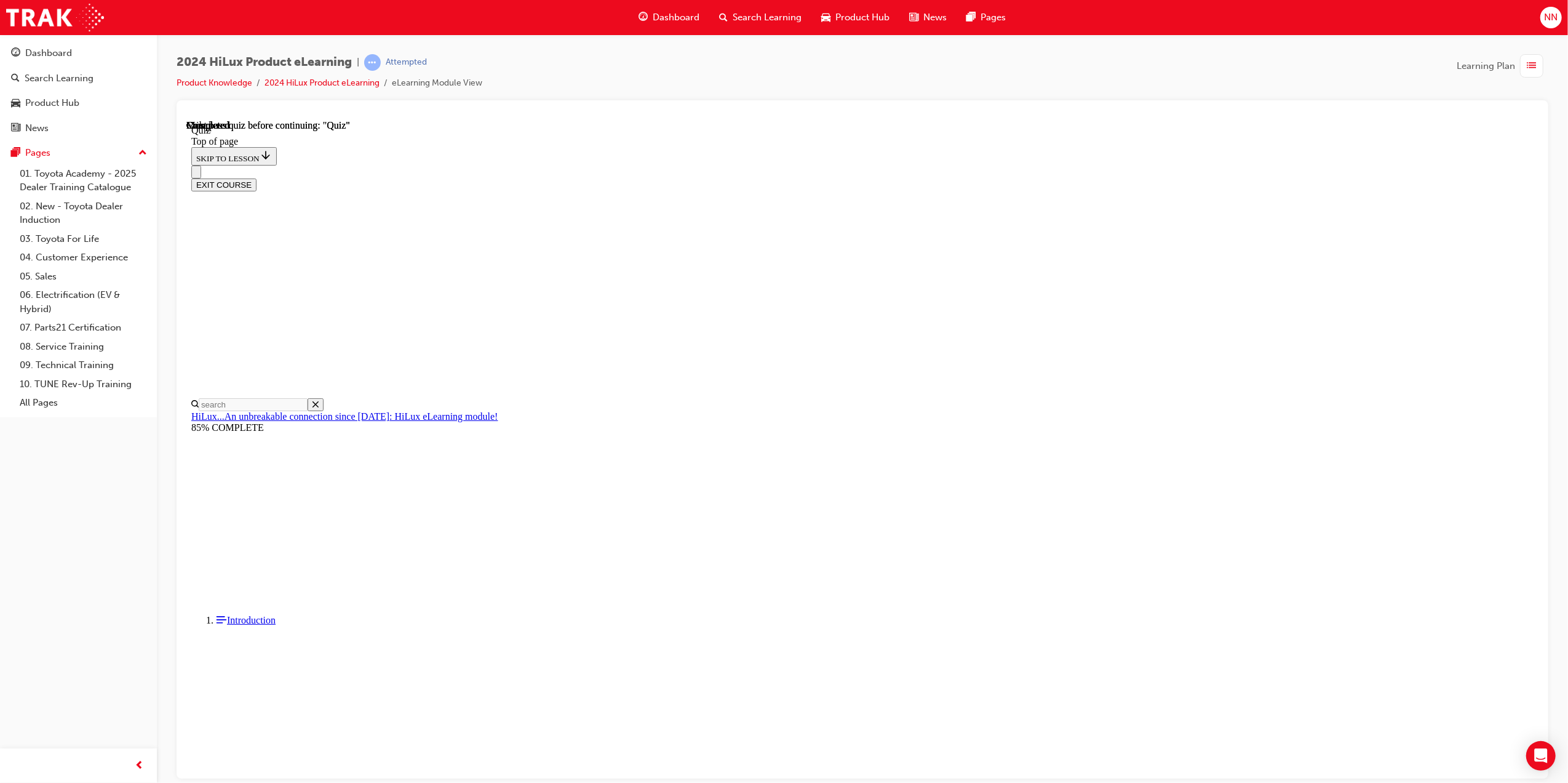
scroll to position [77, 0]
drag, startPoint x: 944, startPoint y: 607, endPoint x: 937, endPoint y: 596, distance: 13.0
drag, startPoint x: 937, startPoint y: 596, endPoint x: 763, endPoint y: 422, distance: 246.1
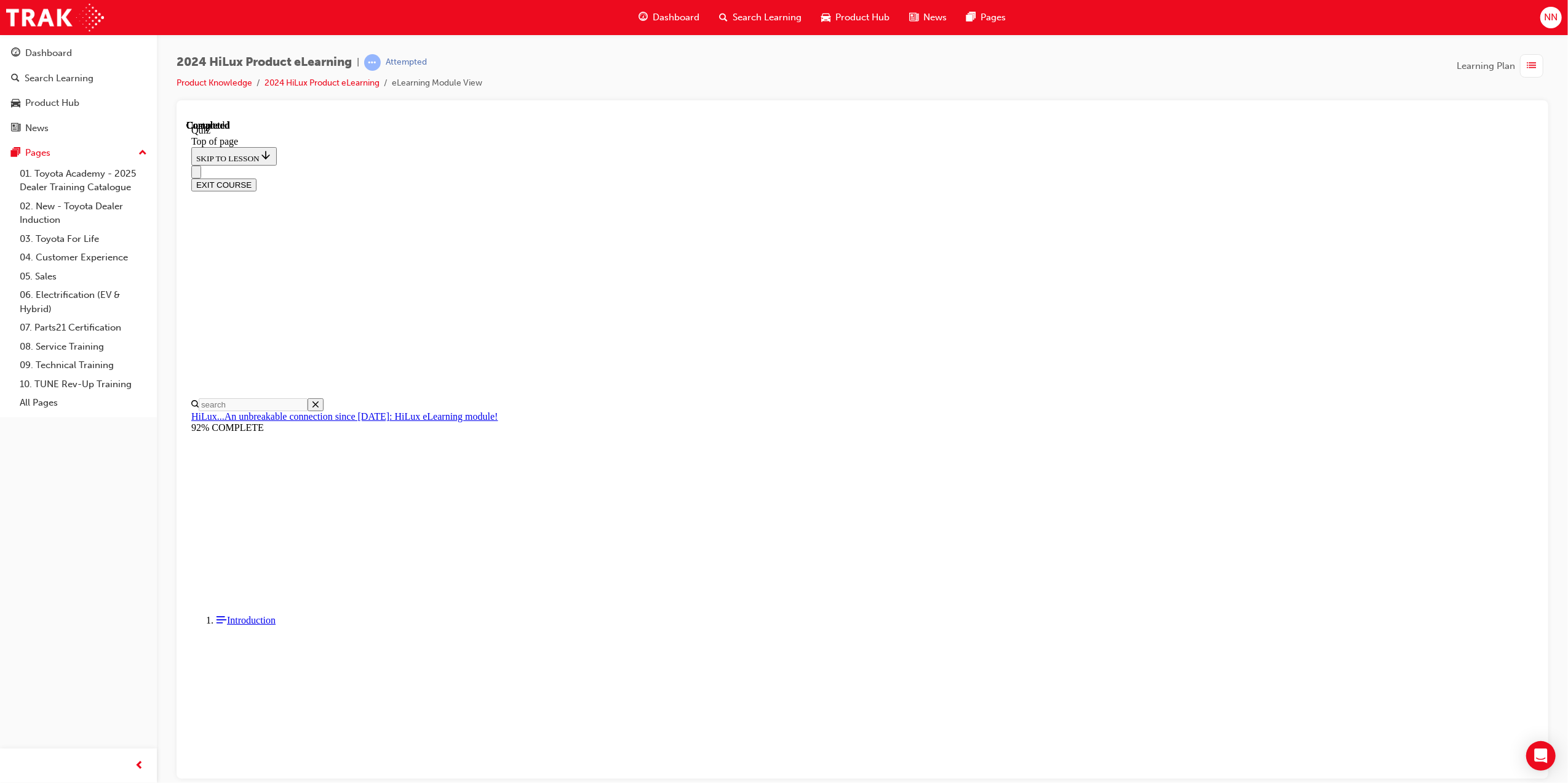
scroll to position [77, 0]
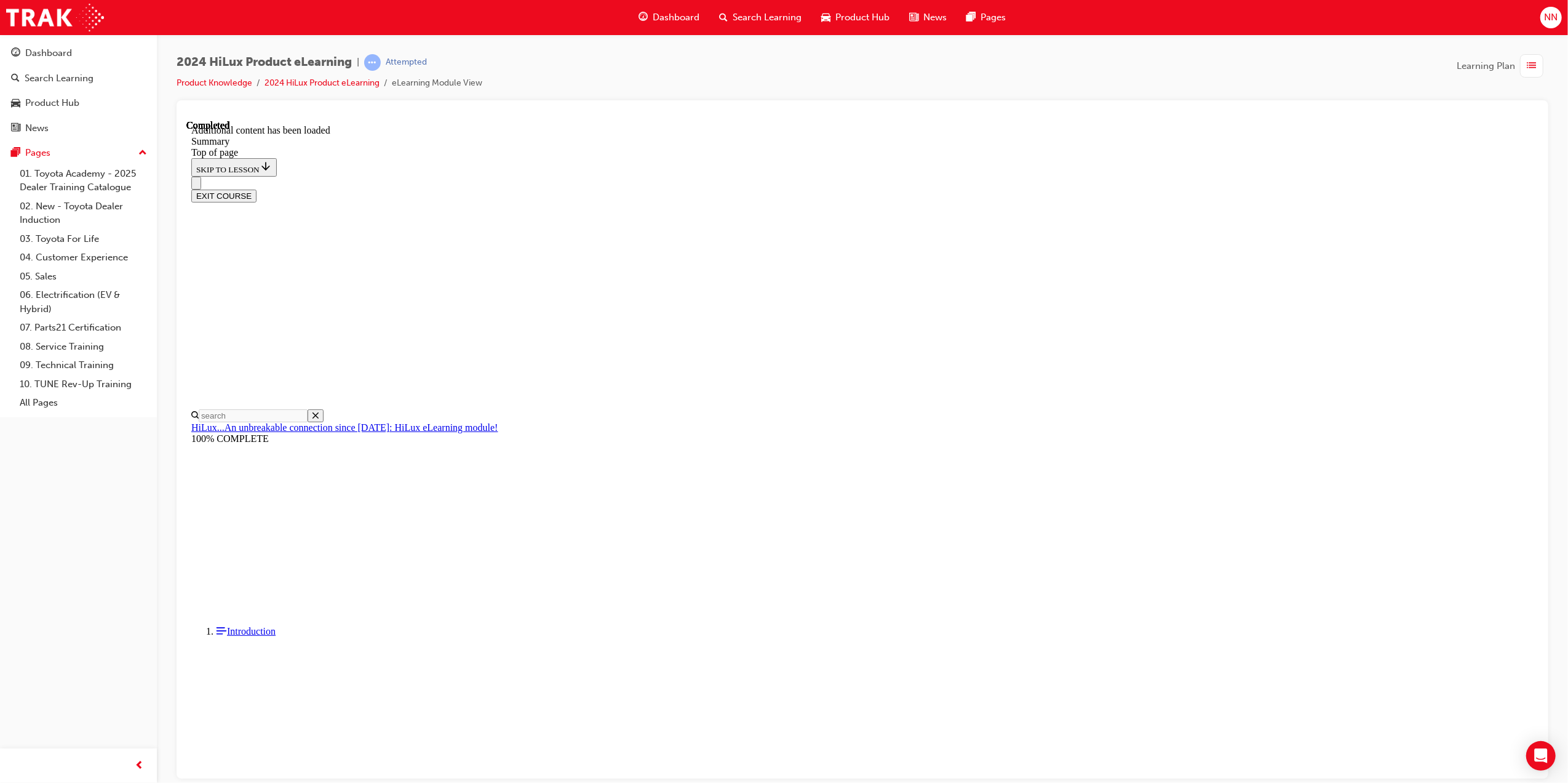
scroll to position [1005, 0]
click at [256, 189] on button "EXIT COURSE" at bounding box center [223, 196] width 65 height 13
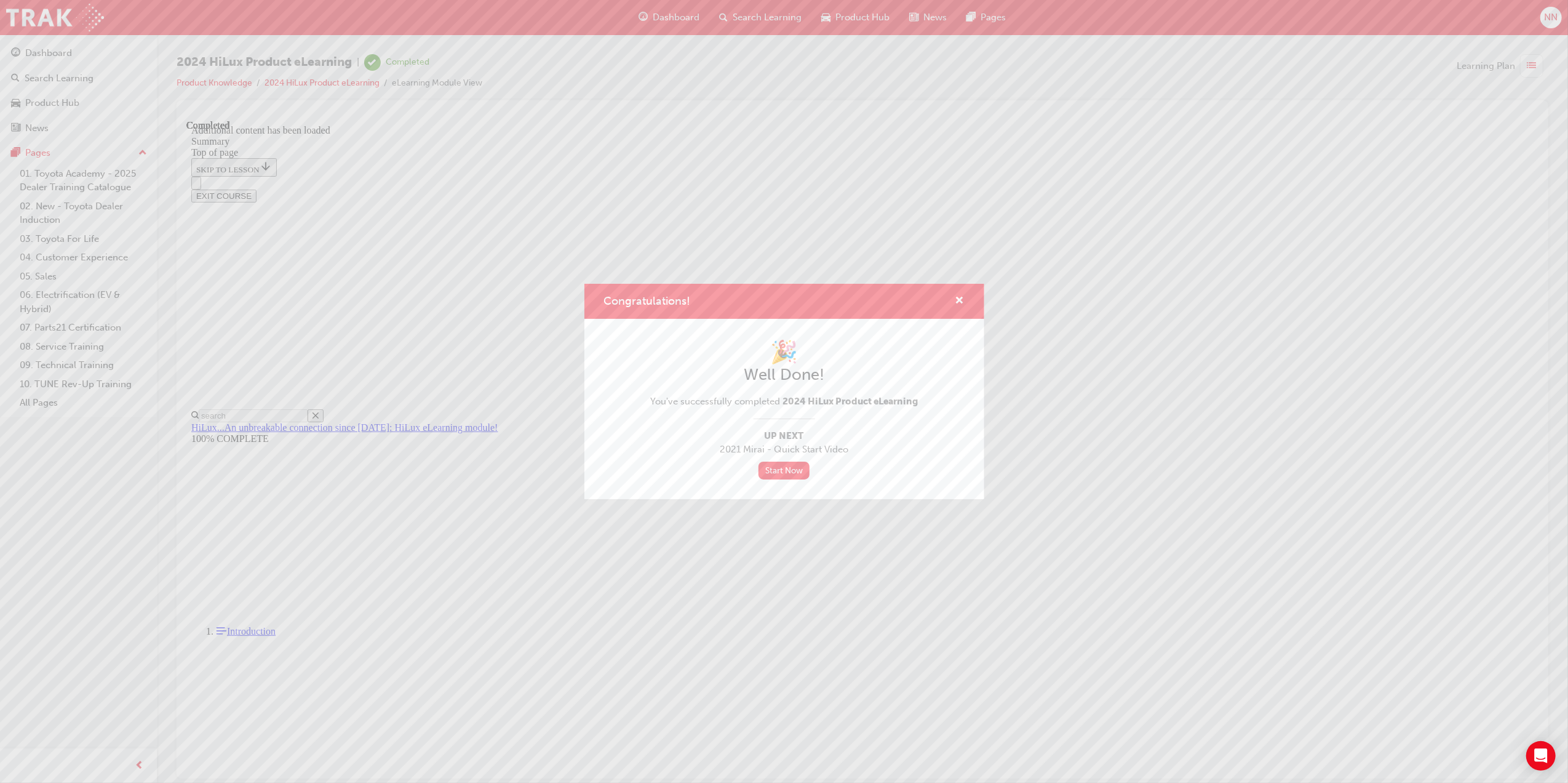
click at [970, 297] on div "Congratulations!" at bounding box center [784, 301] width 400 height 35
click at [960, 296] on span "cross-icon" at bounding box center [960, 302] width 9 height 11
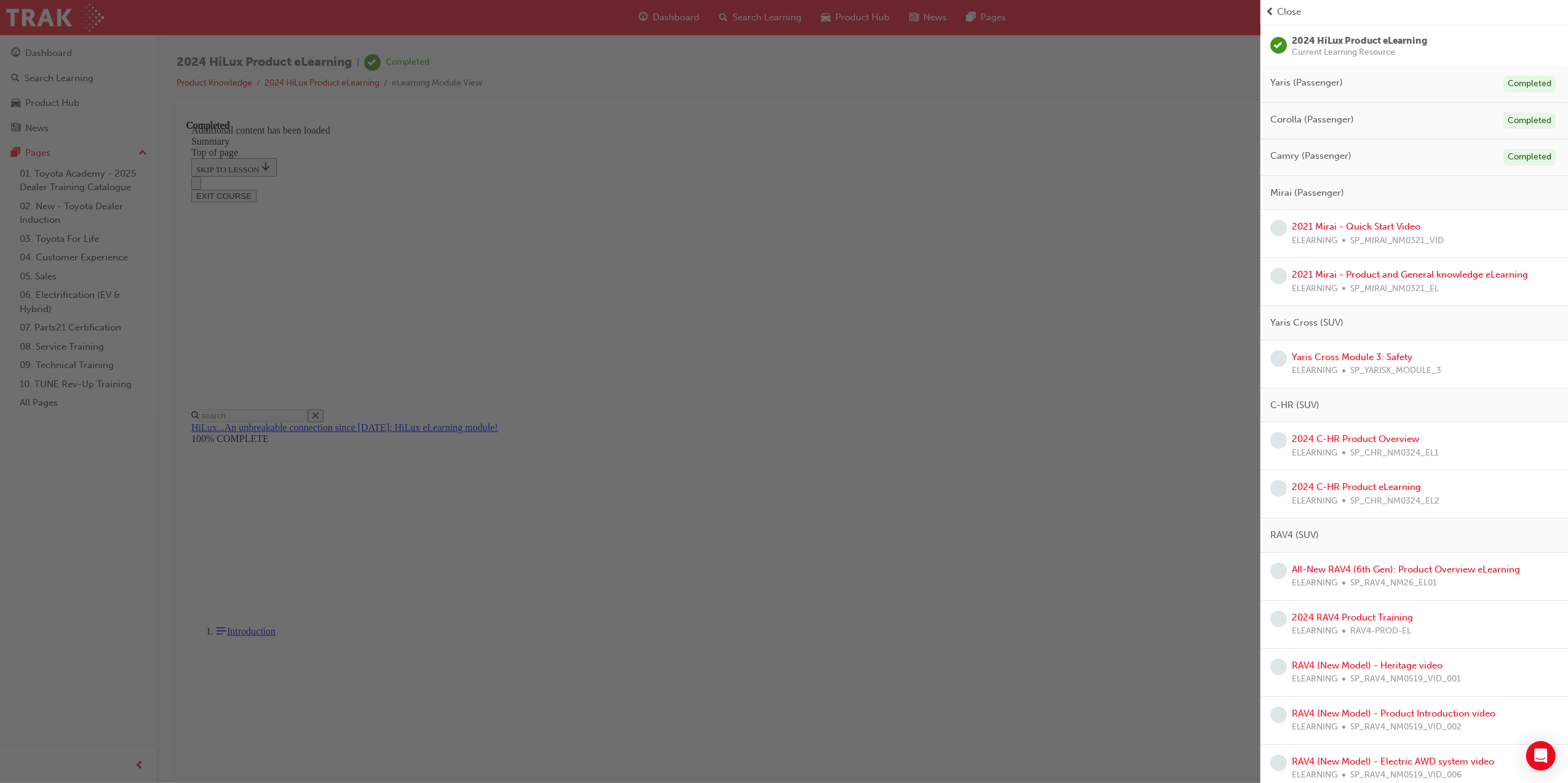
scroll to position [328, 0]
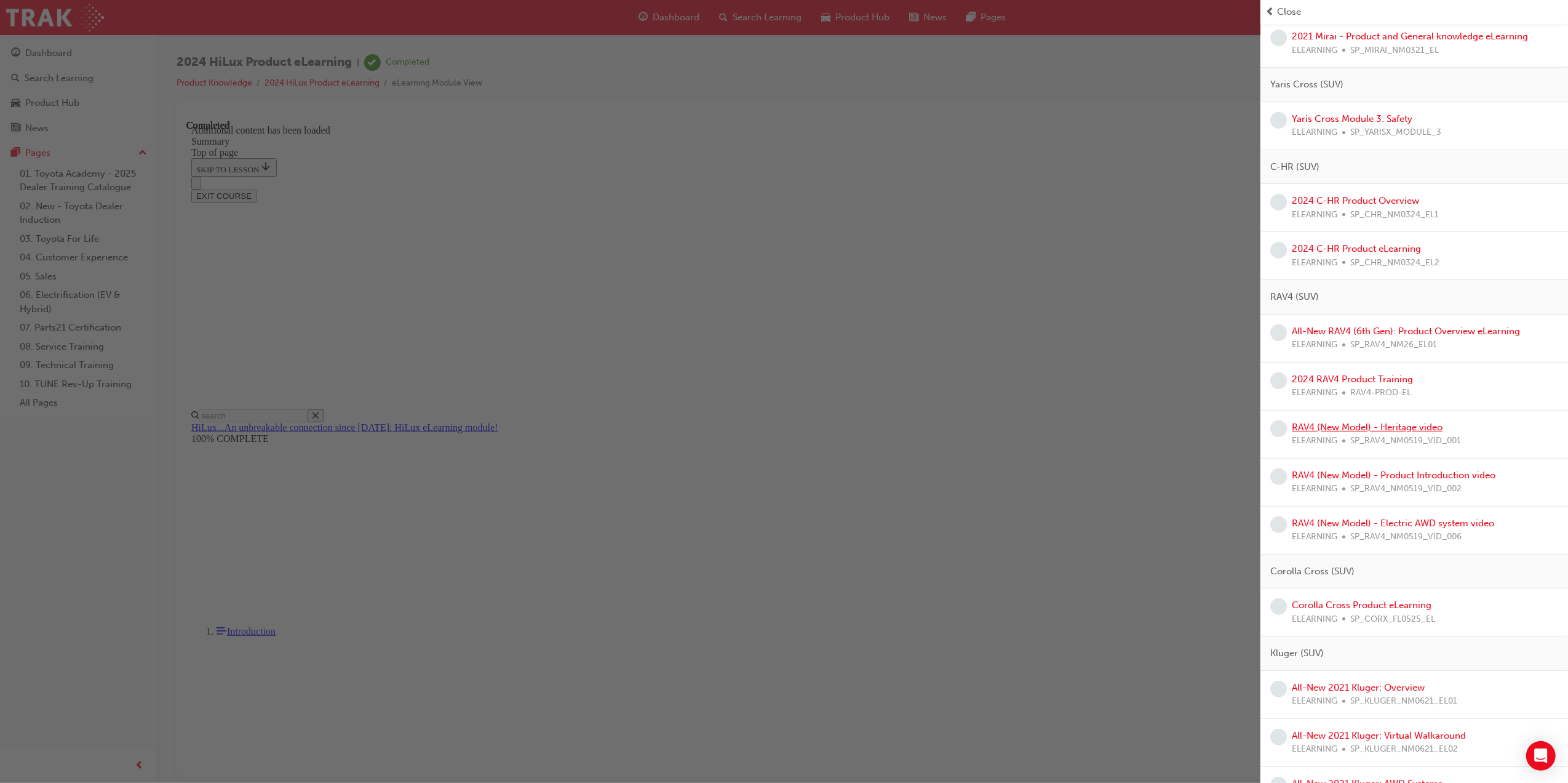
click at [1419, 429] on link "RAV4 (New Model) - Heritage video" at bounding box center [1367, 427] width 150 height 11
click at [1419, 429] on div "2024 HiLux Product eLearning | Completed Product Knowledge 2024 HiLux Product e…" at bounding box center [784, 392] width 1568 height 783
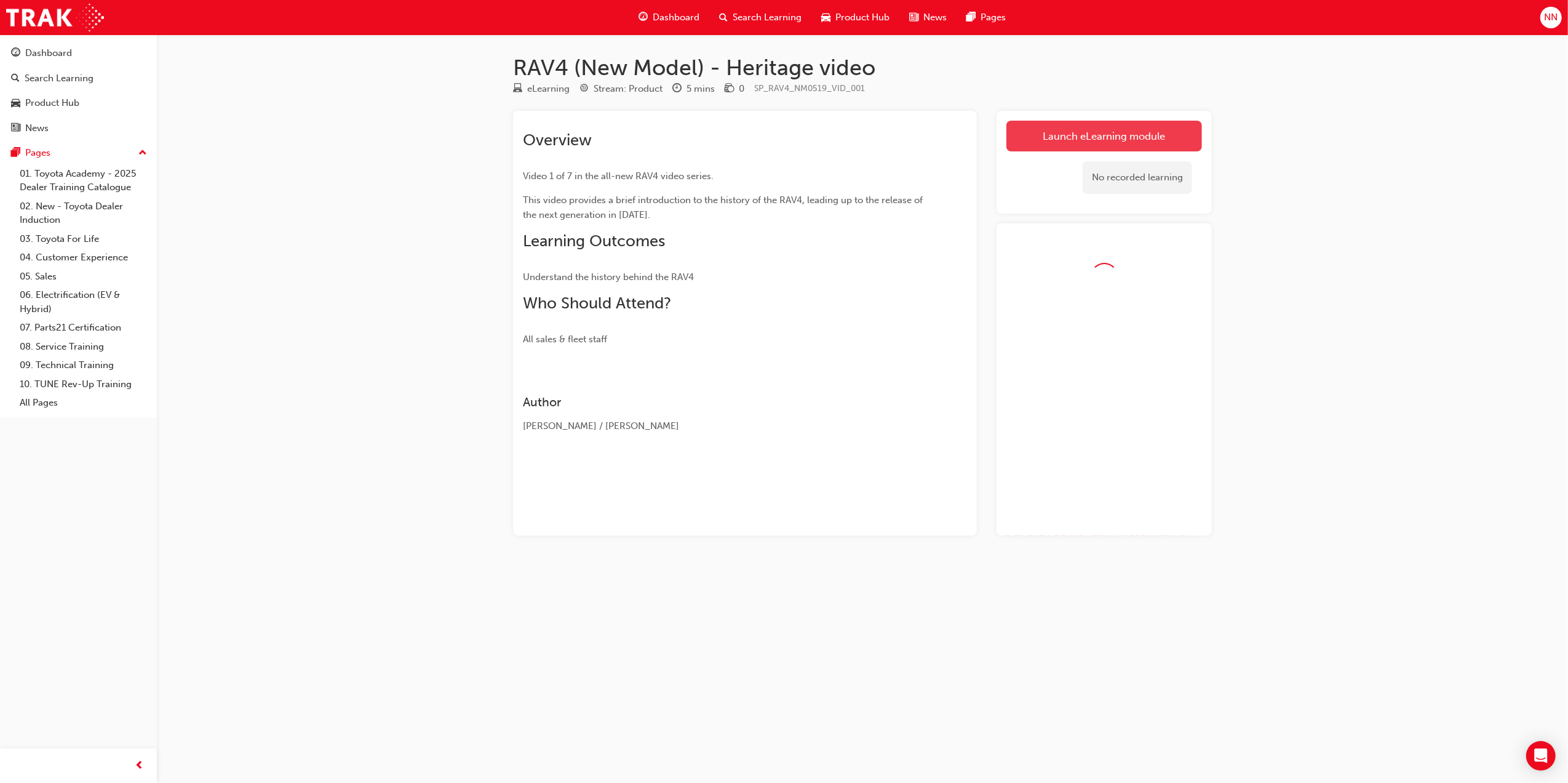
click at [1110, 138] on link "Launch eLearning module" at bounding box center [1104, 136] width 196 height 31
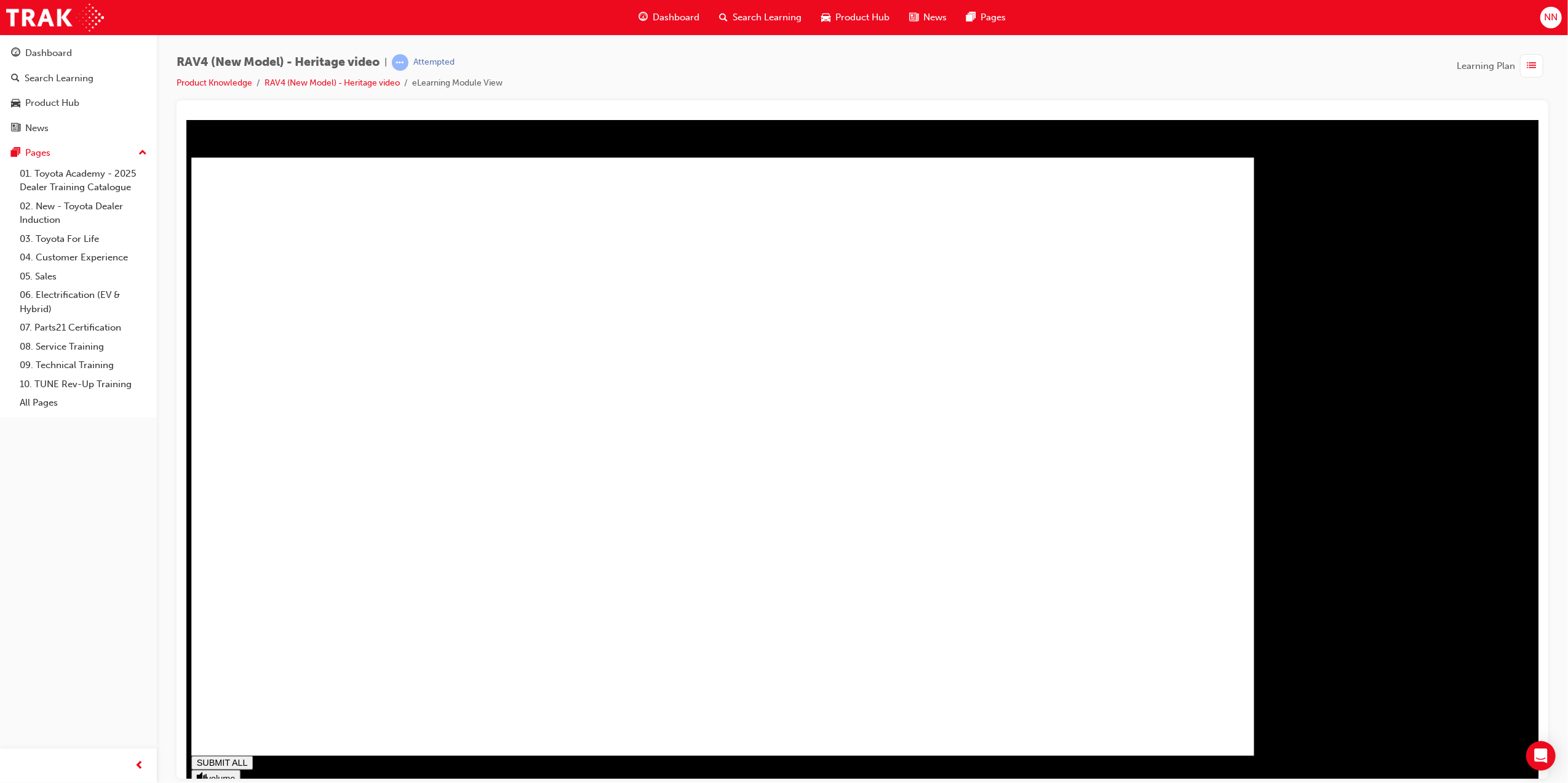
type input "1"
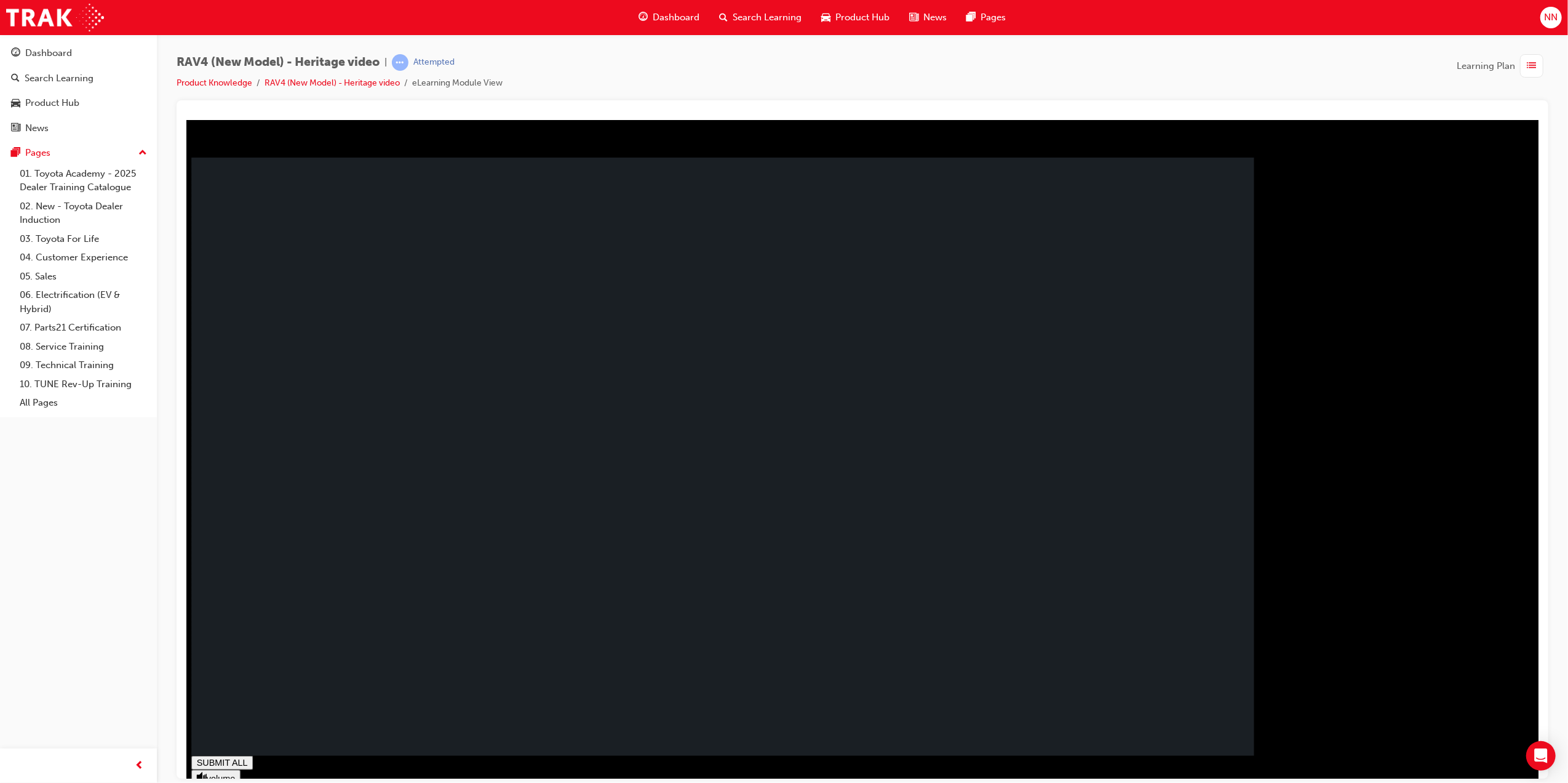
drag, startPoint x: 625, startPoint y: 762, endPoint x: 1289, endPoint y: 803, distance: 665.3
drag, startPoint x: 1237, startPoint y: 270, endPoint x: 693, endPoint y: 241, distance: 544.8
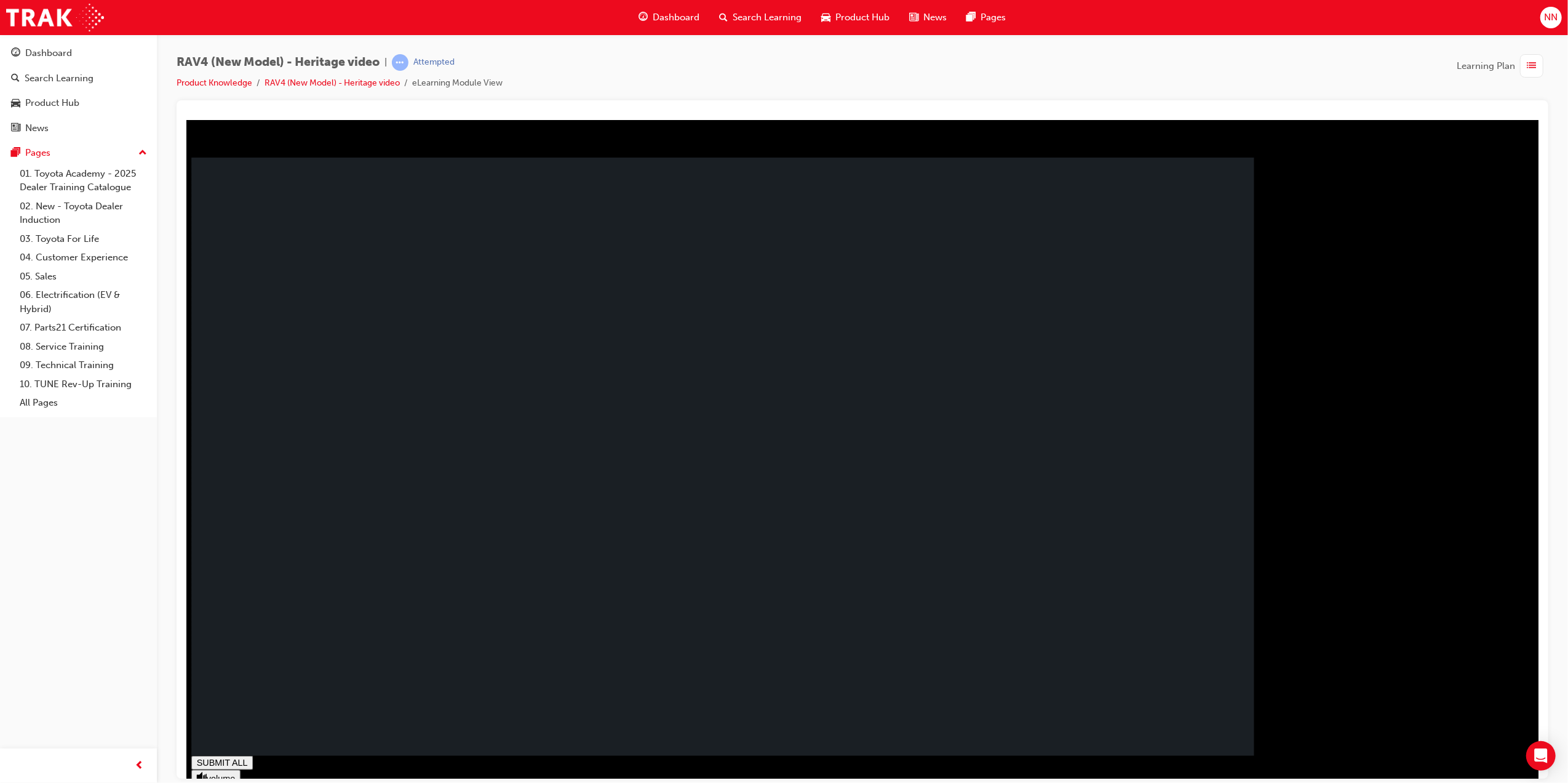
drag, startPoint x: 474, startPoint y: 436, endPoint x: 445, endPoint y: 461, distance: 38.3
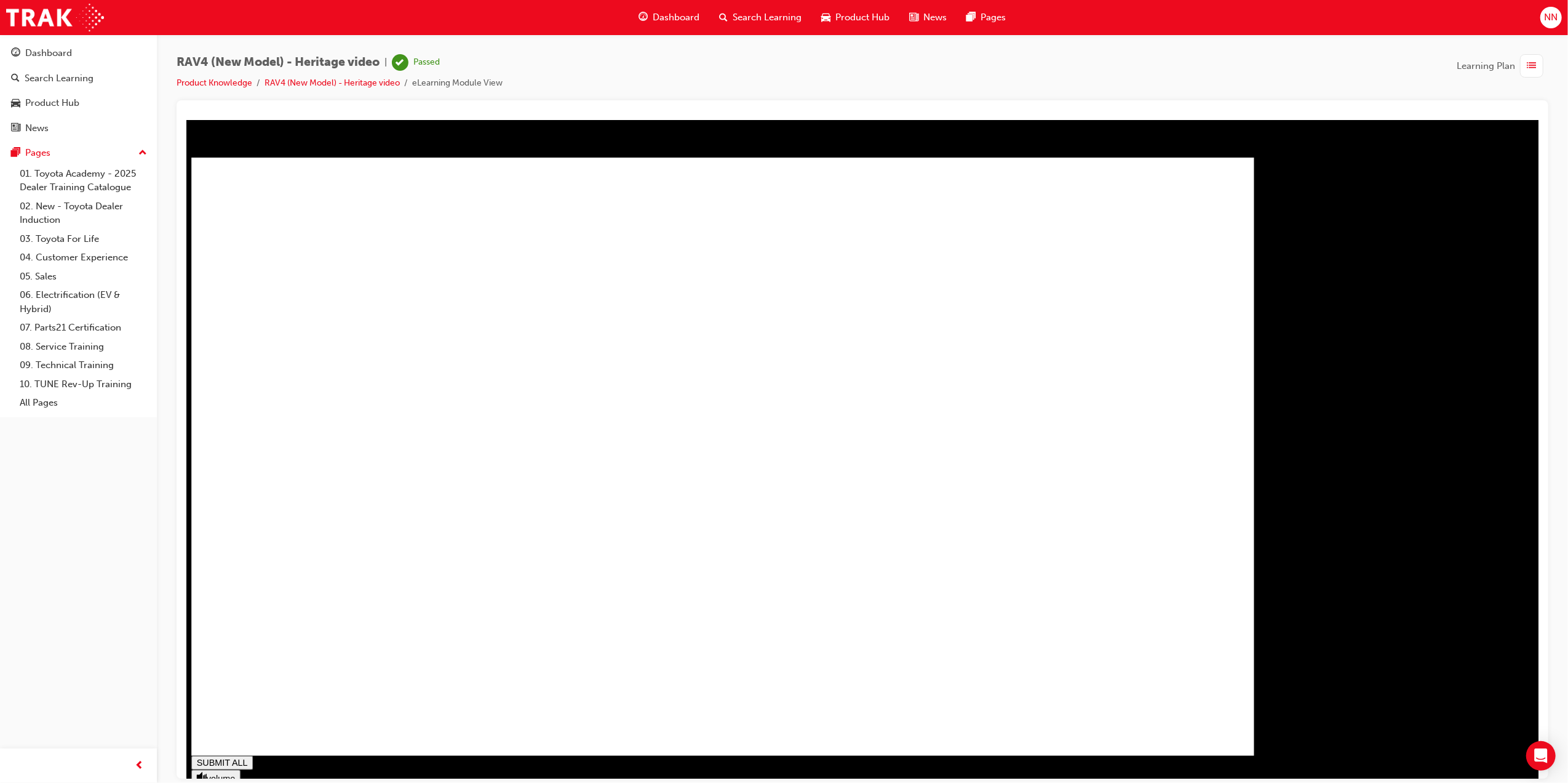
click at [1534, 64] on span "list-icon" at bounding box center [1532, 66] width 9 height 15
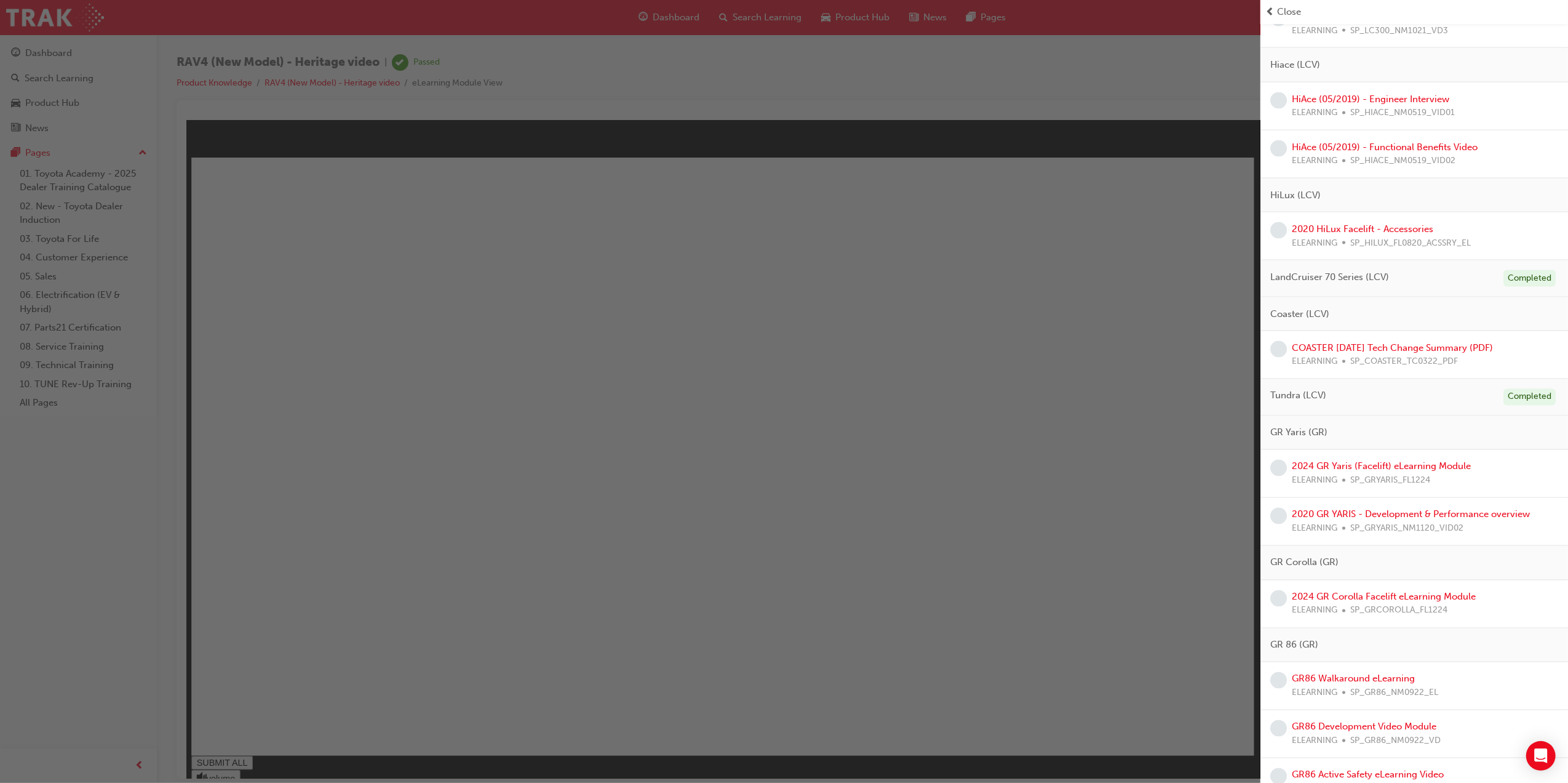
scroll to position [1992, 0]
click at [1415, 473] on link "2024 GR Yaris (Facelift) eLearning Module" at bounding box center [1381, 467] width 179 height 11
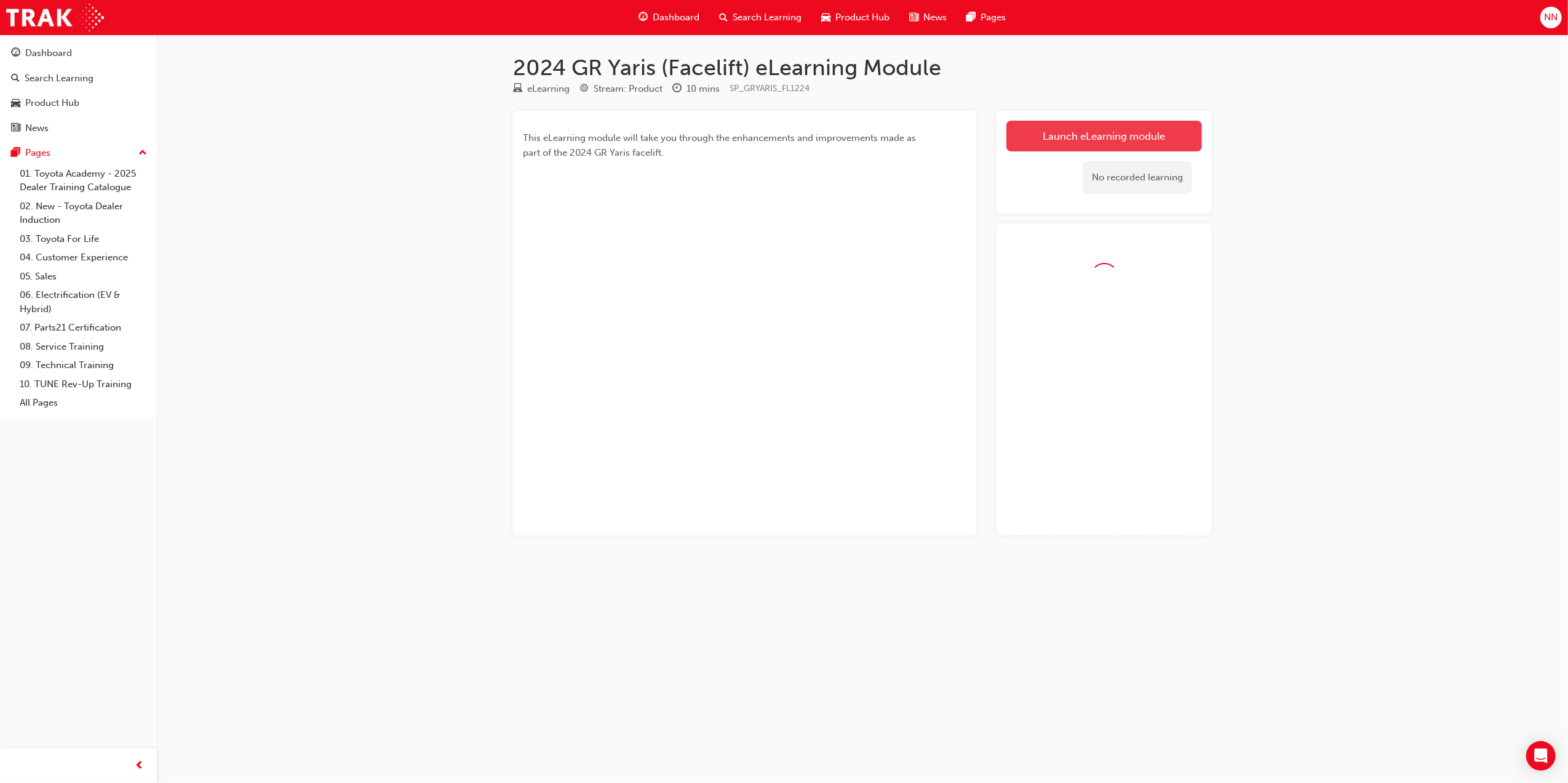
click at [1147, 138] on link "Launch eLearning module" at bounding box center [1104, 136] width 196 height 31
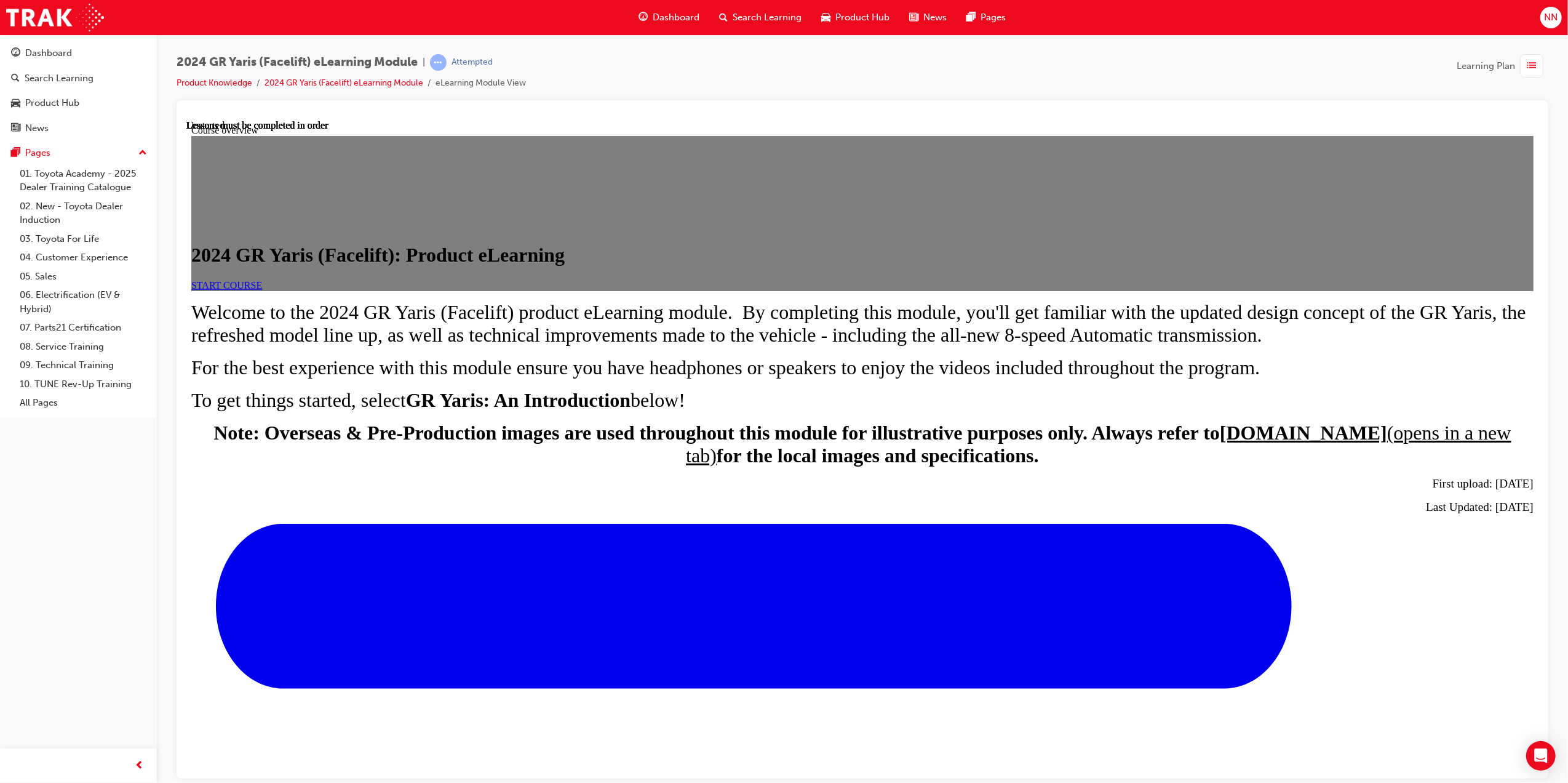
click at [262, 290] on link "START COURSE" at bounding box center [226, 284] width 71 height 10
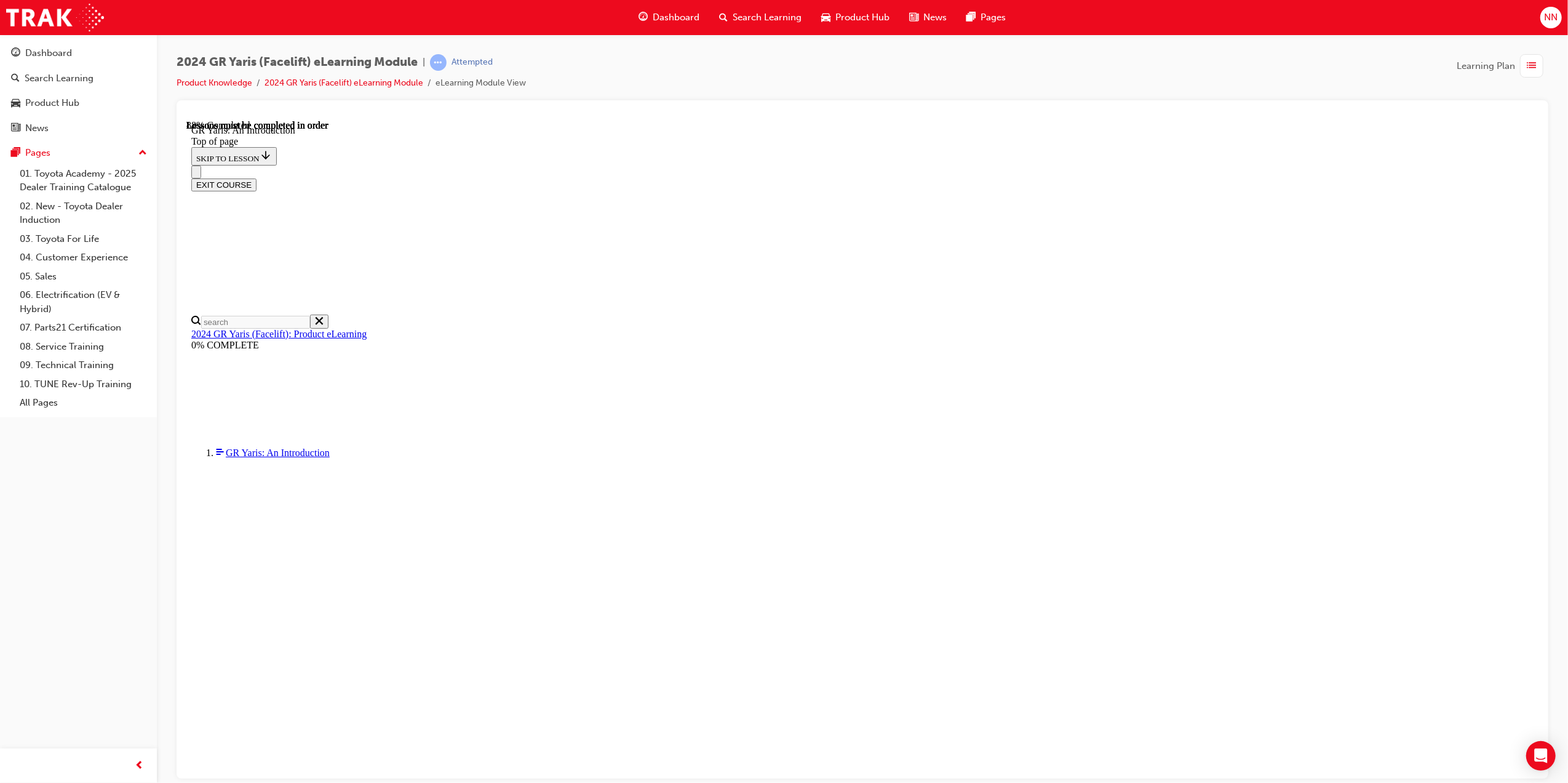
scroll to position [1658, 0]
drag, startPoint x: 999, startPoint y: 672, endPoint x: 1149, endPoint y: 572, distance: 180.3
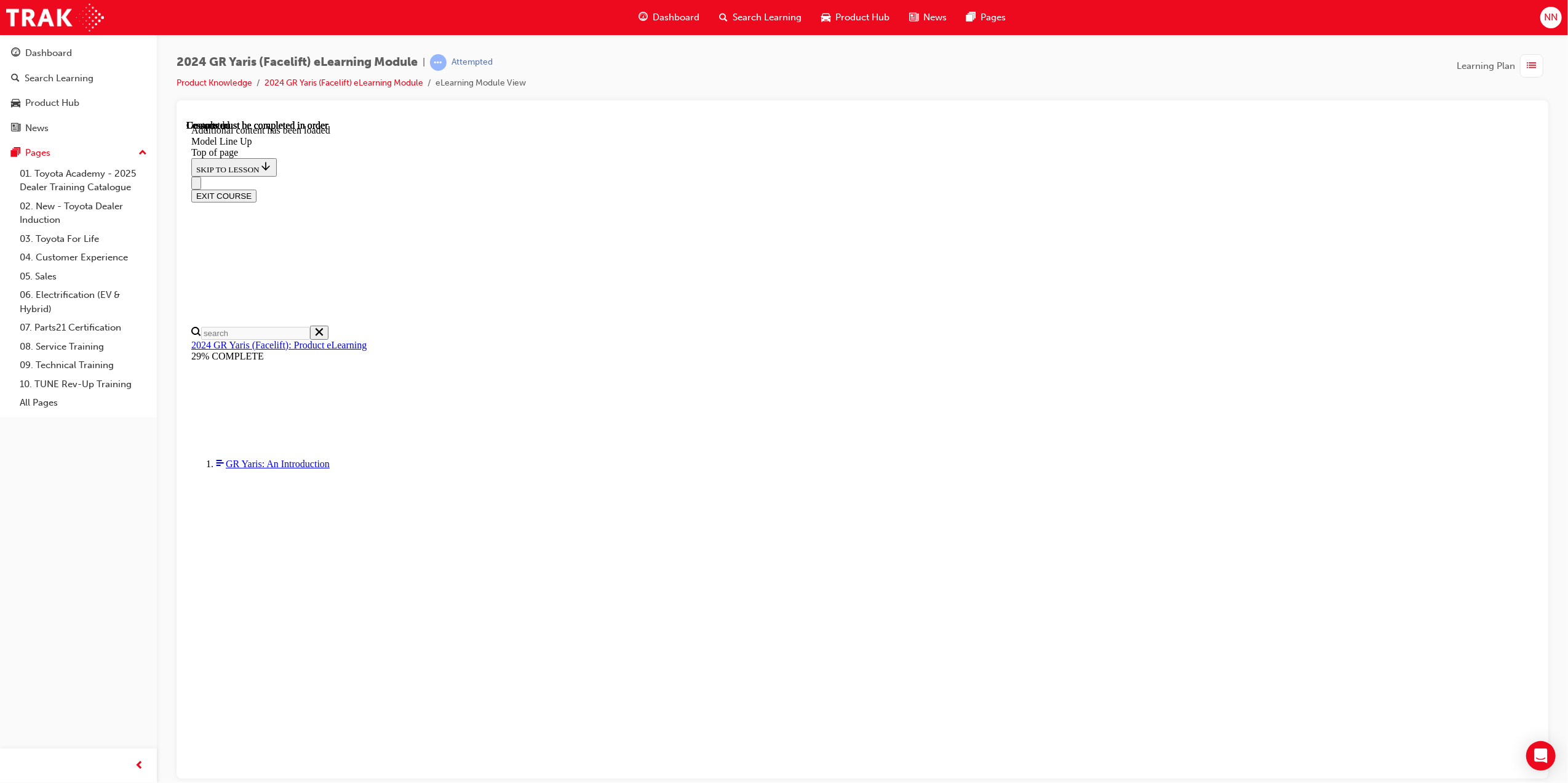
scroll to position [1736, 0]
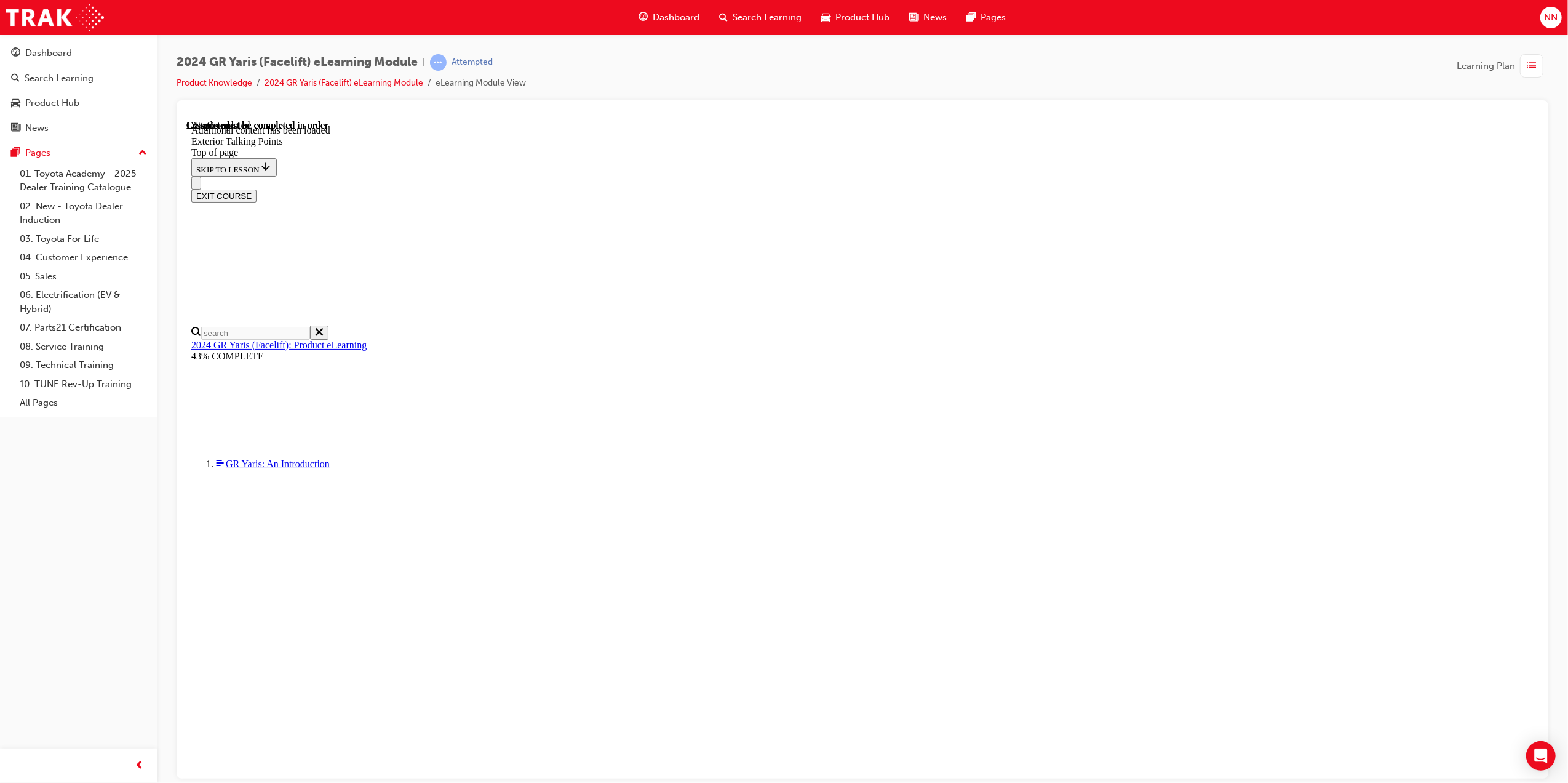
click at [1525, 71] on div "button" at bounding box center [1531, 65] width 24 height 24
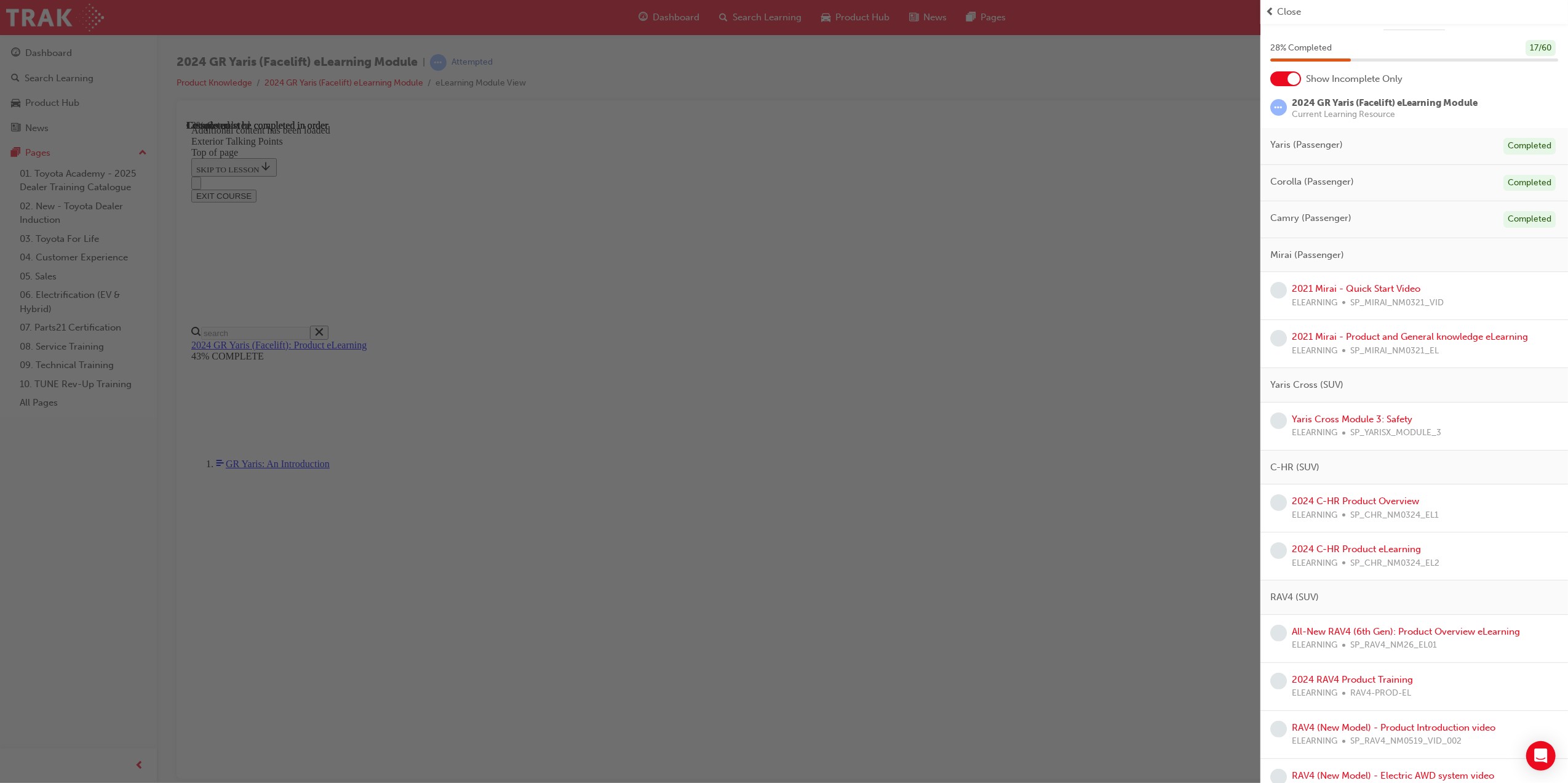
scroll to position [0, 0]
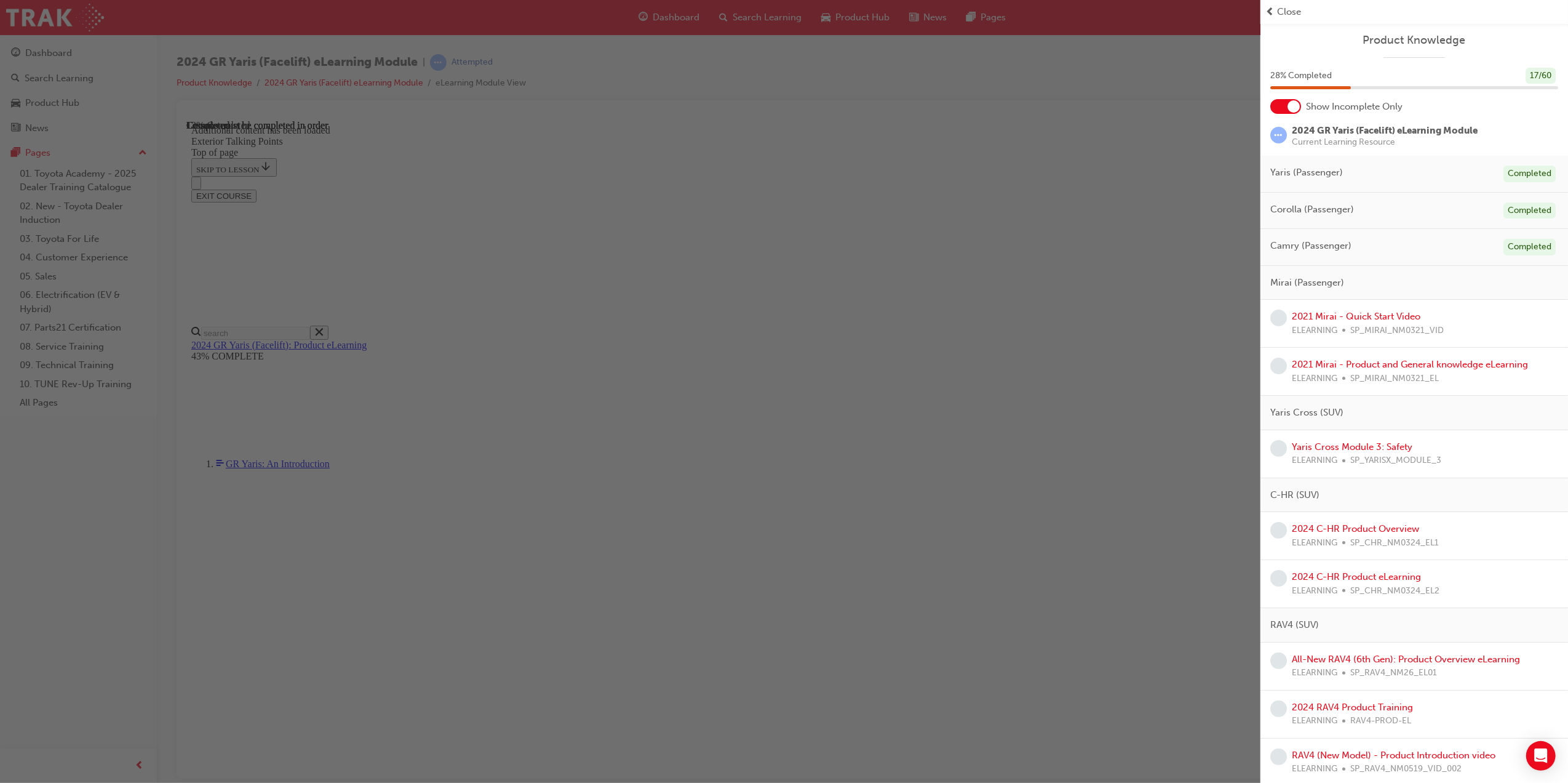
click at [1295, 112] on div at bounding box center [1293, 106] width 12 height 12
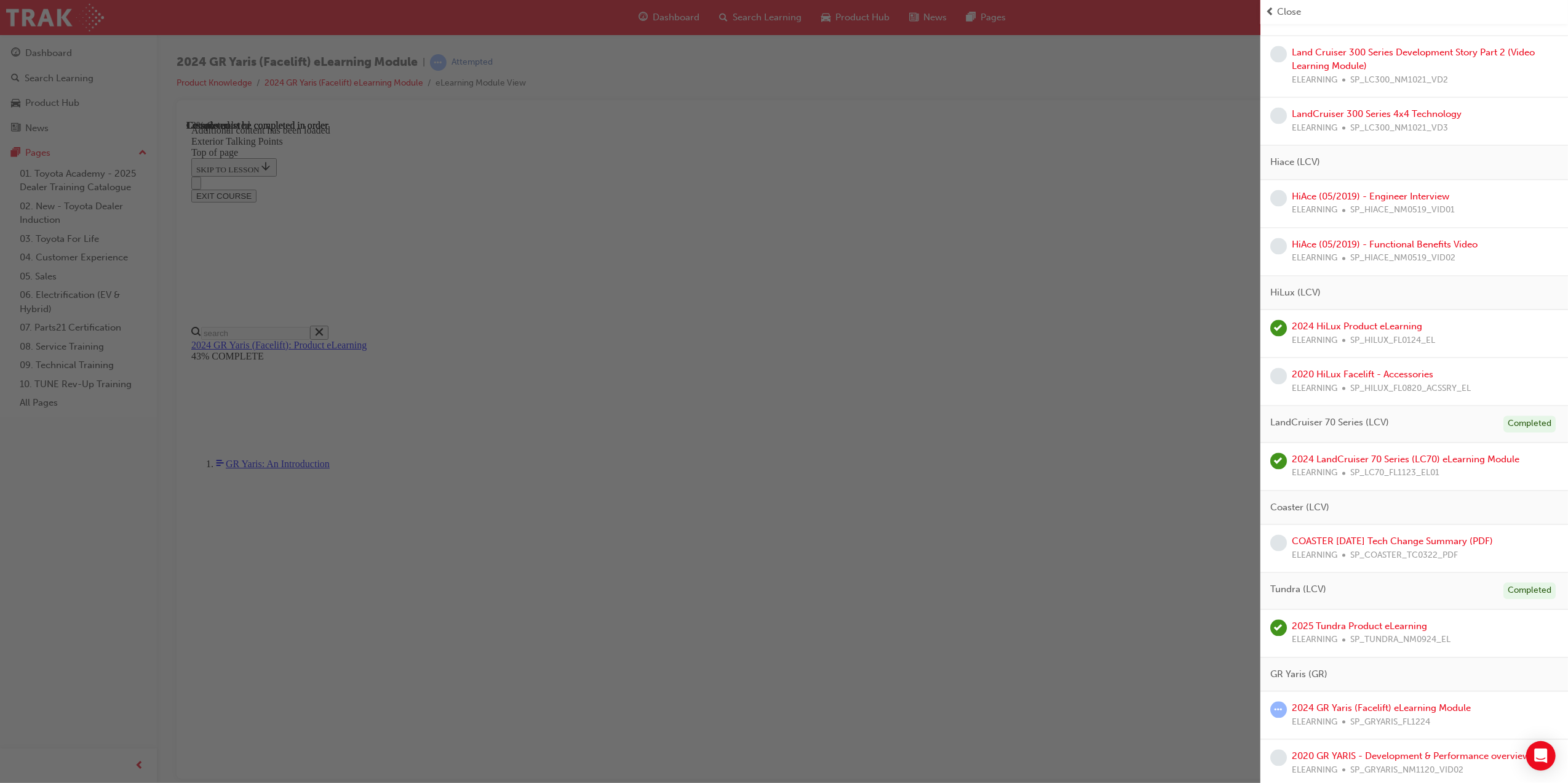
scroll to position [2402, 0]
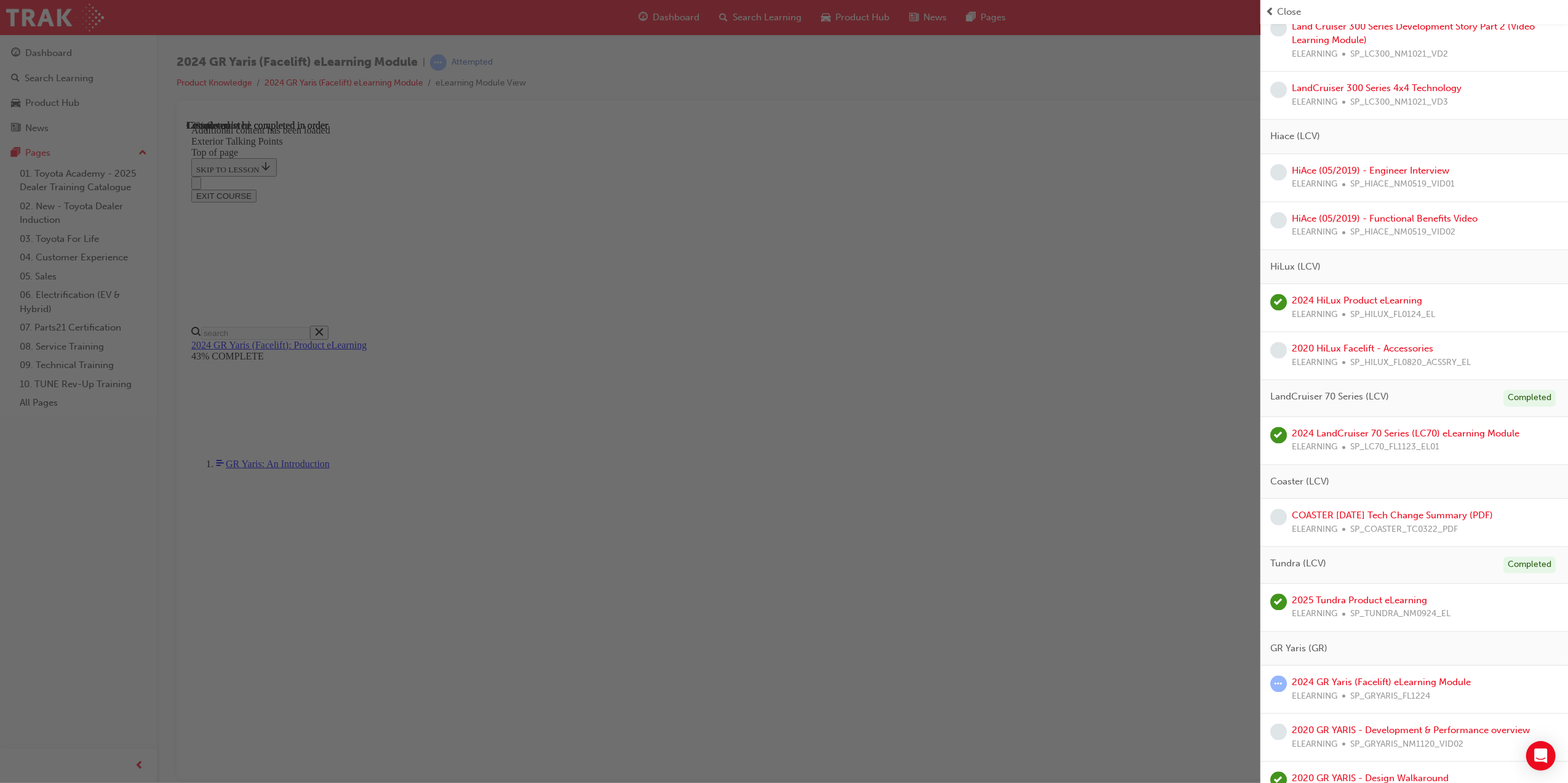
click at [1132, 140] on div "button" at bounding box center [630, 392] width 1261 height 783
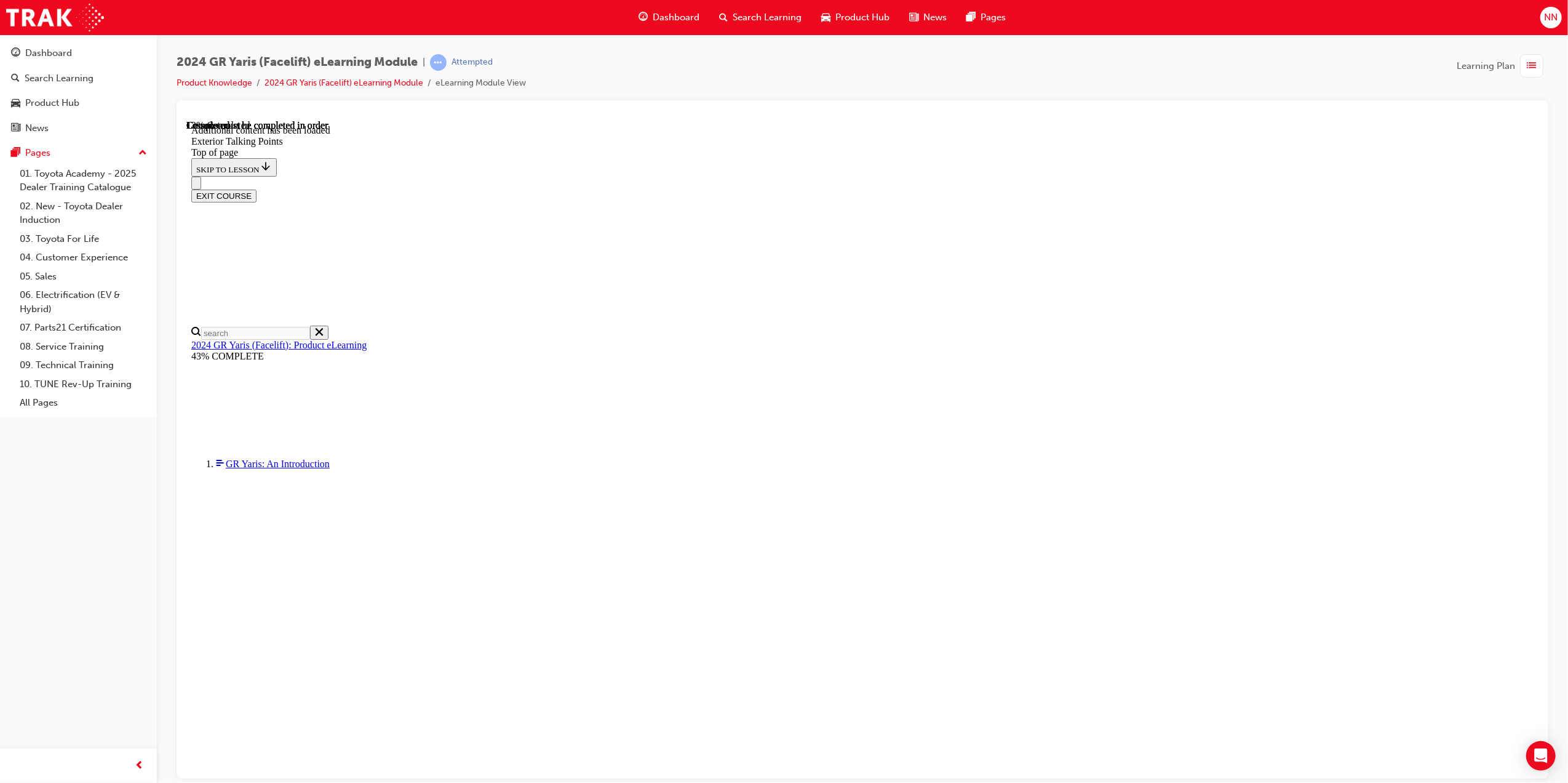
scroll to position [289, 0]
